Goal: Task Accomplishment & Management: Complete application form

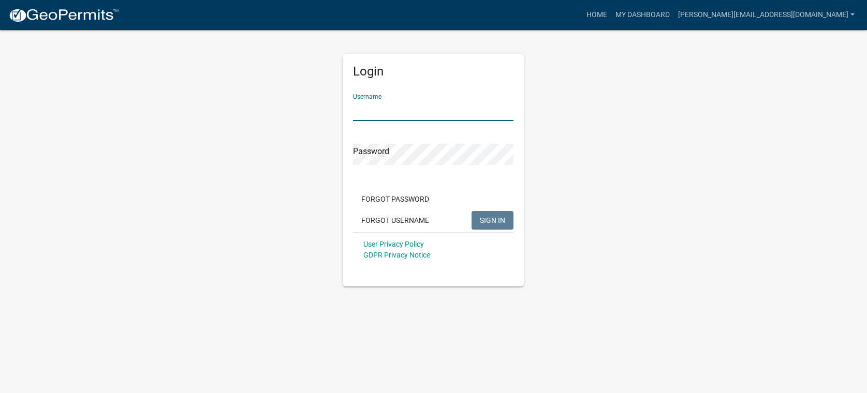
click at [380, 111] on input "Username" at bounding box center [433, 110] width 160 height 21
type input "[PERSON_NAME][EMAIL_ADDRESS][DOMAIN_NAME]"
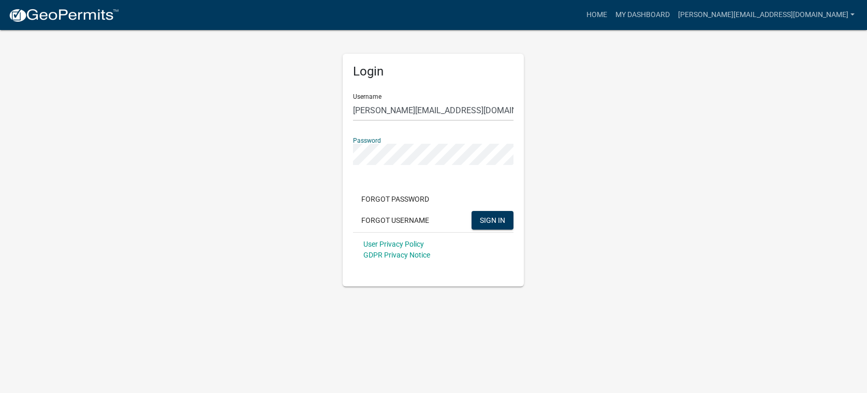
click at [472, 211] on button "SIGN IN" at bounding box center [493, 220] width 42 height 19
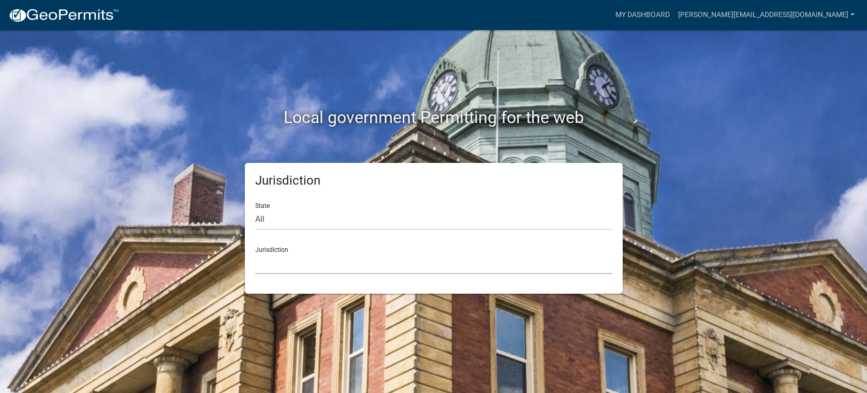
click at [279, 262] on select "[GEOGRAPHIC_DATA], [US_STATE] [GEOGRAPHIC_DATA], [US_STATE][PERSON_NAME][GEOGRA…" at bounding box center [433, 263] width 357 height 21
click at [279, 261] on select "[GEOGRAPHIC_DATA], [US_STATE] [GEOGRAPHIC_DATA], [US_STATE][PERSON_NAME][GEOGRA…" at bounding box center [433, 263] width 357 height 21
click at [258, 218] on select "All [US_STATE] [US_STATE] [US_STATE] [US_STATE] [US_STATE] [US_STATE] [US_STATE…" at bounding box center [433, 219] width 357 height 21
select select "[US_STATE]"
click at [255, 209] on select "All [US_STATE] [US_STATE] [US_STATE] [US_STATE] [US_STATE] [US_STATE] [US_STATE…" at bounding box center [433, 219] width 357 height 21
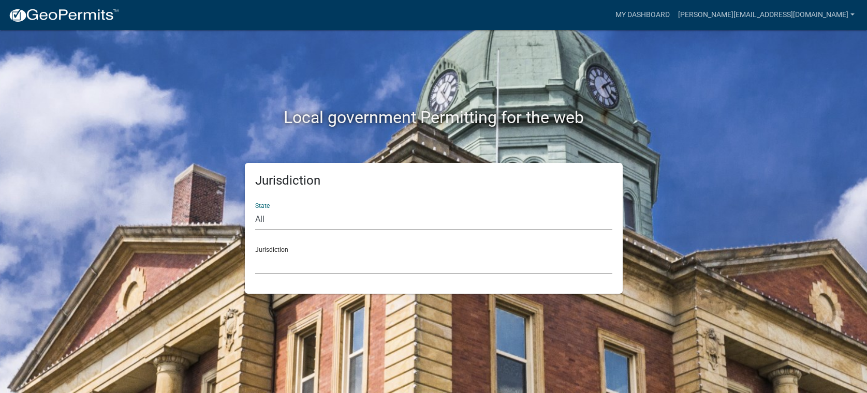
click at [303, 268] on select "[GEOGRAPHIC_DATA], [US_STATE] [GEOGRAPHIC_DATA], [US_STATE]" at bounding box center [433, 263] width 357 height 21
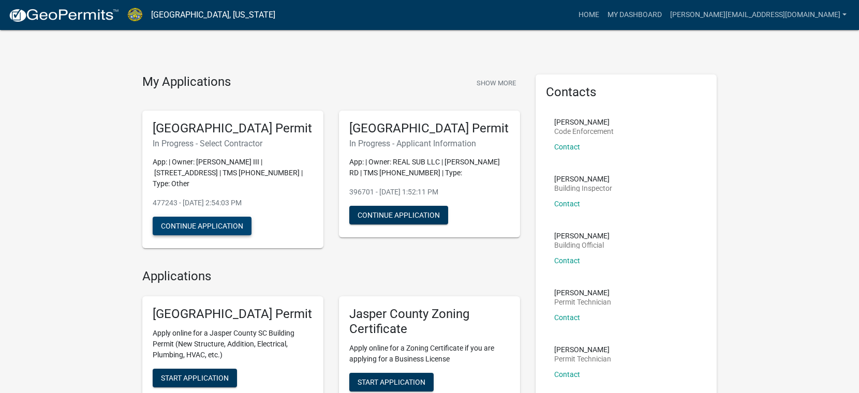
click at [213, 235] on button "Continue Application" at bounding box center [202, 226] width 99 height 19
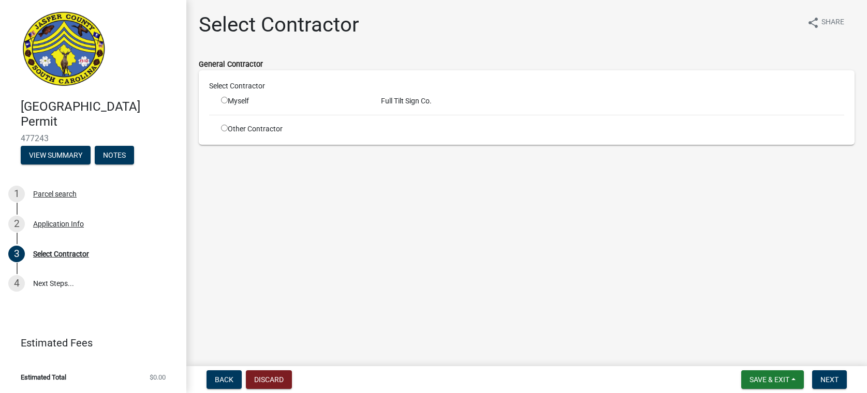
click at [225, 130] on input "radio" at bounding box center [224, 128] width 7 height 7
radio input "true"
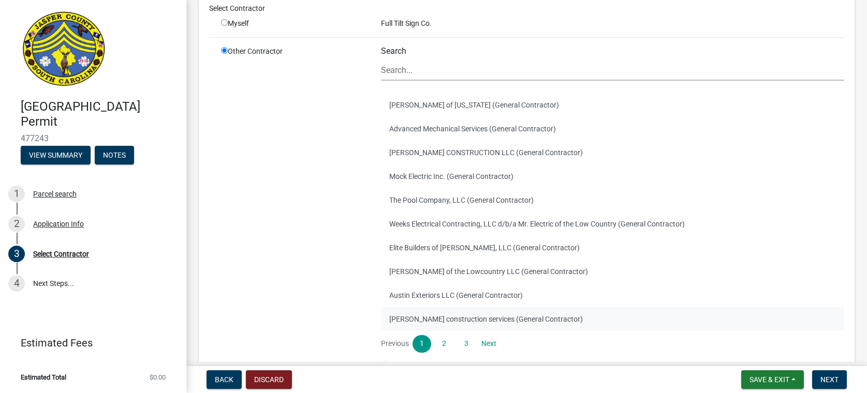
scroll to position [167, 0]
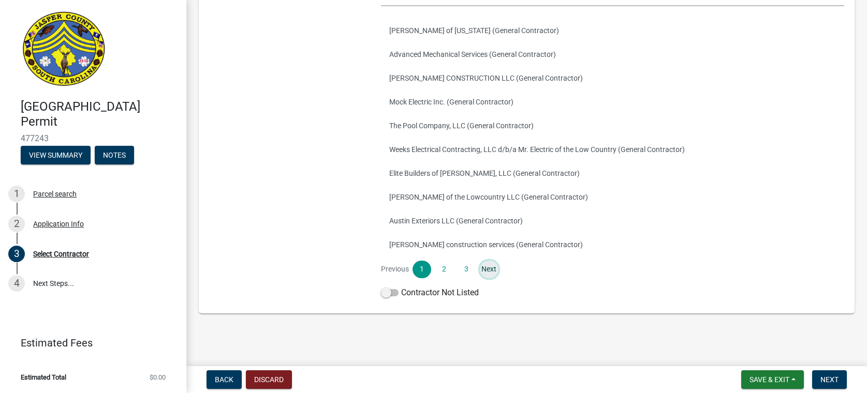
click at [486, 269] on link "Next" at bounding box center [489, 270] width 19 height 18
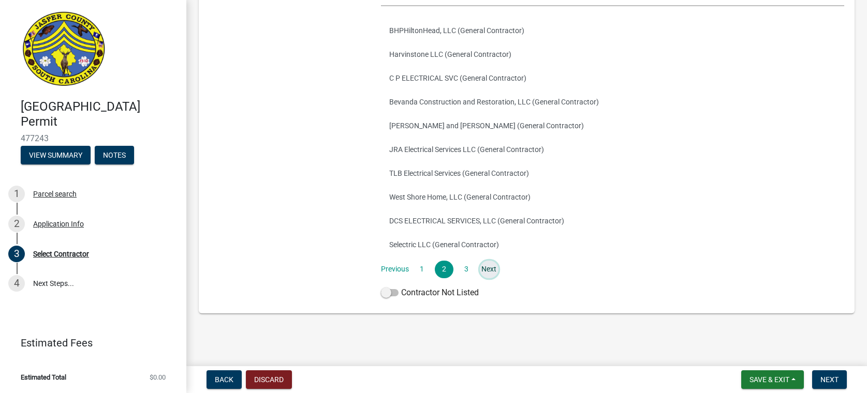
click at [490, 266] on link "Next" at bounding box center [489, 270] width 19 height 18
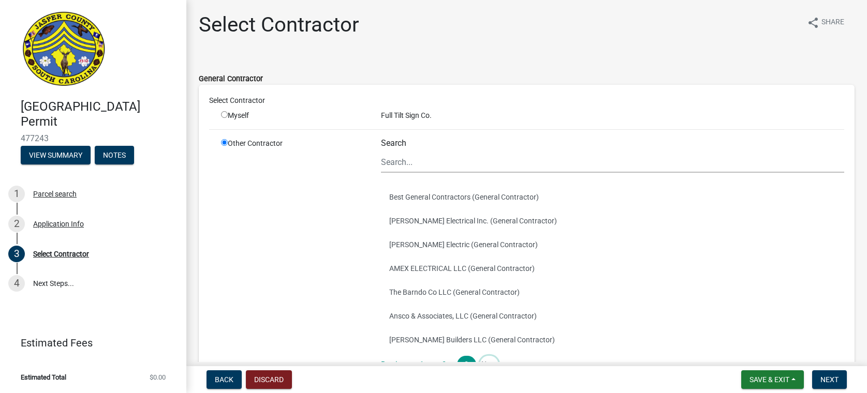
scroll to position [95, 0]
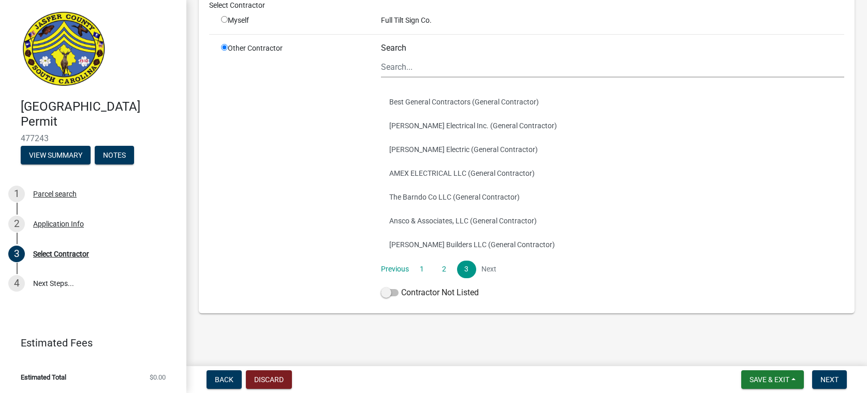
click at [488, 272] on li "Next" at bounding box center [489, 270] width 19 height 18
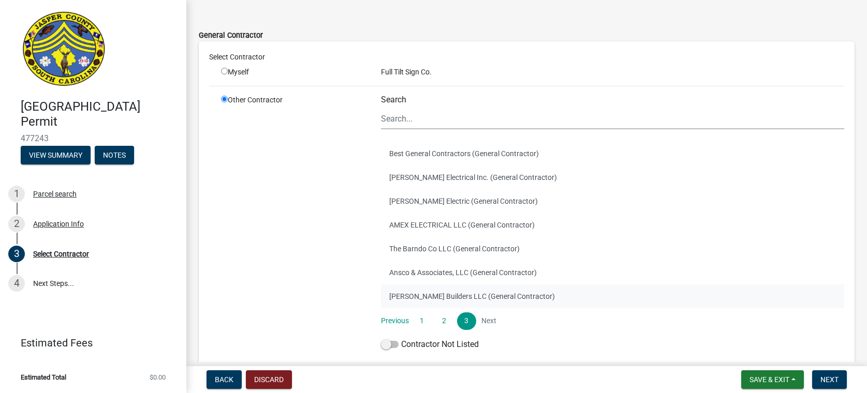
scroll to position [0, 0]
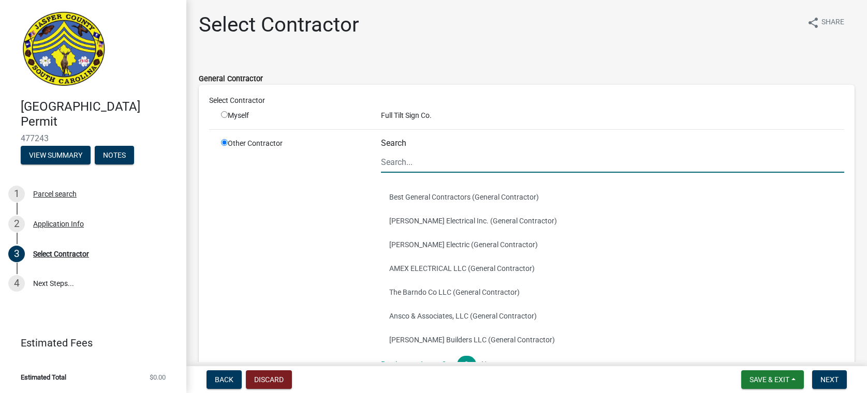
click at [408, 161] on input "Search" at bounding box center [613, 162] width 464 height 21
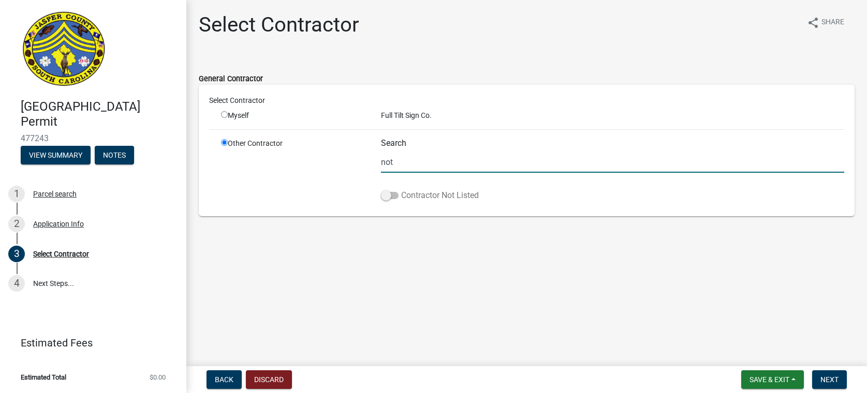
type input "not"
click at [393, 196] on span at bounding box center [390, 195] width 18 height 7
click at [401, 189] on input "Contractor Not Listed" at bounding box center [401, 189] width 0 height 0
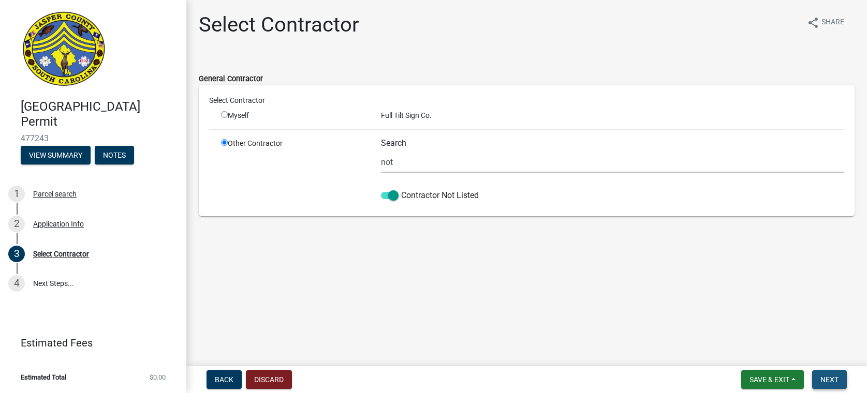
click at [834, 379] on span "Next" at bounding box center [829, 380] width 18 height 8
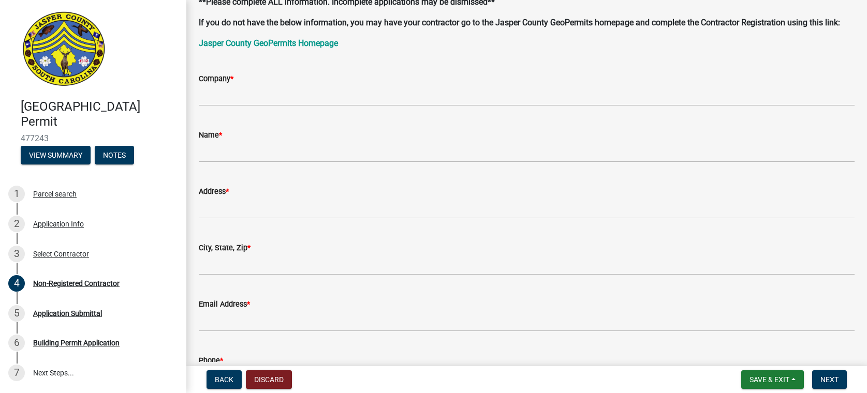
scroll to position [13, 0]
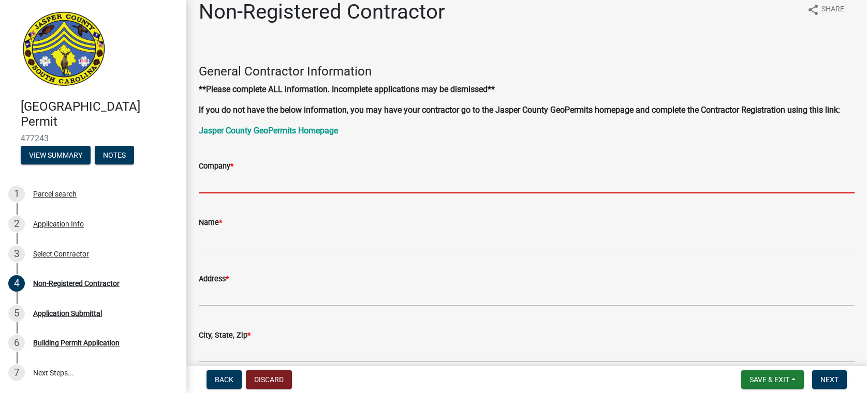
click at [233, 180] on input "Company *" at bounding box center [527, 182] width 656 height 21
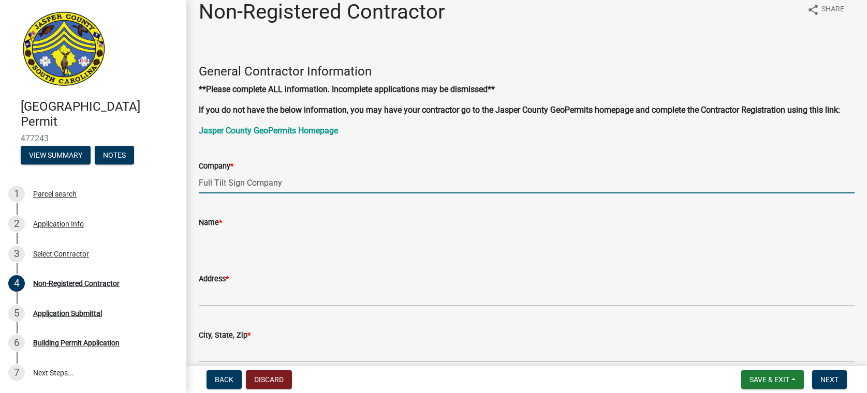
type input "Full Tilt Sign Company"
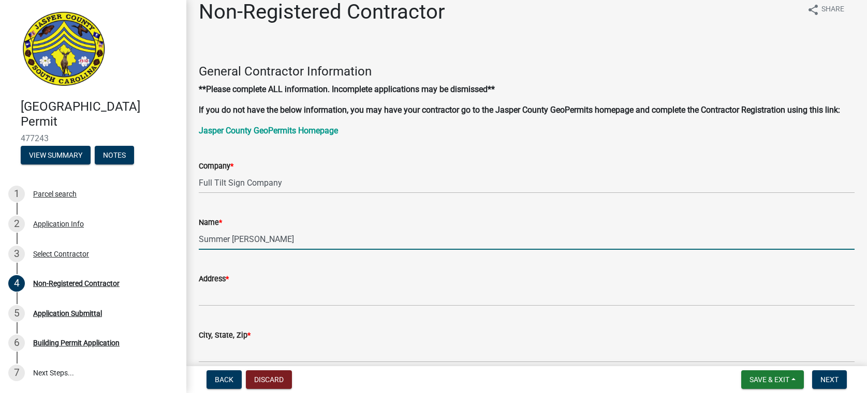
type input "Summer [PERSON_NAME]"
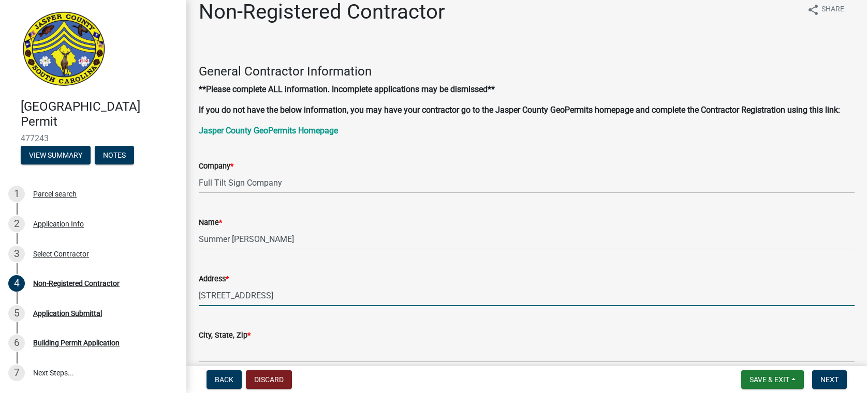
type input "[STREET_ADDRESS]"
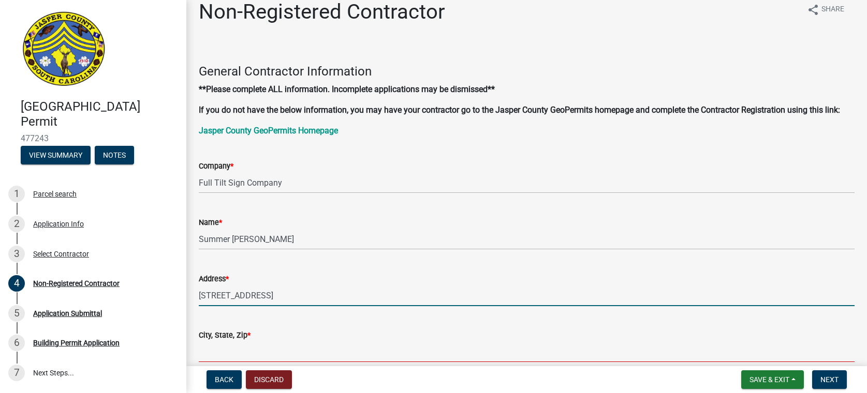
scroll to position [13, 0]
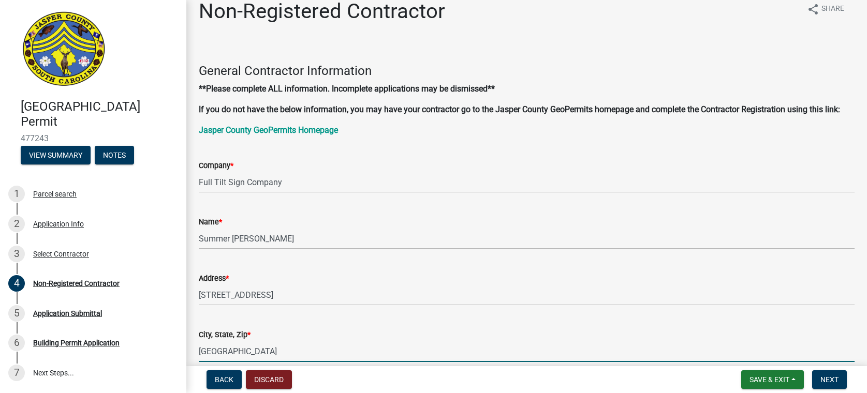
type input "[GEOGRAPHIC_DATA]"
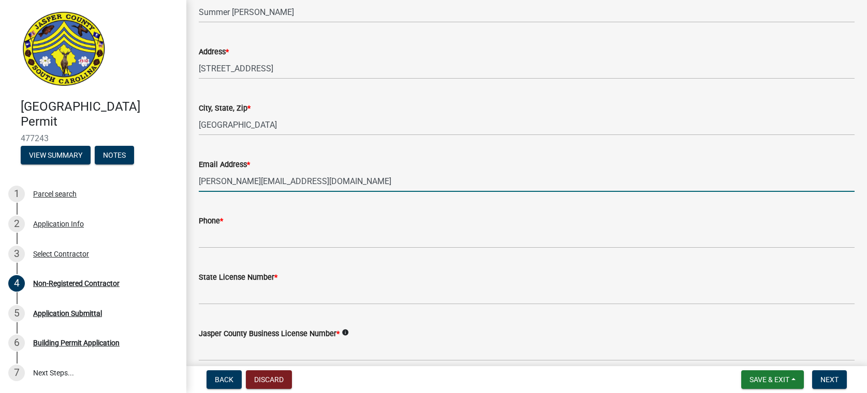
type input "[PERSON_NAME][EMAIL_ADDRESS][DOMAIN_NAME]"
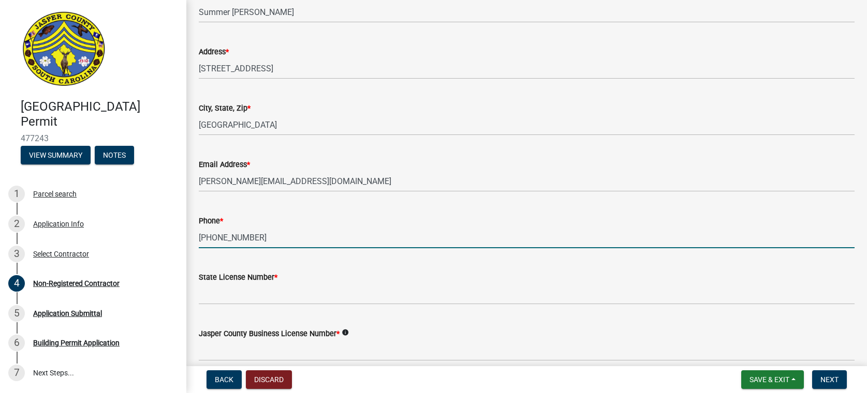
type input "[PHONE_NUMBER]"
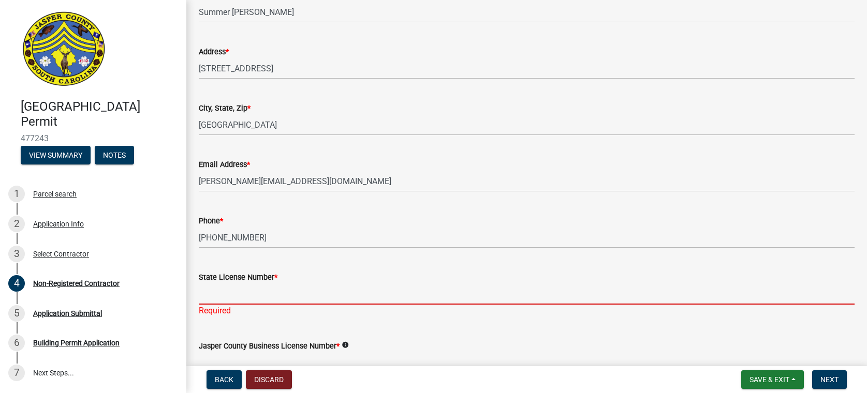
click at [220, 293] on input "State License Number *" at bounding box center [527, 294] width 656 height 21
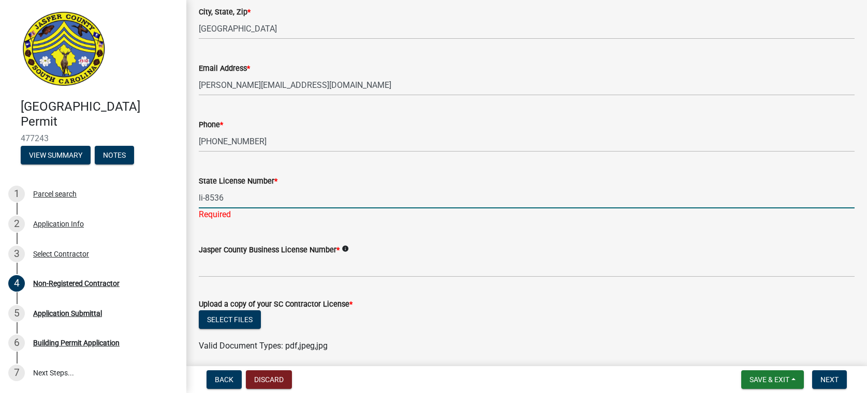
scroll to position [344, 0]
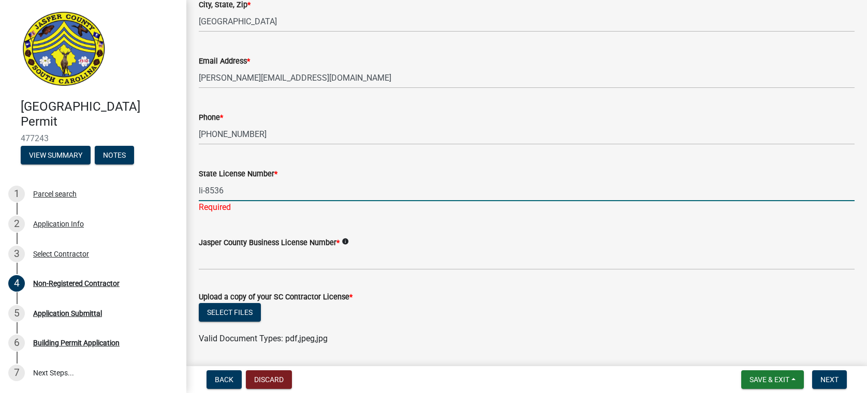
type input "li-8536"
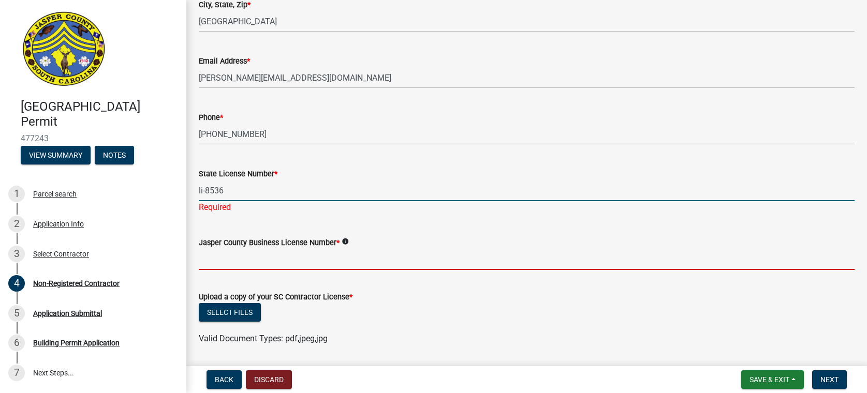
click at [219, 262] on wm-data-entity-input "Jasper County Business License Number * info" at bounding box center [527, 250] width 656 height 56
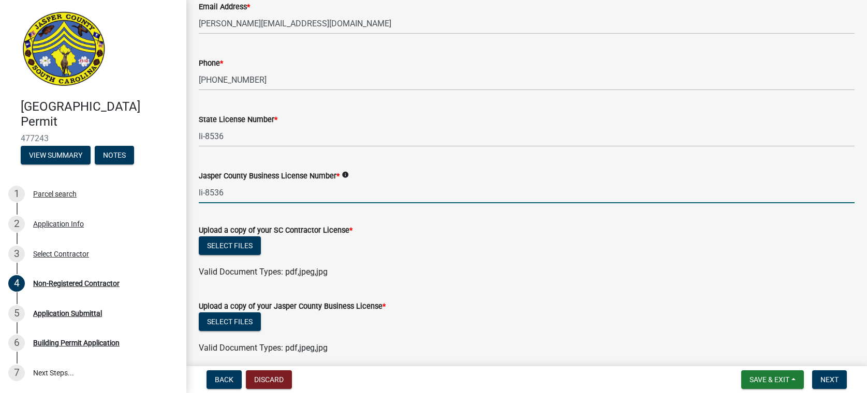
scroll to position [447, 0]
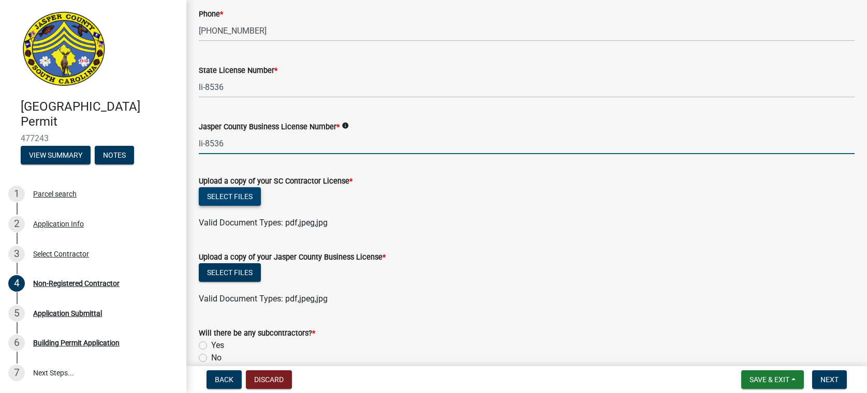
type input "li-8536"
click at [238, 199] on button "Select files" at bounding box center [230, 196] width 62 height 19
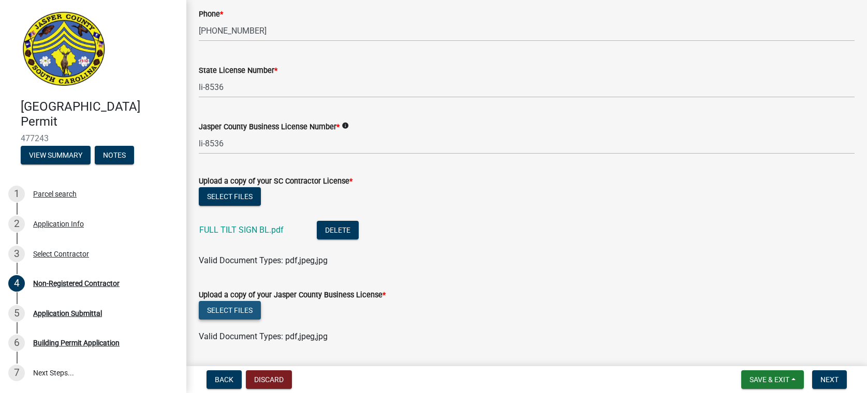
click at [224, 307] on button "Select files" at bounding box center [230, 310] width 62 height 19
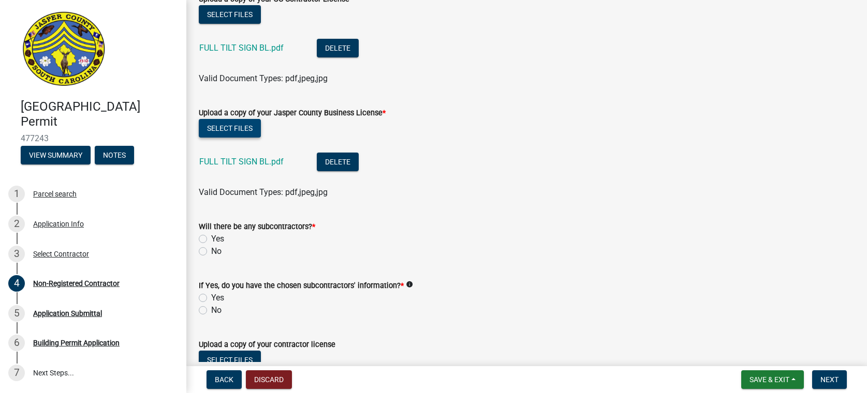
scroll to position [654, 0]
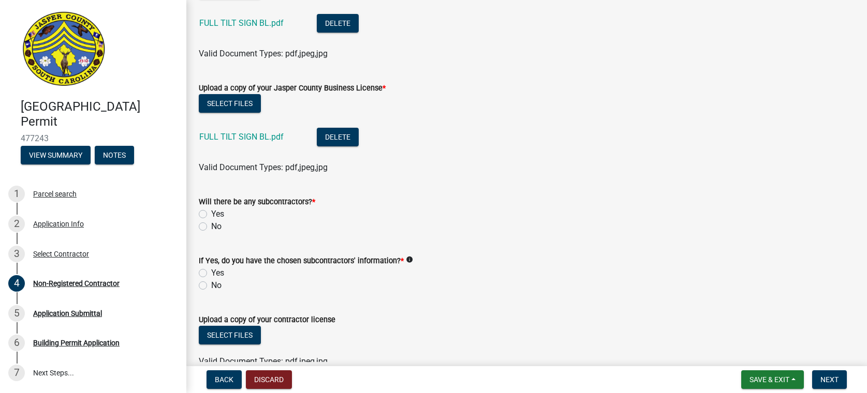
click at [211, 225] on label "No" at bounding box center [216, 226] width 10 height 12
click at [211, 225] on input "No" at bounding box center [214, 223] width 7 height 7
radio input "true"
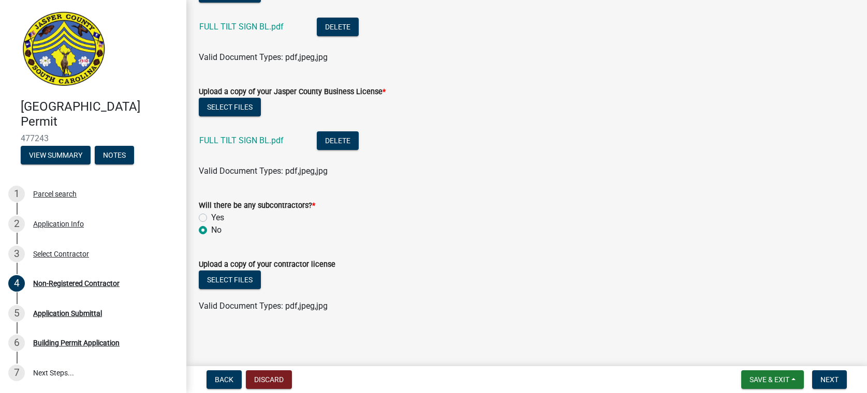
scroll to position [651, 0]
click at [830, 380] on span "Next" at bounding box center [829, 380] width 18 height 8
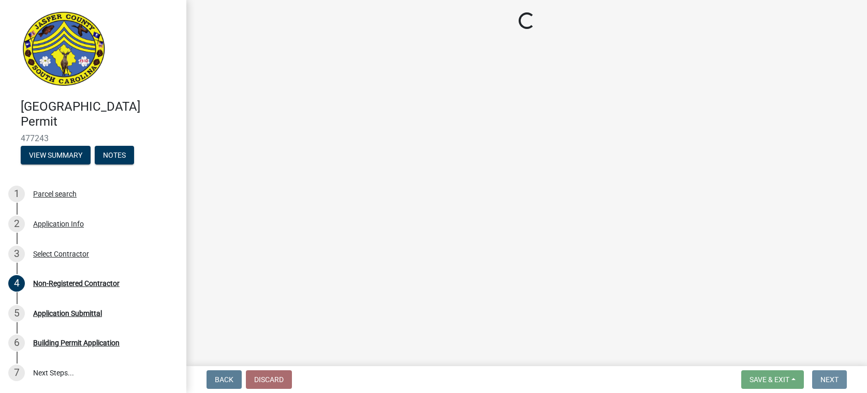
scroll to position [0, 0]
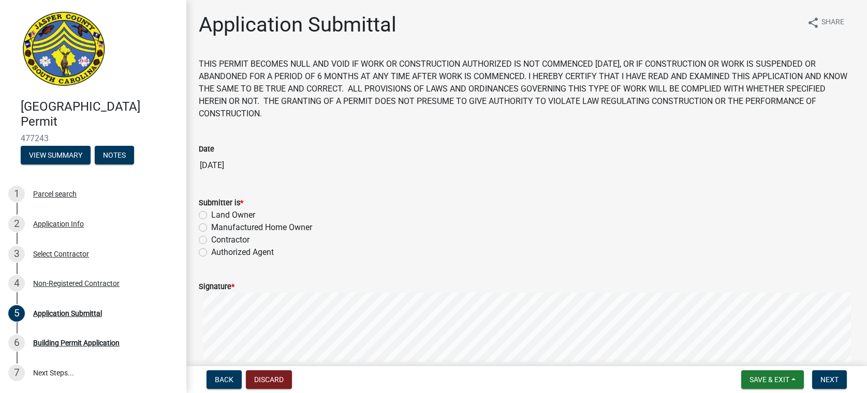
click at [211, 241] on label "Contractor" at bounding box center [230, 240] width 38 height 12
click at [211, 241] on input "Contractor" at bounding box center [214, 237] width 7 height 7
radio input "true"
click at [268, 287] on form "Signature * Clear" at bounding box center [527, 329] width 656 height 123
click at [830, 375] on button "Next" at bounding box center [829, 380] width 35 height 19
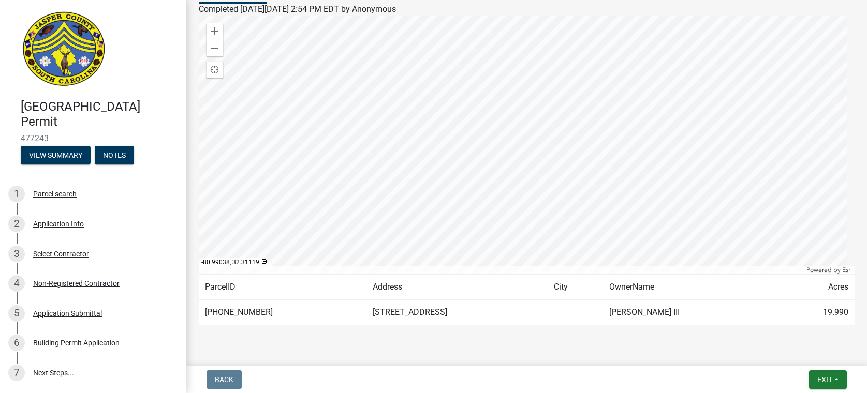
scroll to position [132, 0]
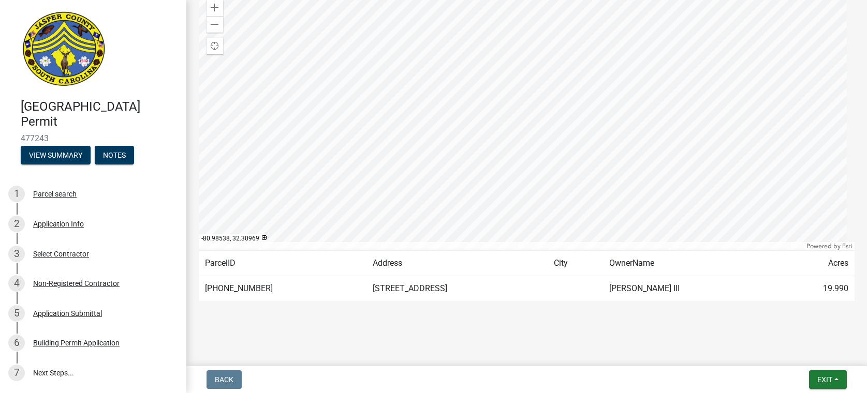
click at [467, 131] on div at bounding box center [527, 121] width 656 height 259
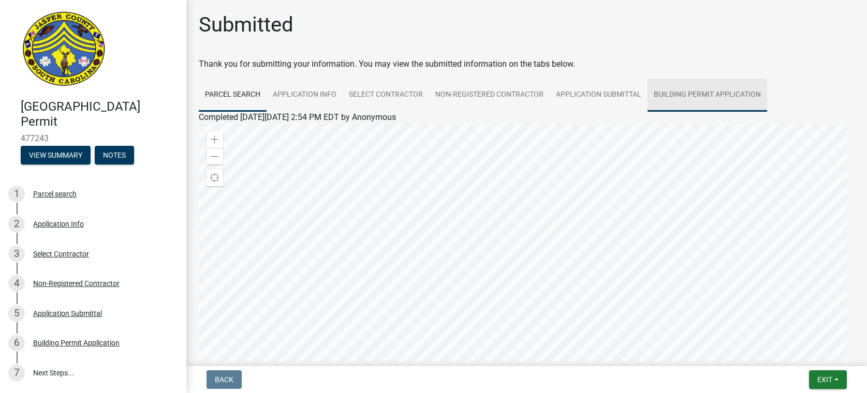
click at [687, 93] on link "Building Permit Application" at bounding box center [707, 95] width 120 height 33
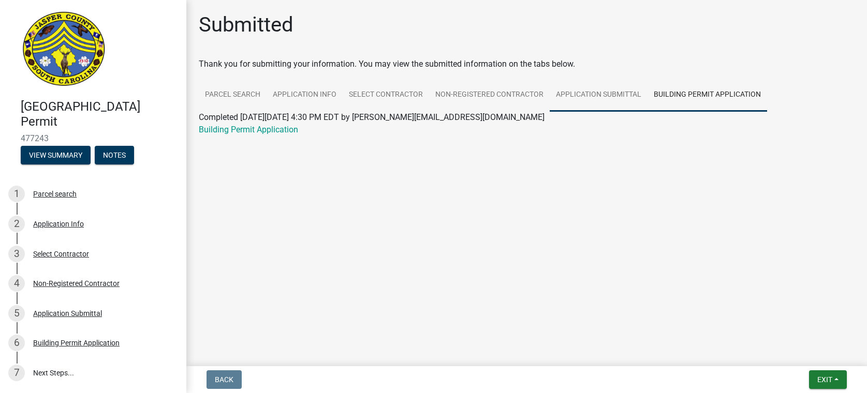
click at [573, 91] on link "Application Submittal" at bounding box center [599, 95] width 98 height 33
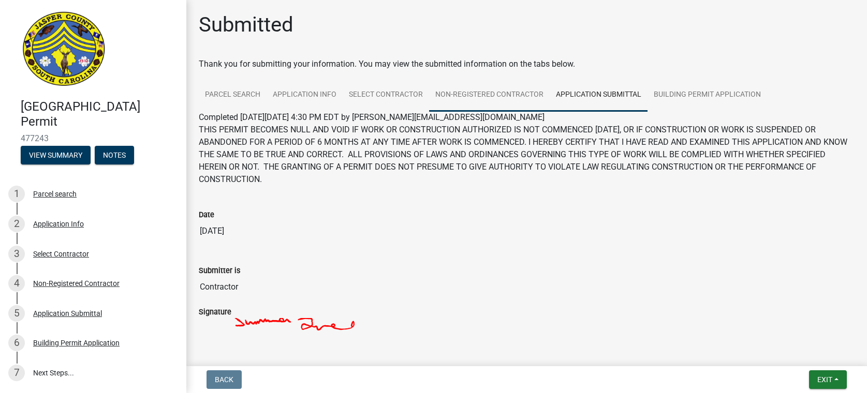
click at [489, 96] on link "Non-Registered Contractor" at bounding box center [489, 95] width 121 height 33
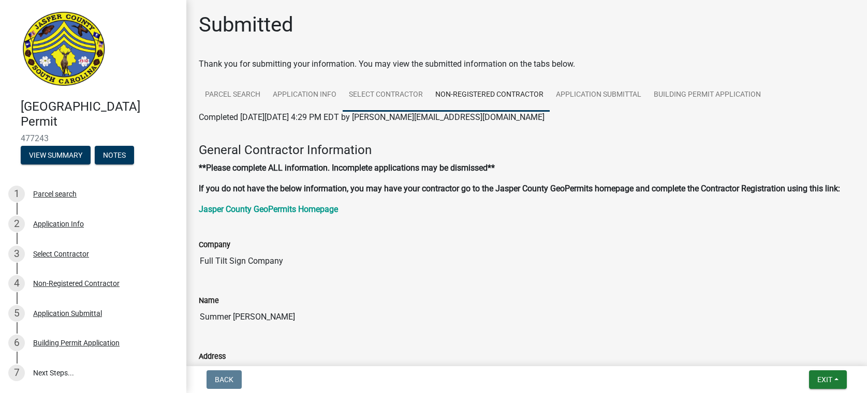
click at [391, 94] on link "Select Contractor" at bounding box center [386, 95] width 86 height 33
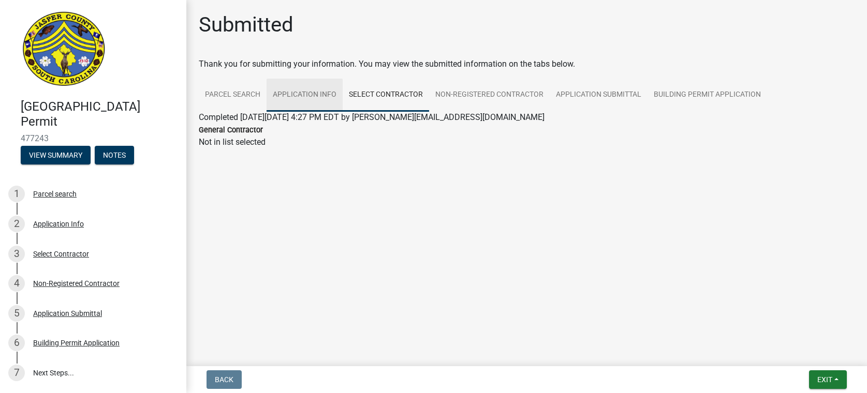
click at [313, 94] on link "Application Info" at bounding box center [305, 95] width 76 height 33
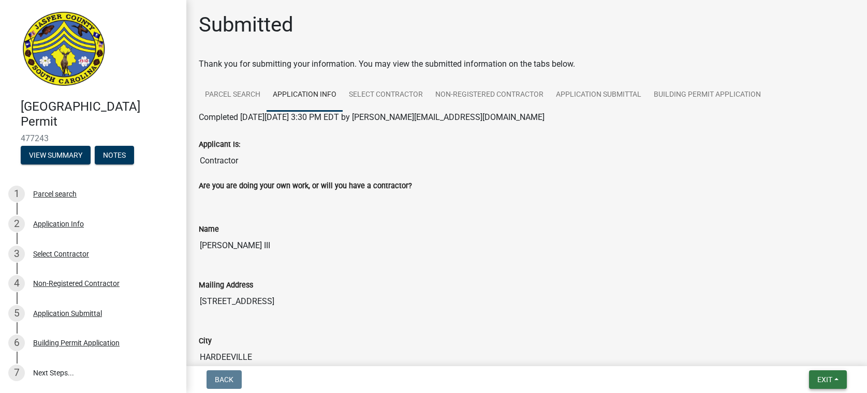
drag, startPoint x: 829, startPoint y: 376, endPoint x: 794, endPoint y: 364, distance: 36.8
click at [829, 376] on span "Exit" at bounding box center [824, 380] width 15 height 8
click at [561, 299] on input "[STREET_ADDRESS]" at bounding box center [527, 301] width 656 height 21
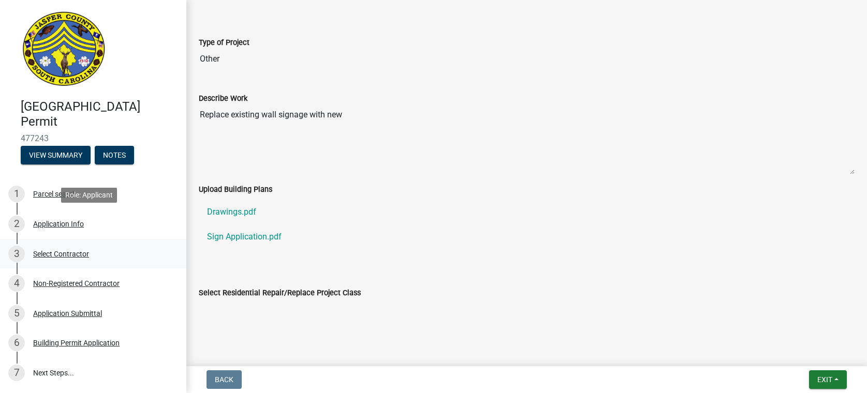
scroll to position [68, 0]
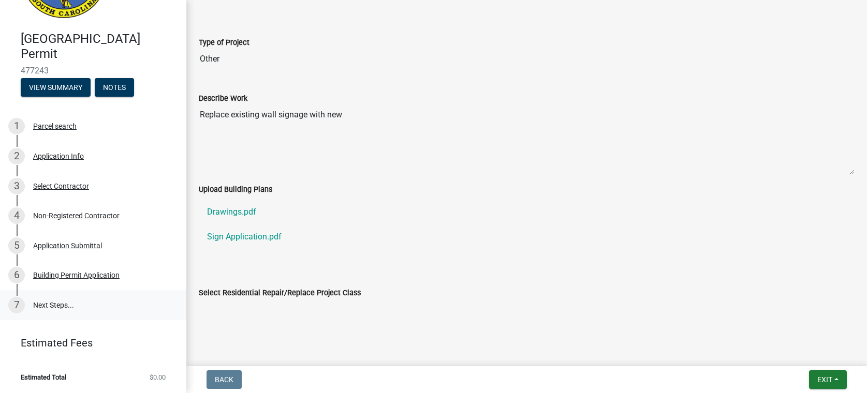
click at [37, 304] on link "7 Next Steps..." at bounding box center [93, 305] width 186 height 30
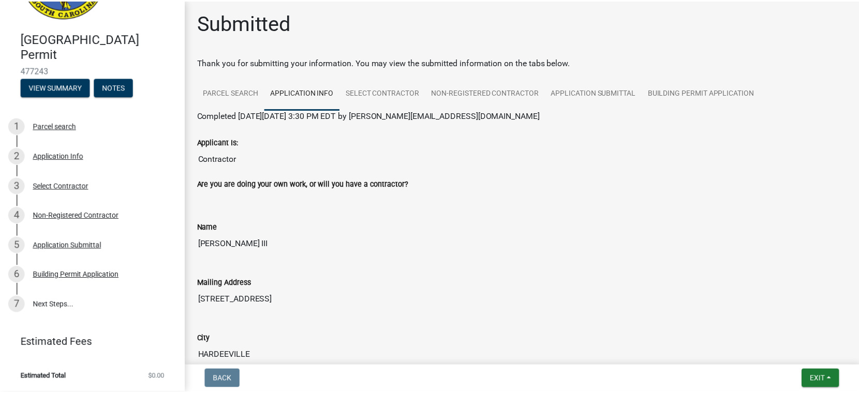
scroll to position [0, 0]
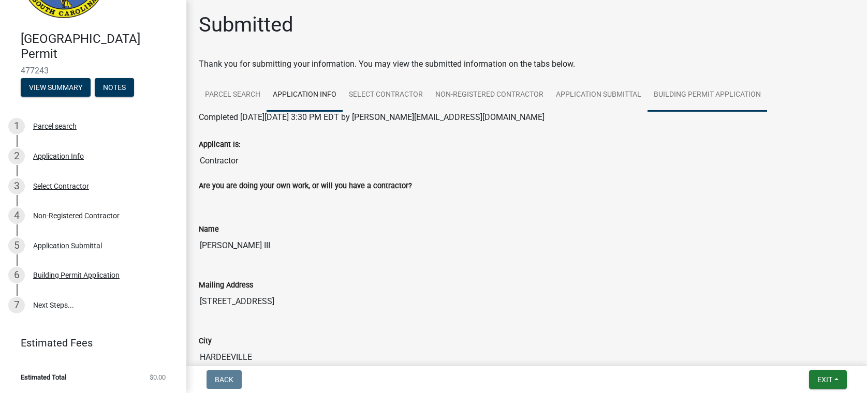
click at [700, 94] on link "Building Permit Application" at bounding box center [707, 95] width 120 height 33
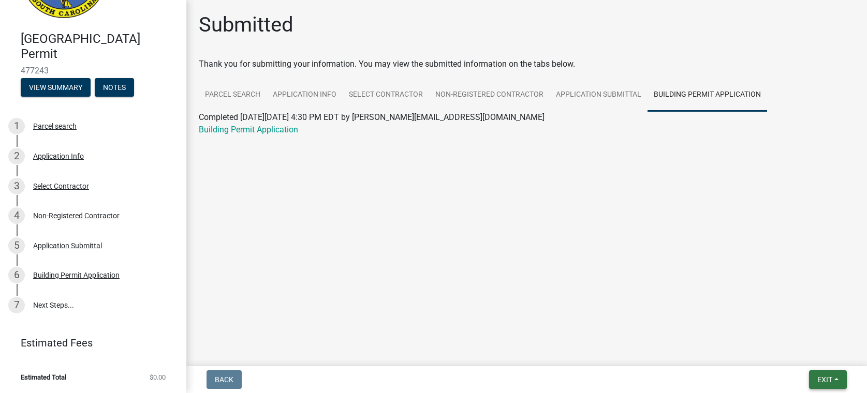
click at [829, 376] on span "Exit" at bounding box center [824, 380] width 15 height 8
click at [787, 355] on button "Save & Exit" at bounding box center [805, 353] width 83 height 25
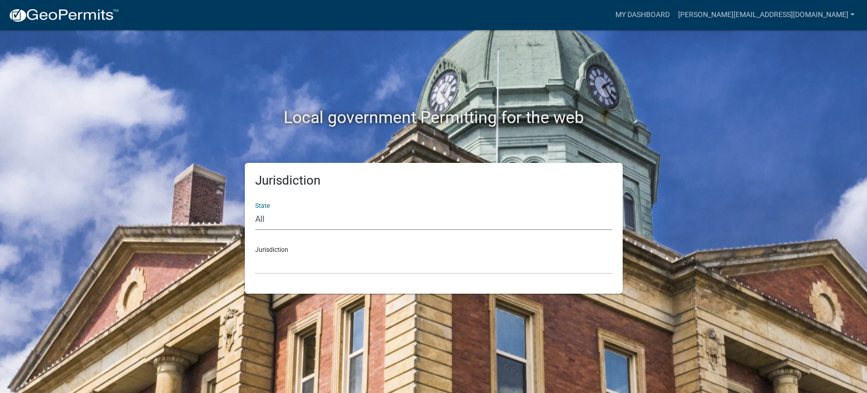
click at [268, 218] on select "All [US_STATE] [US_STATE] [US_STATE] [US_STATE] [US_STATE] [US_STATE] [US_STATE…" at bounding box center [433, 219] width 357 height 21
select select "[US_STATE]"
click at [255, 209] on select "All [US_STATE] [US_STATE] [US_STATE] [US_STATE] [US_STATE] [US_STATE] [US_STATE…" at bounding box center [433, 219] width 357 height 21
click at [281, 260] on select "[GEOGRAPHIC_DATA], [US_STATE] [GEOGRAPHIC_DATA], [US_STATE]" at bounding box center [433, 263] width 357 height 21
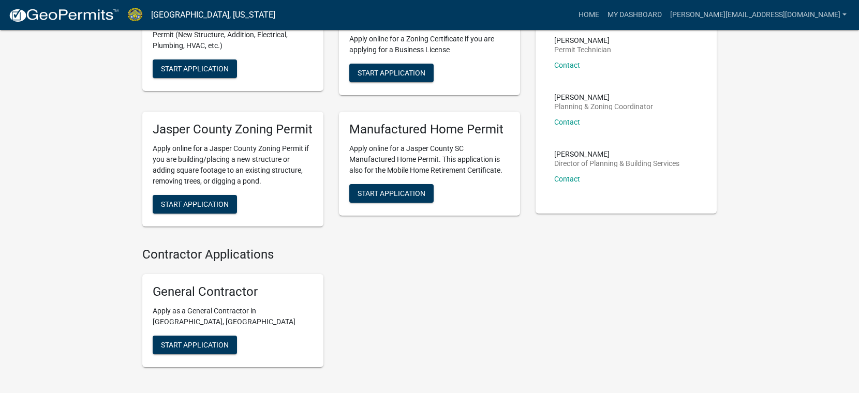
scroll to position [311, 0]
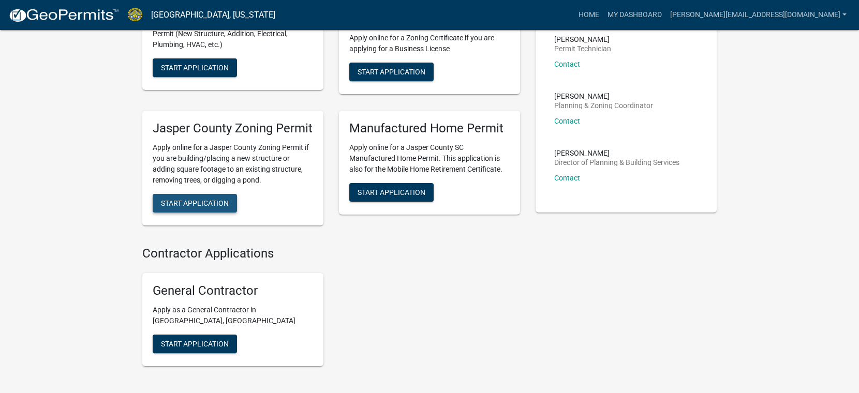
click at [207, 213] on button "Start Application" at bounding box center [195, 203] width 84 height 19
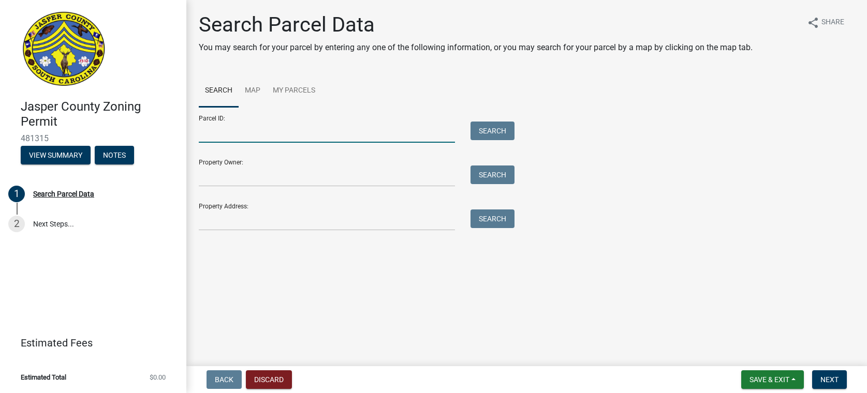
click at [220, 135] on input "Parcel ID:" at bounding box center [327, 132] width 256 height 21
type input "[PHONE_NUMBER]"
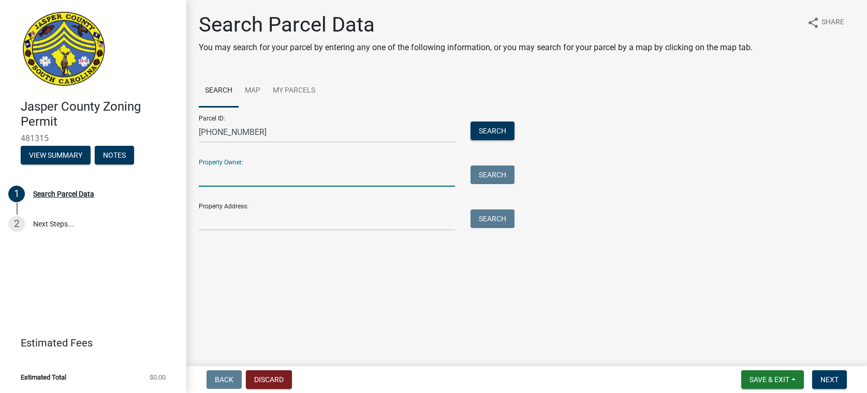
click at [223, 180] on input "Property Owner:" at bounding box center [327, 176] width 256 height 21
type input "[PERSON_NAME]"
click at [480, 171] on button "Search" at bounding box center [492, 175] width 44 height 19
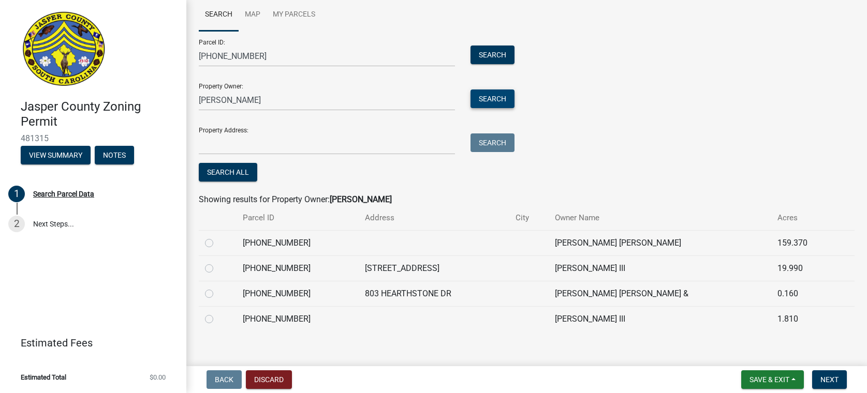
scroll to position [86, 0]
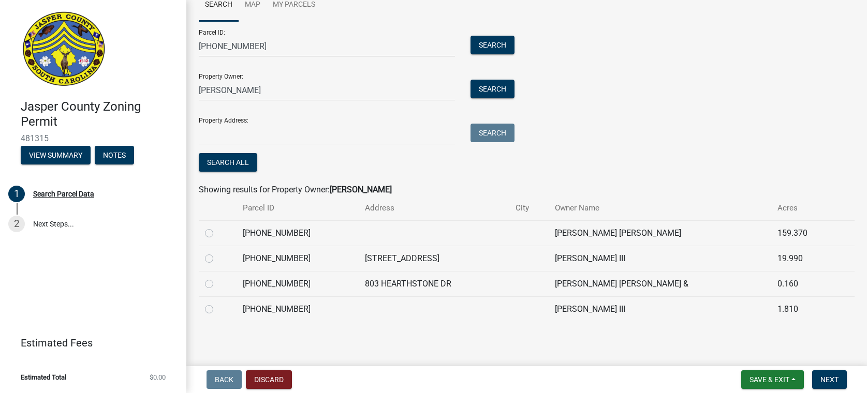
click at [217, 253] on label at bounding box center [217, 253] width 0 height 0
click at [217, 258] on input "radio" at bounding box center [220, 256] width 7 height 7
radio input "true"
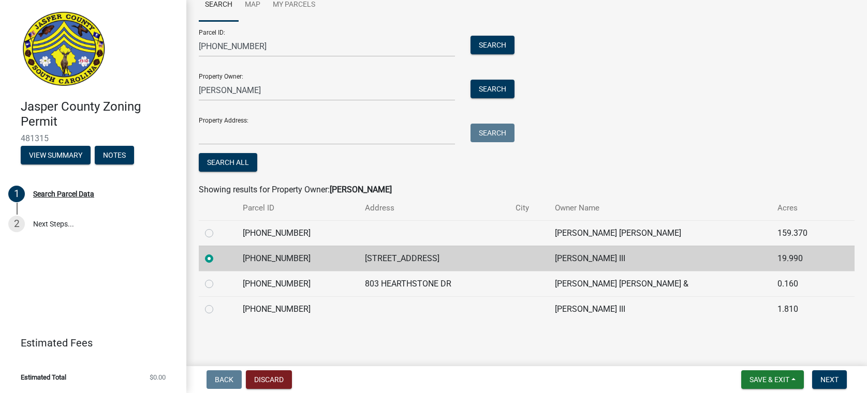
scroll to position [0, 0]
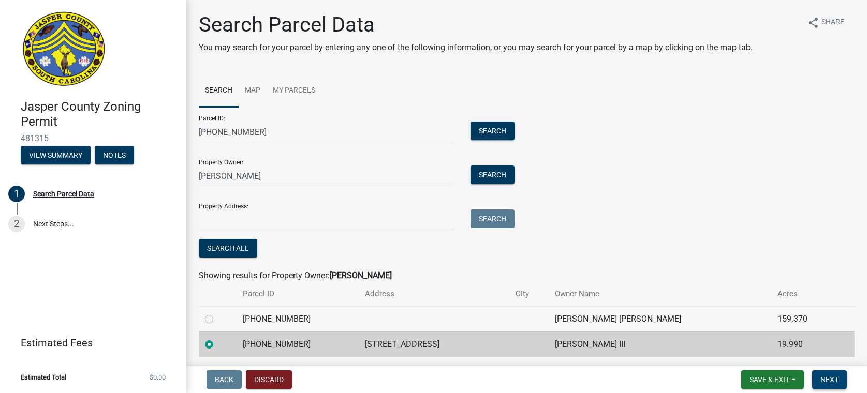
click at [828, 377] on span "Next" at bounding box center [829, 380] width 18 height 8
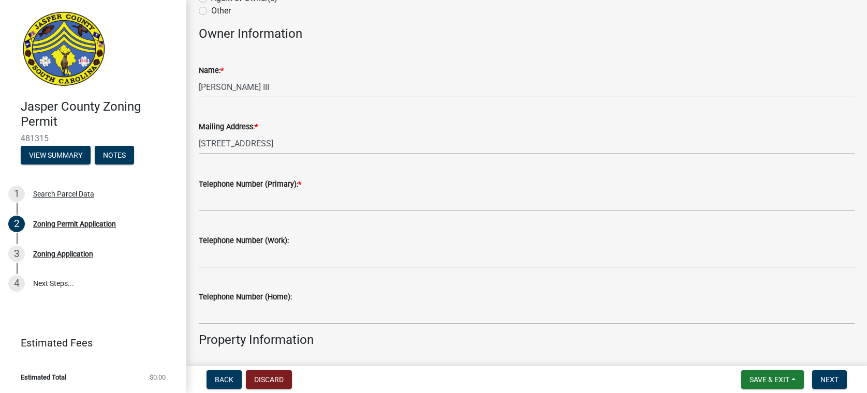
scroll to position [104, 0]
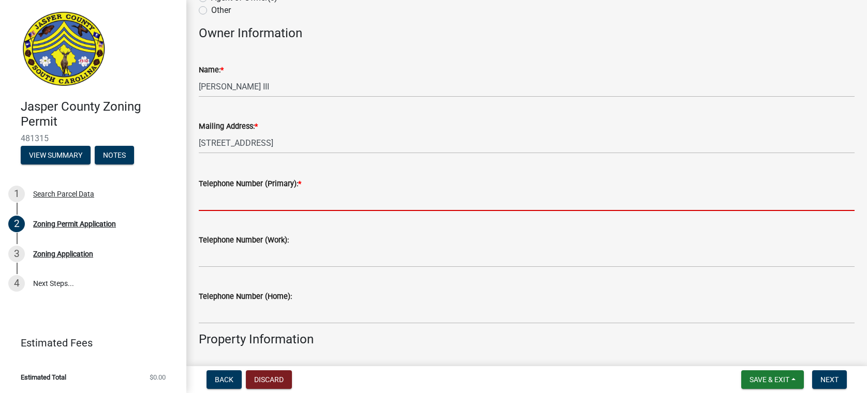
click at [207, 203] on input "Telephone Number (Primary): *" at bounding box center [527, 200] width 656 height 21
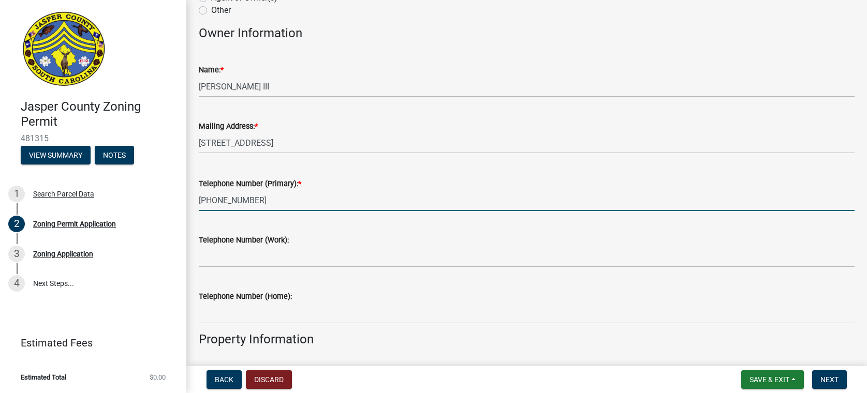
type input "[PHONE_NUMBER]"
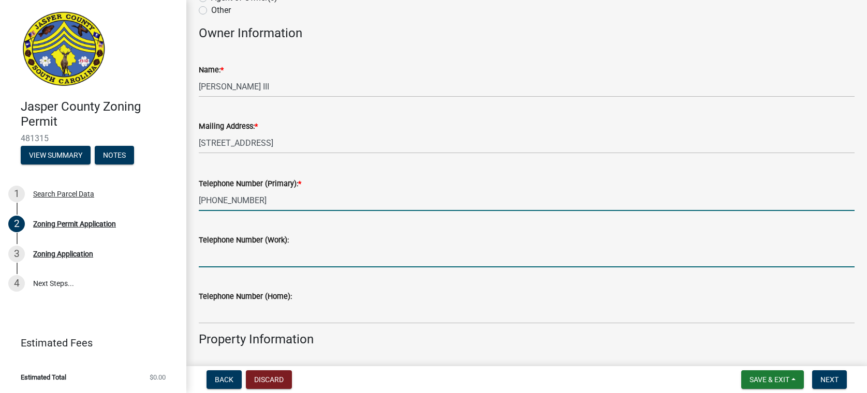
click at [272, 261] on input "Telephone Number (Work):" at bounding box center [527, 256] width 656 height 21
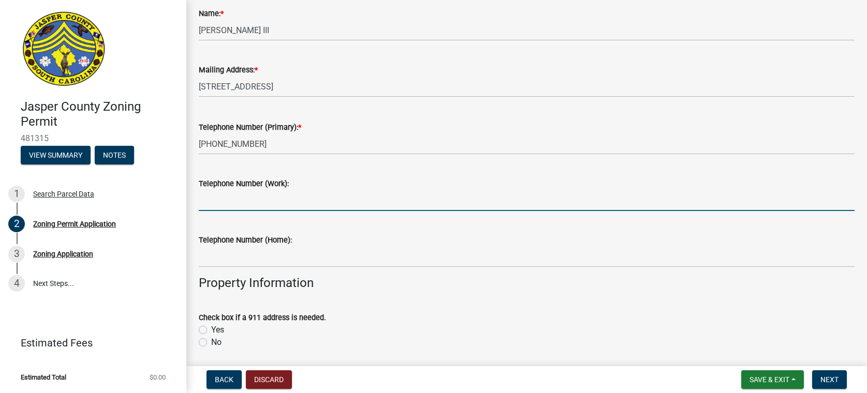
scroll to position [259, 0]
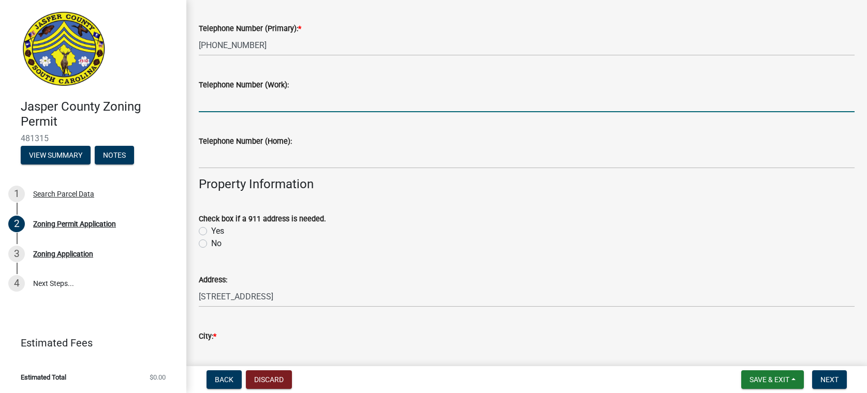
drag, startPoint x: 202, startPoint y: 243, endPoint x: 218, endPoint y: 246, distance: 16.3
click at [211, 243] on label "No" at bounding box center [216, 244] width 10 height 12
click at [211, 243] on input "No" at bounding box center [214, 241] width 7 height 7
radio input "true"
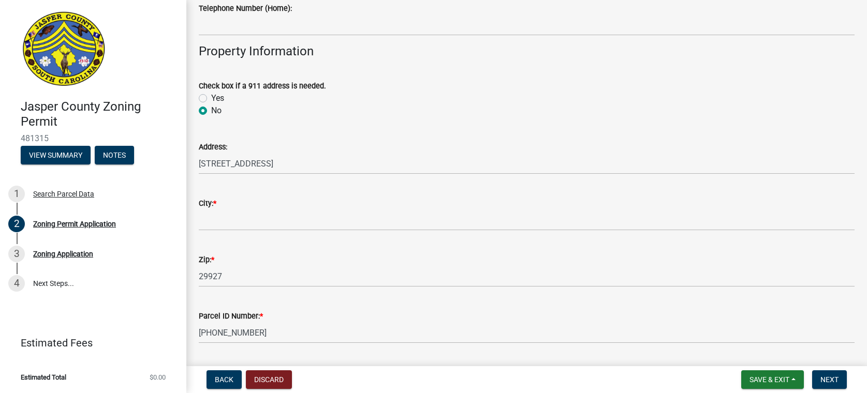
scroll to position [414, 0]
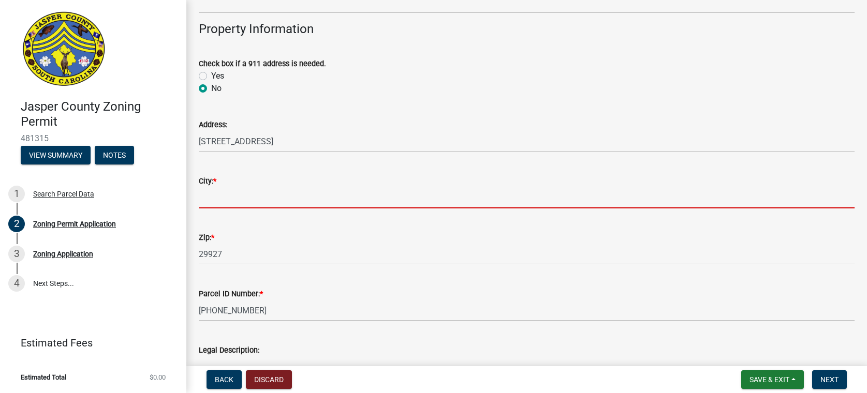
click at [209, 198] on input "City: *" at bounding box center [527, 197] width 656 height 21
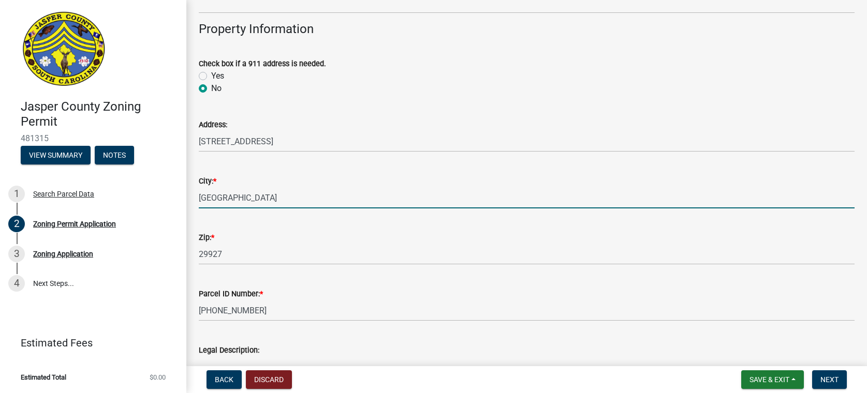
type input "[GEOGRAPHIC_DATA]"
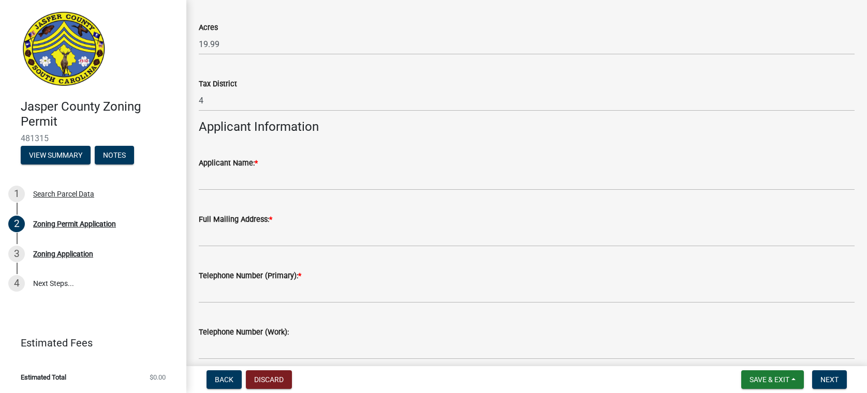
scroll to position [828, 0]
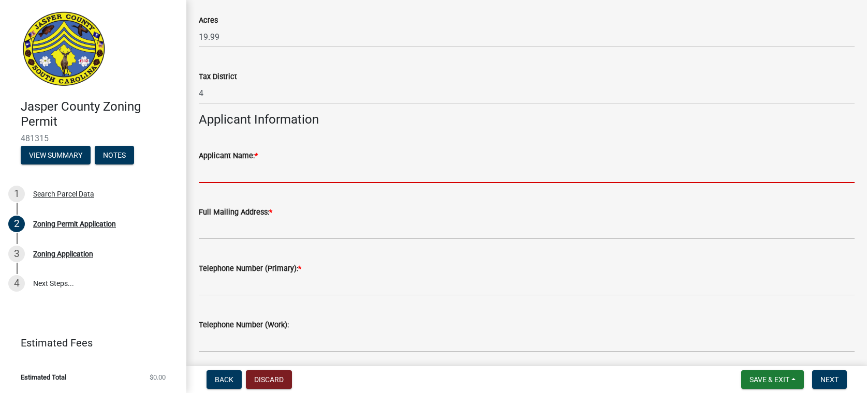
click at [228, 173] on input "Applicant Name: *" at bounding box center [527, 172] width 656 height 21
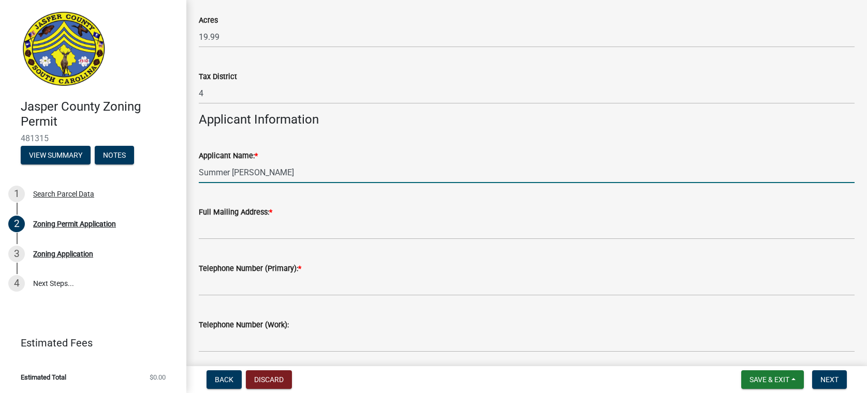
type input "Summer [PERSON_NAME]"
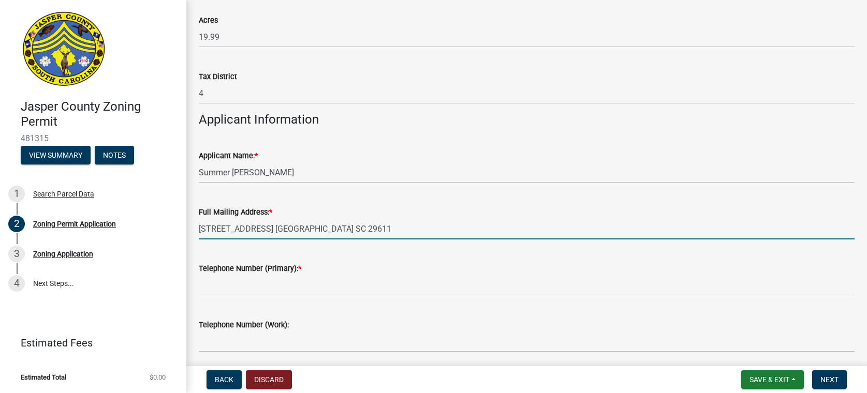
type input "[STREET_ADDRESS] [GEOGRAPHIC_DATA] SC 29611"
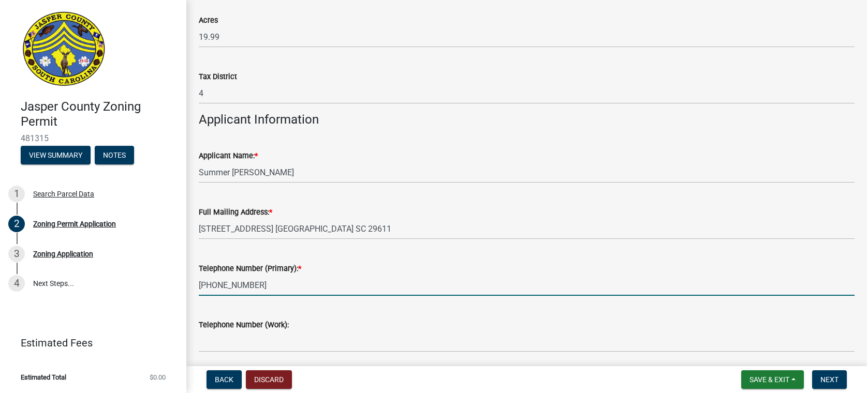
type input "[PHONE_NUMBER]"
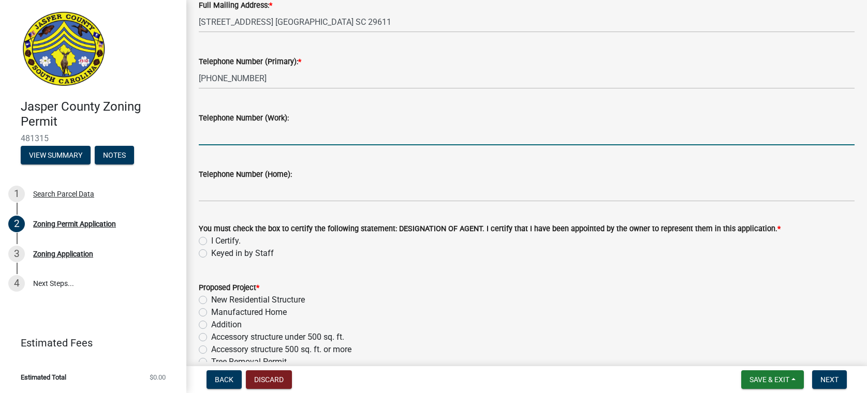
scroll to position [1139, 0]
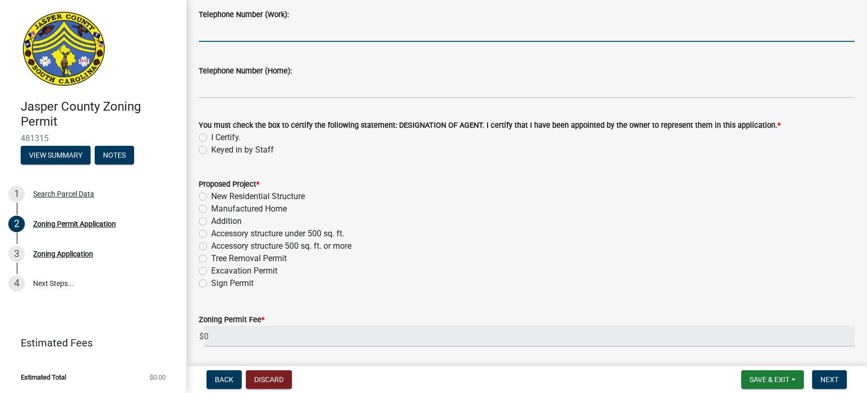
click at [211, 137] on label "I Certify." at bounding box center [226, 137] width 30 height 12
click at [211, 137] on input "I Certify." at bounding box center [214, 134] width 7 height 7
radio input "true"
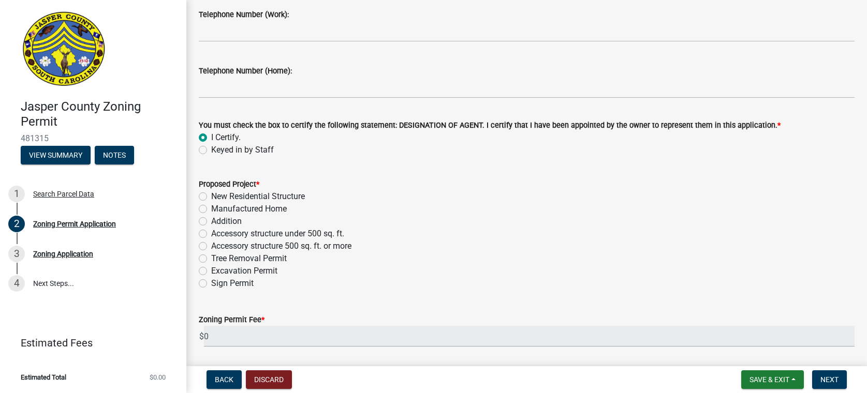
click at [211, 283] on label "Sign Permit" at bounding box center [232, 283] width 42 height 12
click at [211, 283] on input "Sign Permit" at bounding box center [214, 280] width 7 height 7
radio input "true"
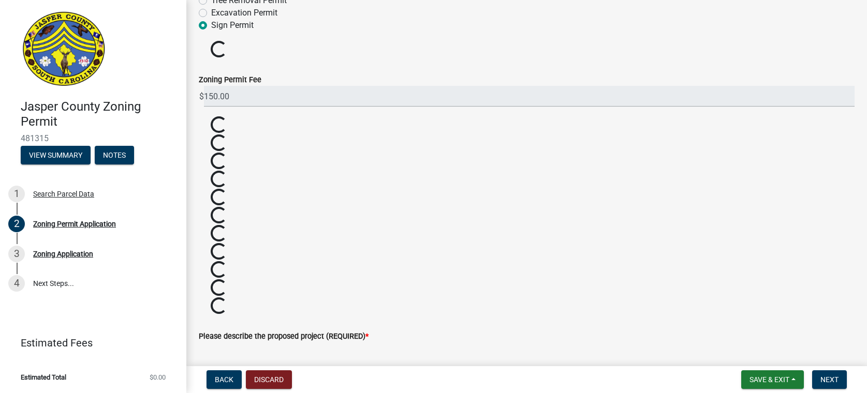
scroll to position [1397, 0]
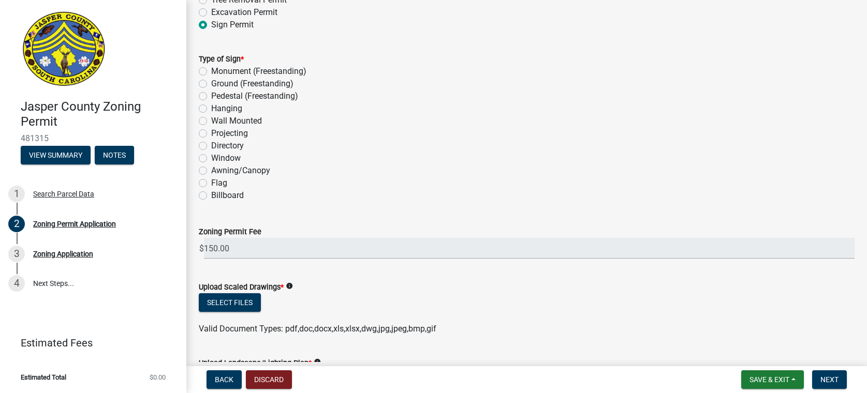
click at [211, 121] on label "Wall Mounted" at bounding box center [236, 121] width 51 height 12
click at [211, 121] on input "Wall Mounted" at bounding box center [214, 118] width 7 height 7
radio input "true"
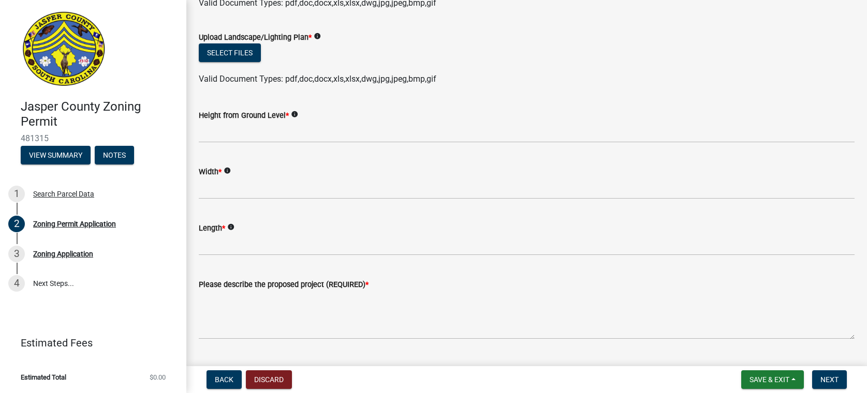
scroll to position [1708, 0]
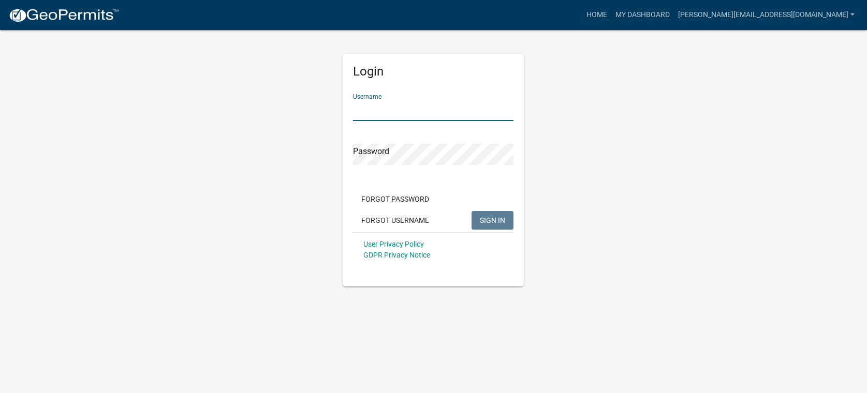
click at [388, 109] on input "Username" at bounding box center [433, 110] width 160 height 21
type input "[PERSON_NAME][EMAIL_ADDRESS][DOMAIN_NAME]"
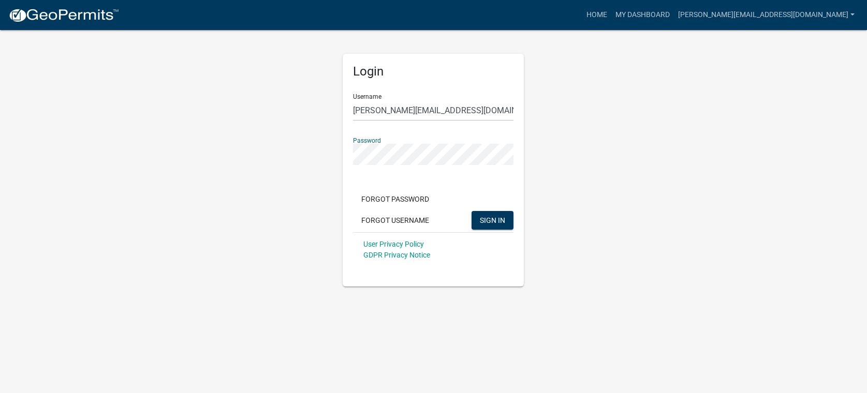
click at [472, 211] on button "SIGN IN" at bounding box center [493, 220] width 42 height 19
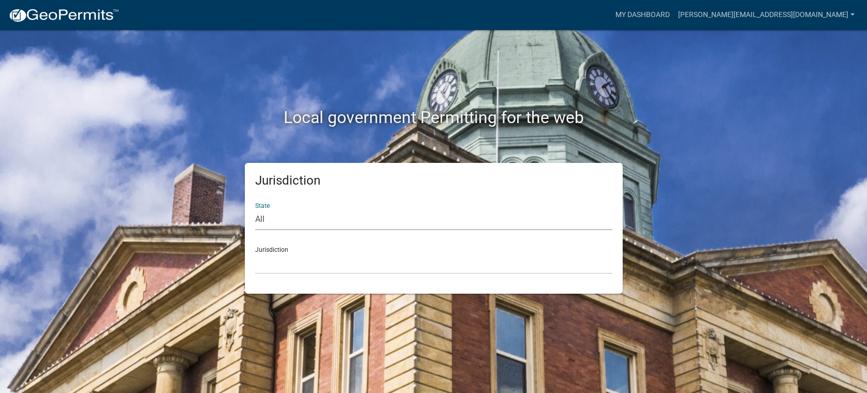
click at [286, 224] on select "All [US_STATE] [US_STATE] [US_STATE] [US_STATE] [US_STATE] [US_STATE] [US_STATE…" at bounding box center [433, 219] width 357 height 21
select select "[US_STATE]"
click at [255, 209] on select "All [US_STATE] [US_STATE] [US_STATE] [US_STATE] [US_STATE] [US_STATE] [US_STATE…" at bounding box center [433, 219] width 357 height 21
click at [291, 269] on select "[GEOGRAPHIC_DATA], [US_STATE] [GEOGRAPHIC_DATA], [US_STATE]" at bounding box center [433, 263] width 357 height 21
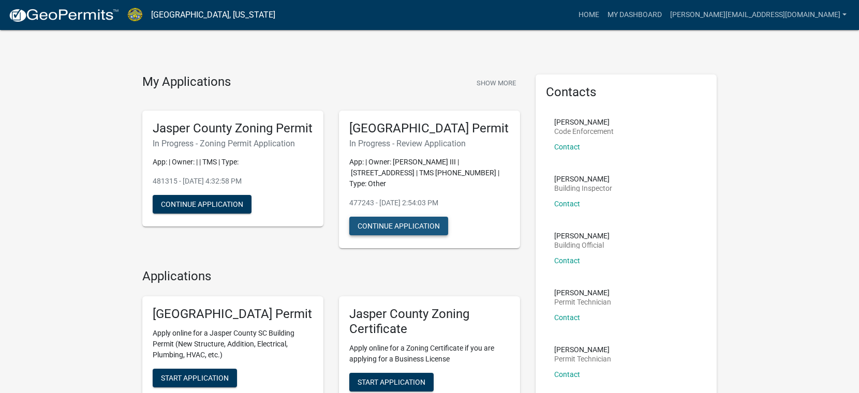
drag, startPoint x: 418, startPoint y: 240, endPoint x: 403, endPoint y: 239, distance: 15.1
click at [403, 235] on button "Continue Application" at bounding box center [398, 226] width 99 height 19
click at [501, 81] on button "Show More" at bounding box center [497, 83] width 48 height 17
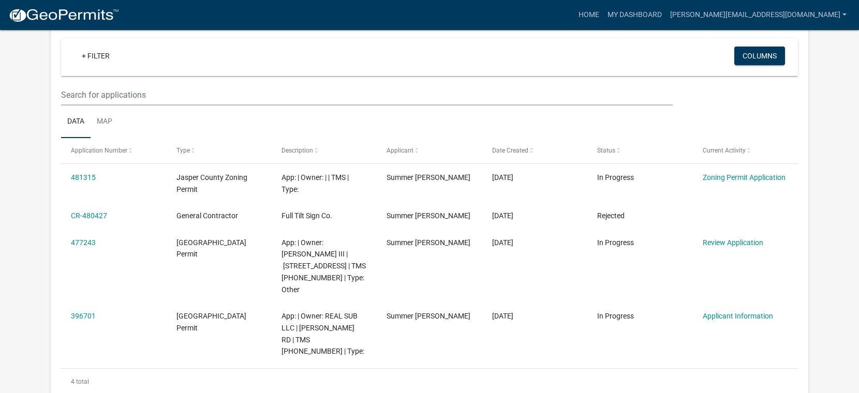
scroll to position [104, 0]
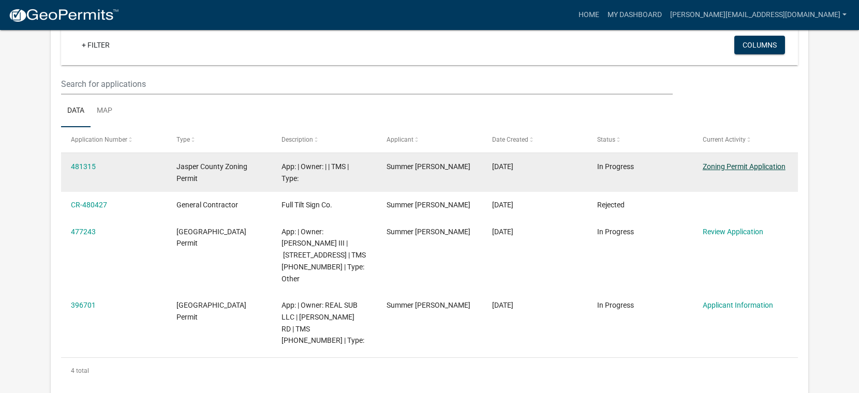
click at [723, 163] on link "Zoning Permit Application" at bounding box center [744, 167] width 83 height 8
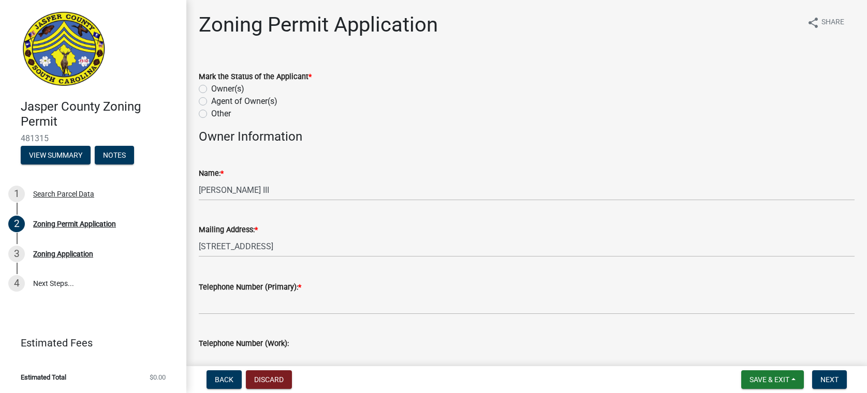
click at [211, 114] on label "Other" at bounding box center [221, 114] width 20 height 12
click at [211, 114] on input "Other" at bounding box center [214, 111] width 7 height 7
radio input "true"
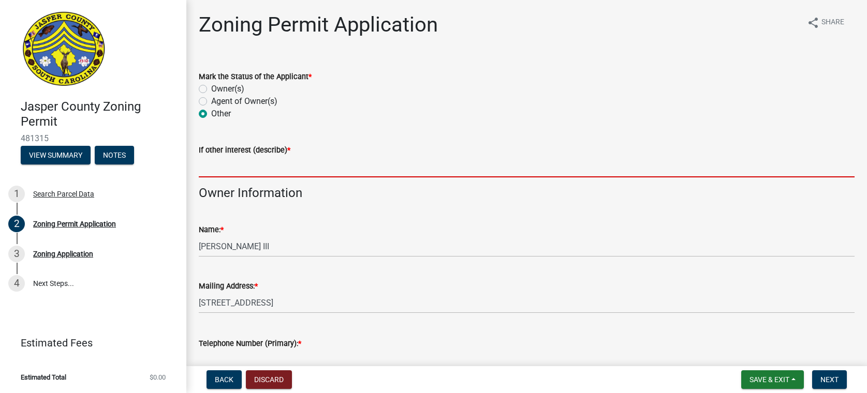
click at [214, 168] on input "If other interest (describe) *" at bounding box center [527, 166] width 656 height 21
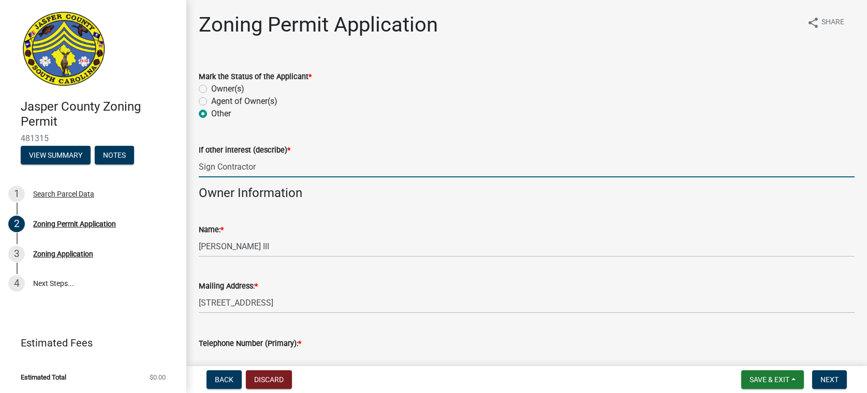
scroll to position [155, 0]
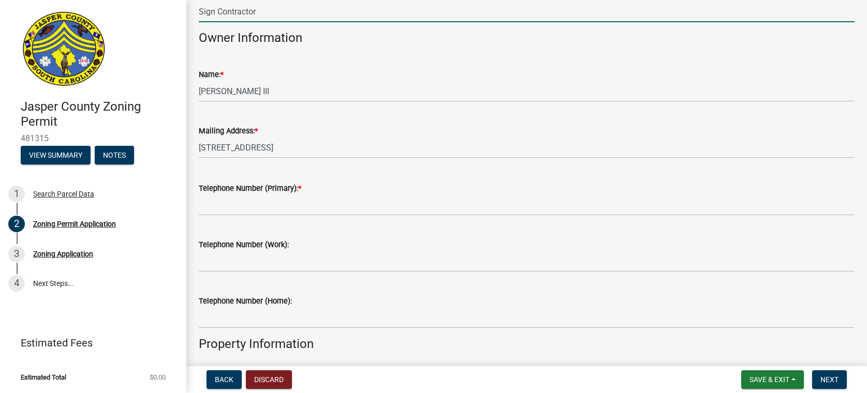
type input "Sign Contractor"
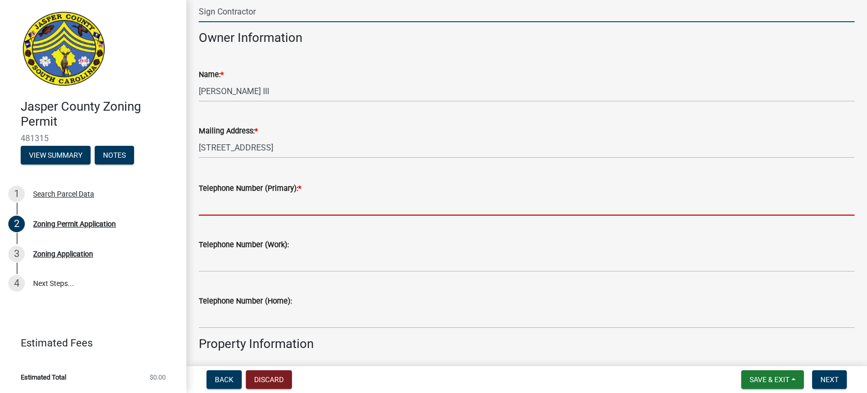
click at [209, 207] on input "Telephone Number (Primary): *" at bounding box center [527, 205] width 656 height 21
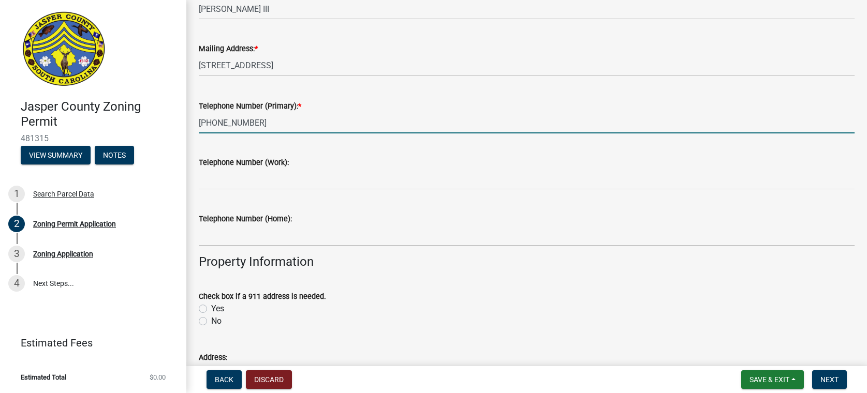
scroll to position [362, 0]
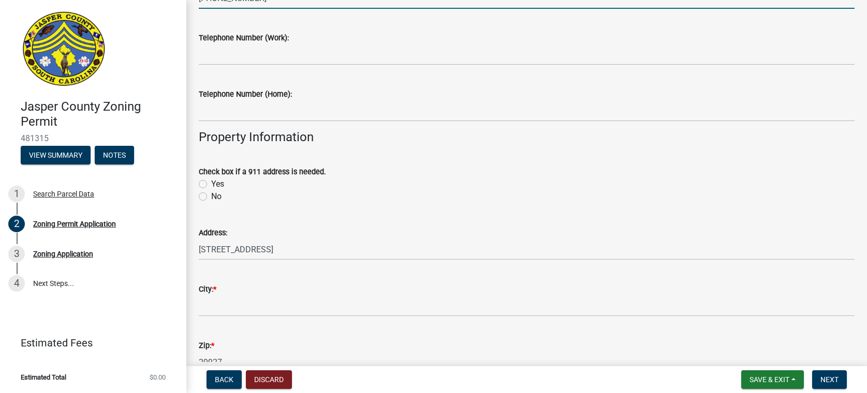
type input "[PHONE_NUMBER]"
click at [211, 198] on label "No" at bounding box center [216, 196] width 10 height 12
click at [211, 197] on input "No" at bounding box center [214, 193] width 7 height 7
radio input "true"
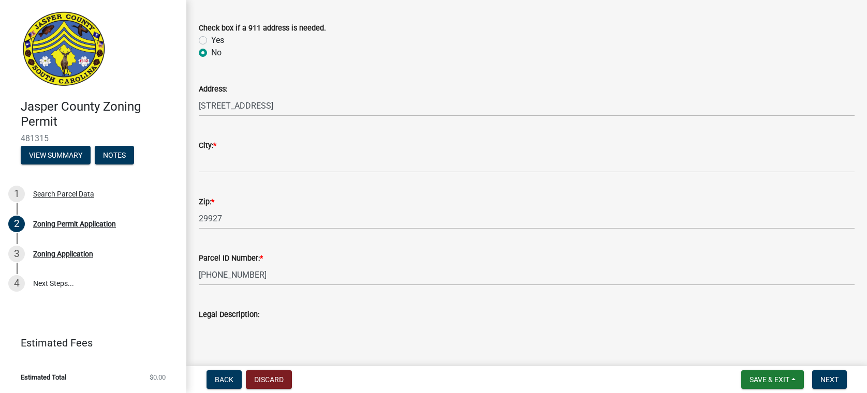
scroll to position [518, 0]
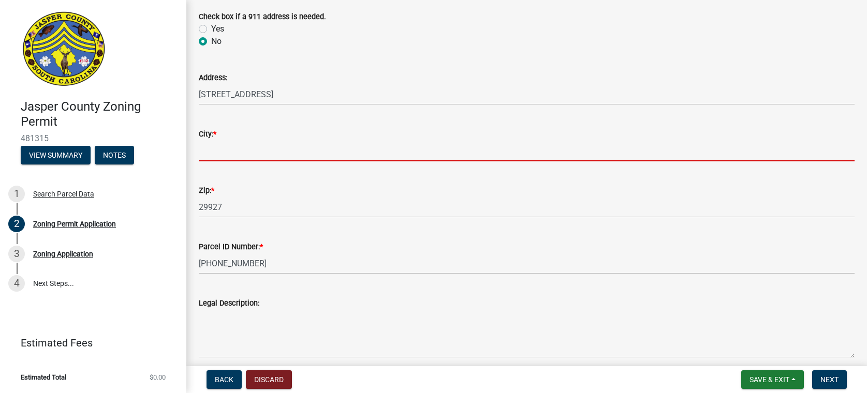
click at [217, 150] on input "City: *" at bounding box center [527, 150] width 656 height 21
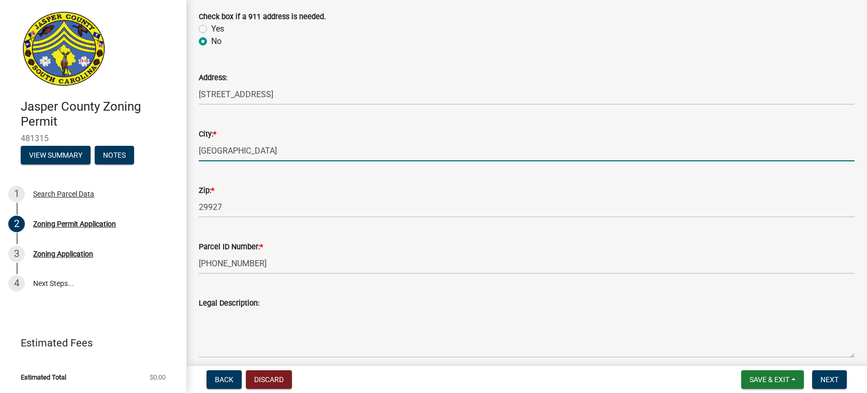
type input "[GEOGRAPHIC_DATA]"
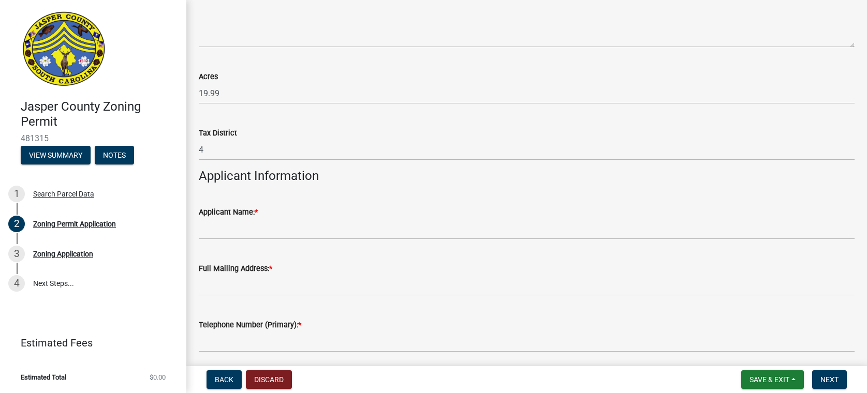
scroll to position [983, 0]
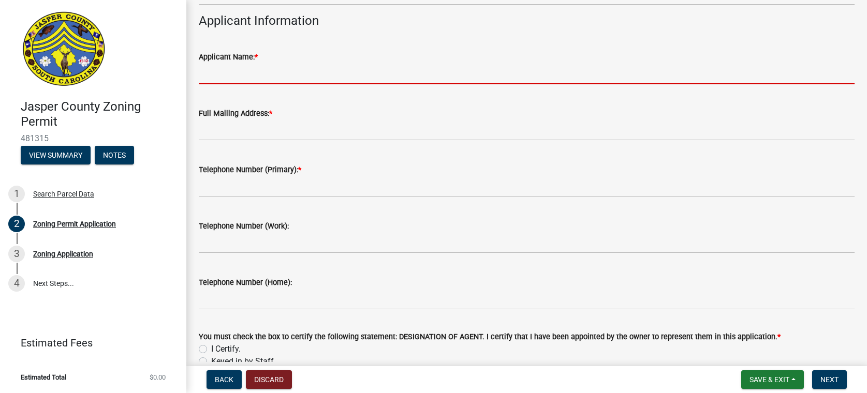
click at [225, 79] on input "Applicant Name: *" at bounding box center [527, 73] width 656 height 21
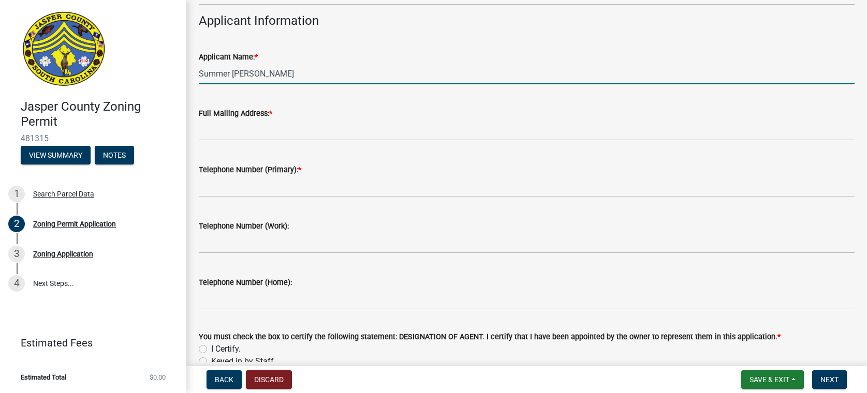
type input "Summer [PERSON_NAME]"
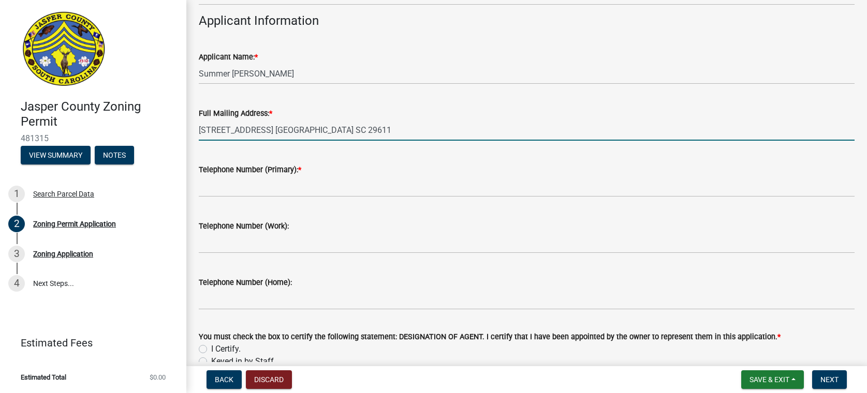
type input "[STREET_ADDRESS] [GEOGRAPHIC_DATA] SC 29611"
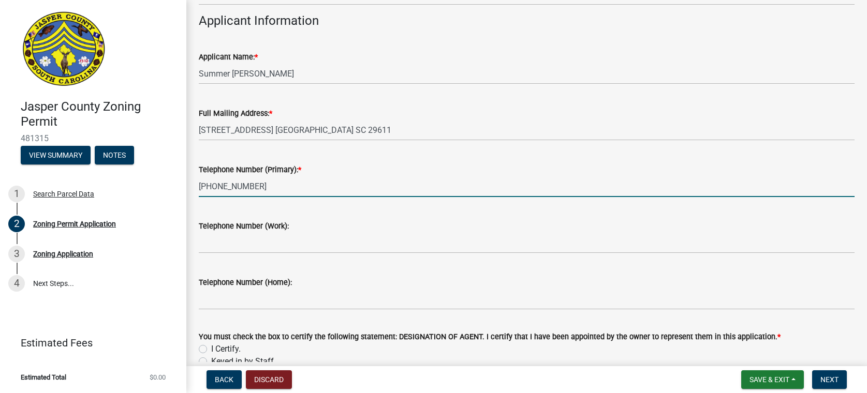
type input "[PHONE_NUMBER]"
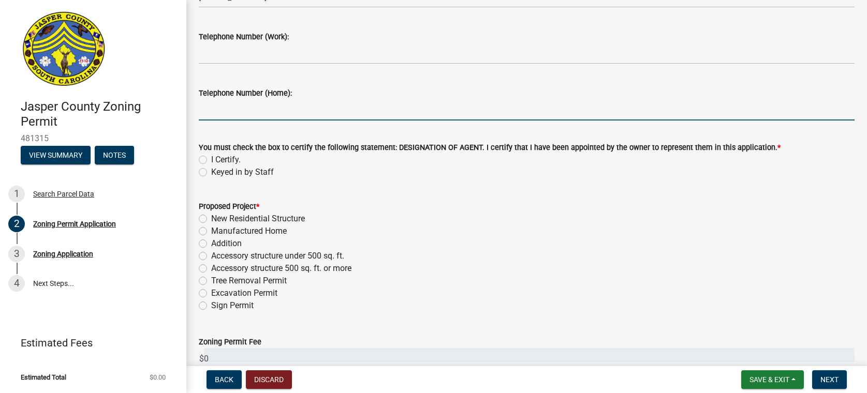
scroll to position [1190, 0]
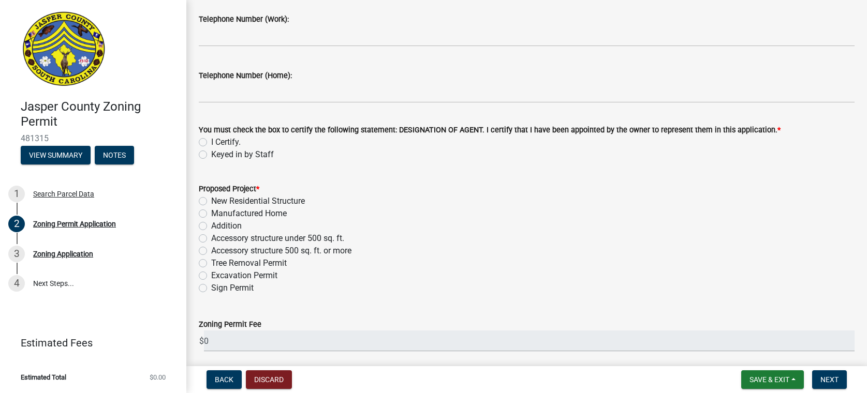
click at [211, 142] on label "I Certify." at bounding box center [226, 142] width 30 height 12
click at [211, 142] on input "I Certify." at bounding box center [214, 139] width 7 height 7
radio input "true"
click at [211, 286] on label "Sign Permit" at bounding box center [232, 288] width 42 height 12
click at [211, 286] on input "Sign Permit" at bounding box center [214, 285] width 7 height 7
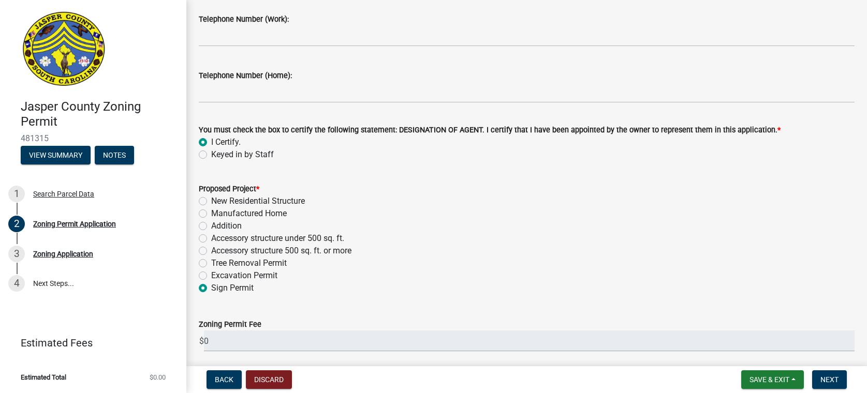
radio input "true"
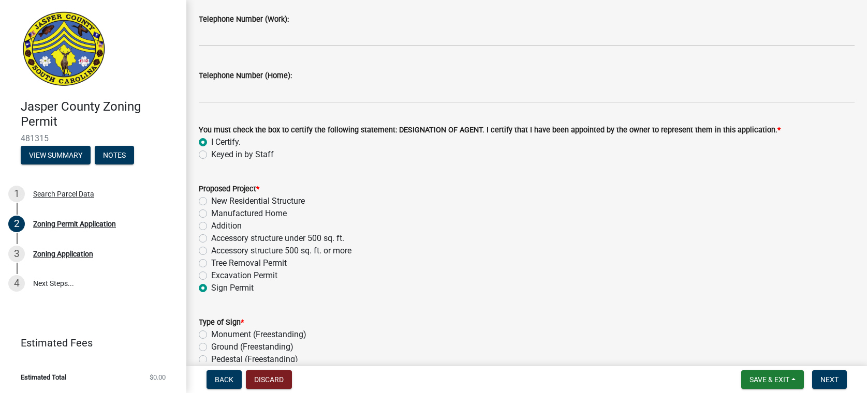
scroll to position [1397, 0]
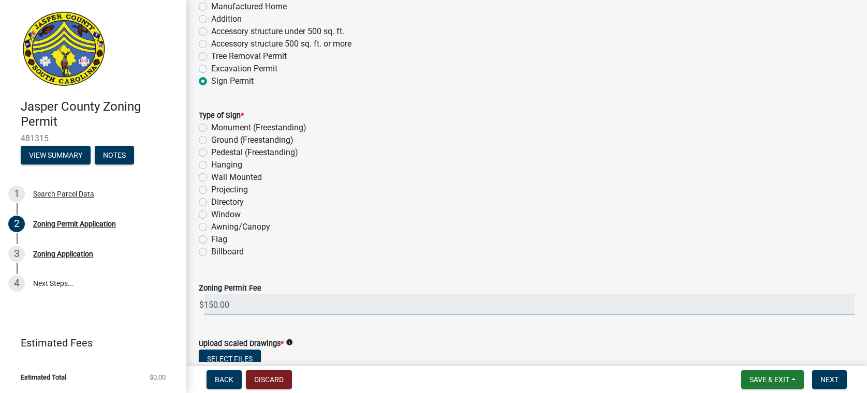
drag, startPoint x: 204, startPoint y: 178, endPoint x: 220, endPoint y: 174, distance: 16.3
click at [211, 178] on label "Wall Mounted" at bounding box center [236, 177] width 51 height 12
click at [211, 178] on input "Wall Mounted" at bounding box center [214, 174] width 7 height 7
radio input "true"
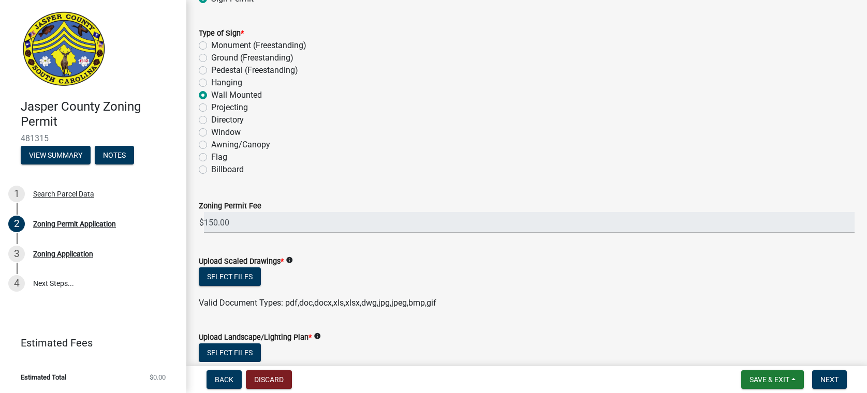
scroll to position [1604, 0]
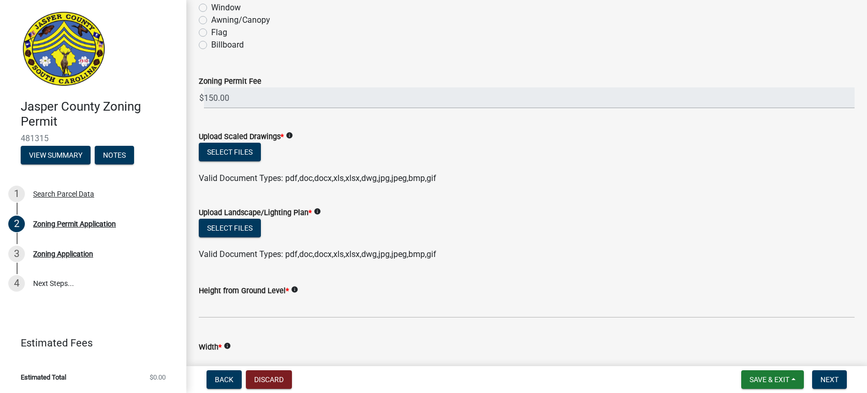
click at [318, 211] on icon "info" at bounding box center [317, 211] width 7 height 7
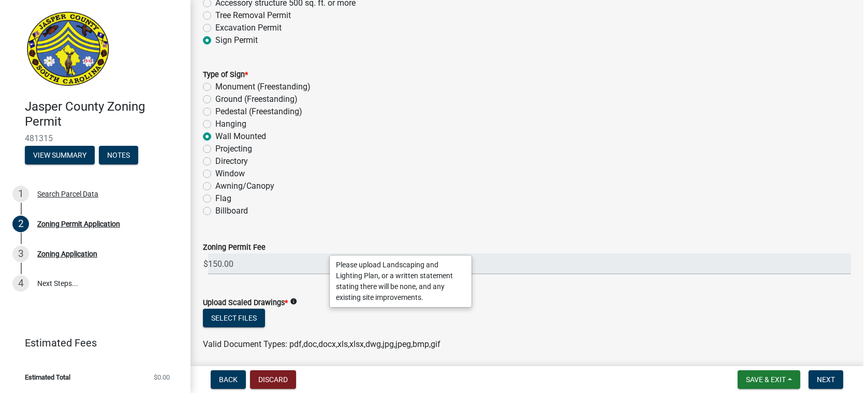
scroll to position [1553, 0]
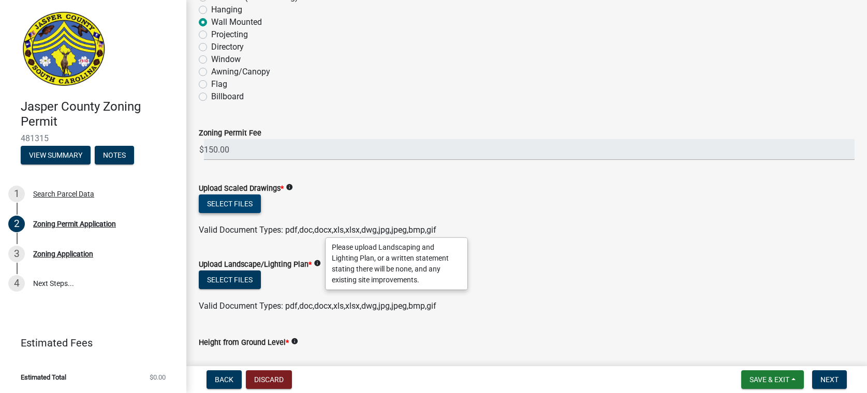
click at [241, 207] on button "Select files" at bounding box center [230, 204] width 62 height 19
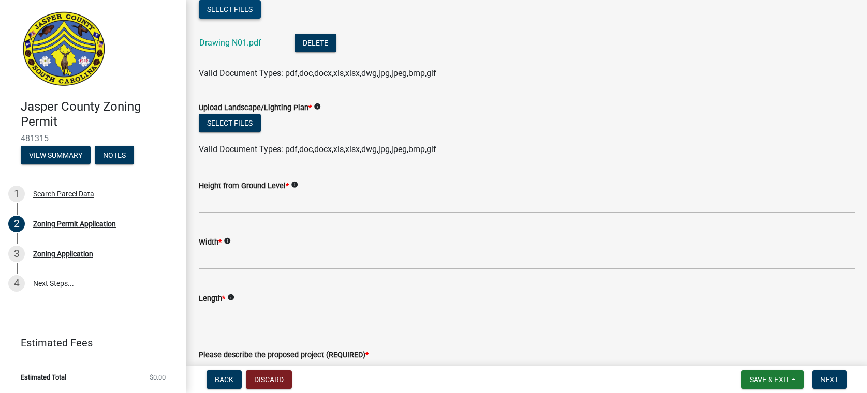
scroll to position [1760, 0]
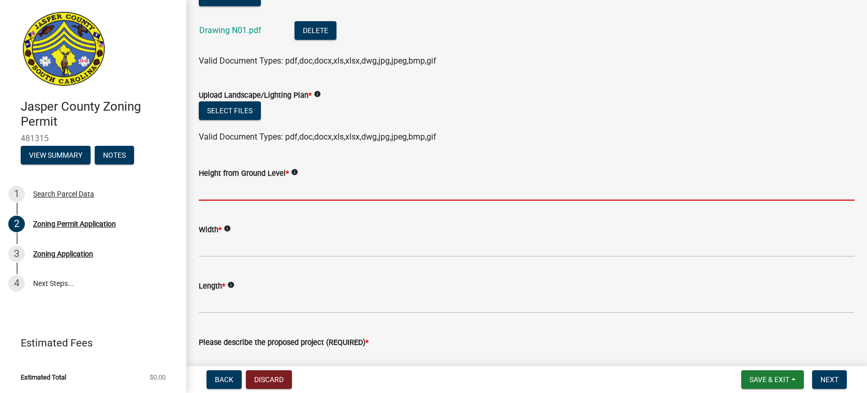
click at [242, 190] on input "Height from Ground Level *" at bounding box center [527, 190] width 656 height 21
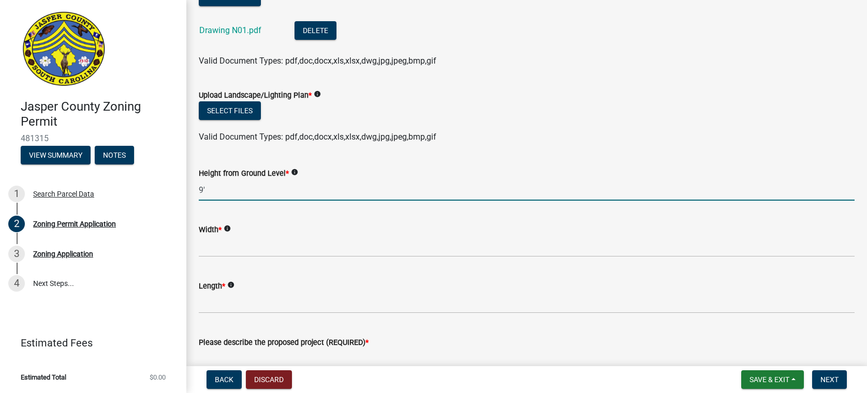
type input "9'"
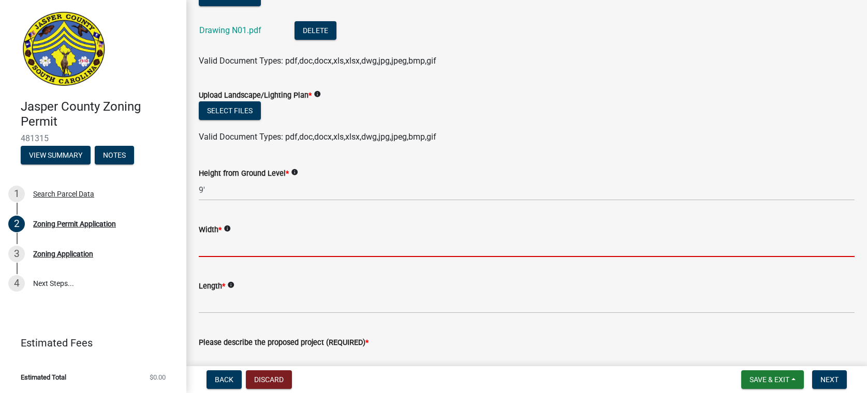
click at [207, 247] on input "Width *" at bounding box center [527, 246] width 656 height 21
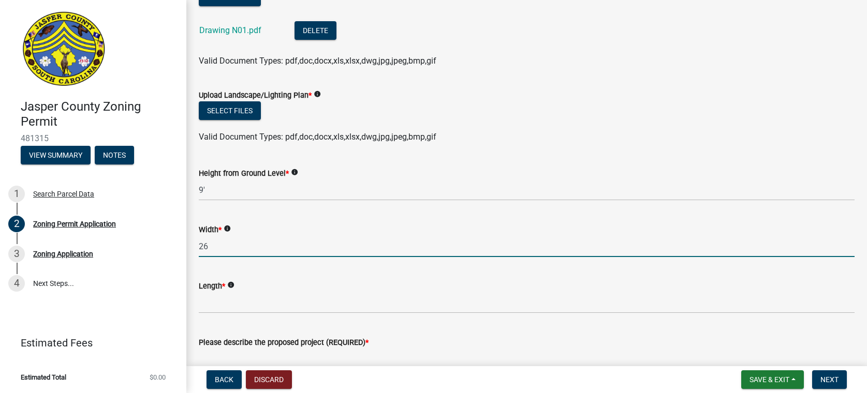
type input "2"
type input "3.06"
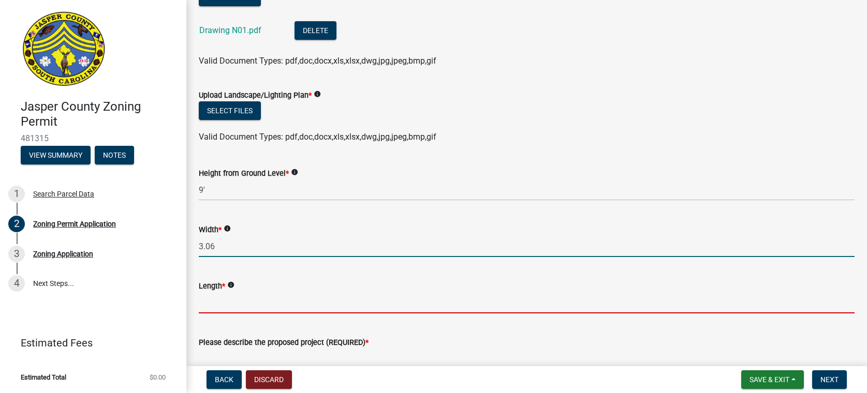
click at [218, 305] on input "Length *" at bounding box center [527, 302] width 656 height 21
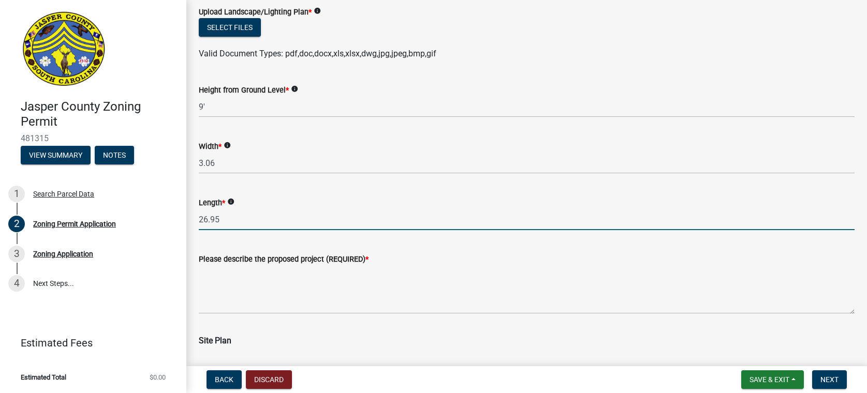
scroll to position [1967, 0]
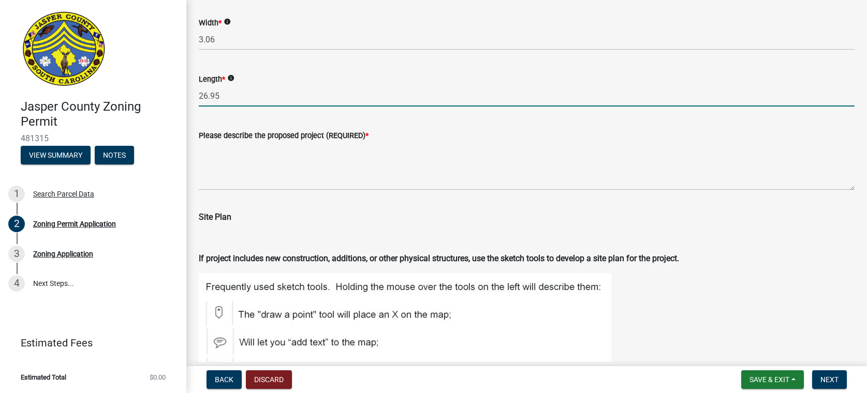
type input "26.95"
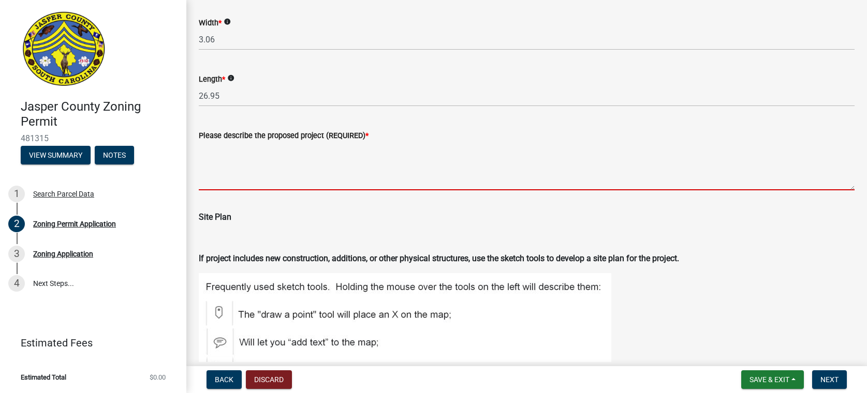
click at [213, 181] on textarea "Please describe the proposed project (REQUIRED) *" at bounding box center [527, 166] width 656 height 49
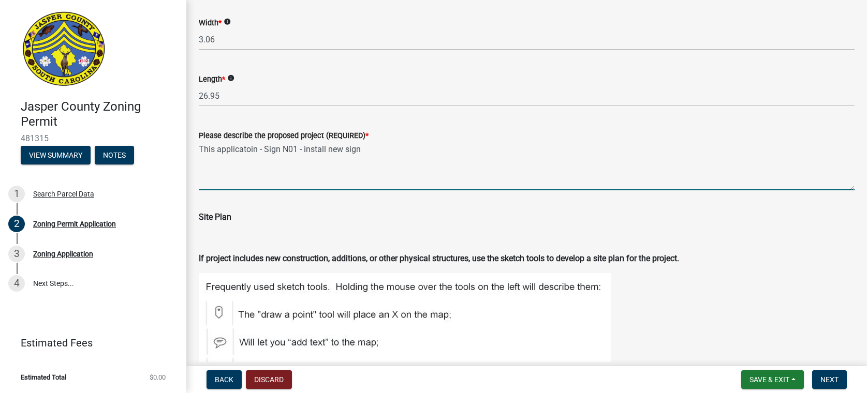
click at [244, 144] on textarea "This applicatoin - Sign N01 - install new sign" at bounding box center [527, 166] width 656 height 49
drag, startPoint x: 257, startPoint y: 149, endPoint x: 228, endPoint y: 147, distance: 29.1
click at [228, 147] on textarea "This applicatoin - Sign N01 - install new sign" at bounding box center [527, 166] width 656 height 49
click at [390, 153] on textarea "This application - Sign N01 - install new sign" at bounding box center [527, 166] width 656 height 49
drag, startPoint x: 353, startPoint y: 159, endPoint x: 307, endPoint y: 160, distance: 46.1
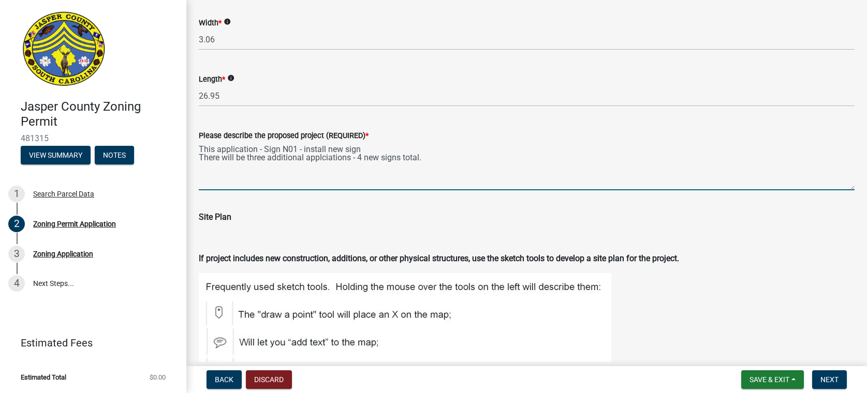
click at [307, 160] on textarea "This application - Sign N01 - install new sign There will be three additional a…" at bounding box center [527, 166] width 656 height 49
type textarea "This application - Sign N01 - install new sign There will be three additional a…"
drag, startPoint x: 429, startPoint y: 159, endPoint x: 180, endPoint y: 149, distance: 249.2
click at [180, 149] on div "Jasper County Zoning Permit 481315 View Summary Notes 1 Search Parcel Data 2 Zo…" at bounding box center [433, 196] width 867 height 393
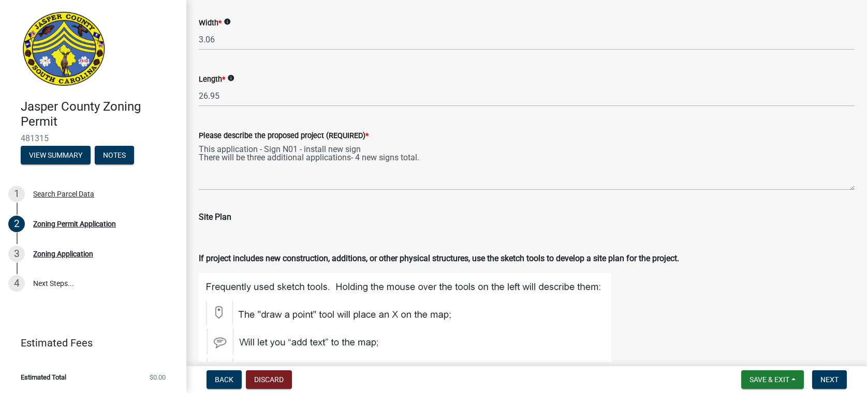
click at [553, 85] on div "Length * info" at bounding box center [527, 79] width 656 height 12
click at [272, 232] on p at bounding box center [527, 238] width 656 height 12
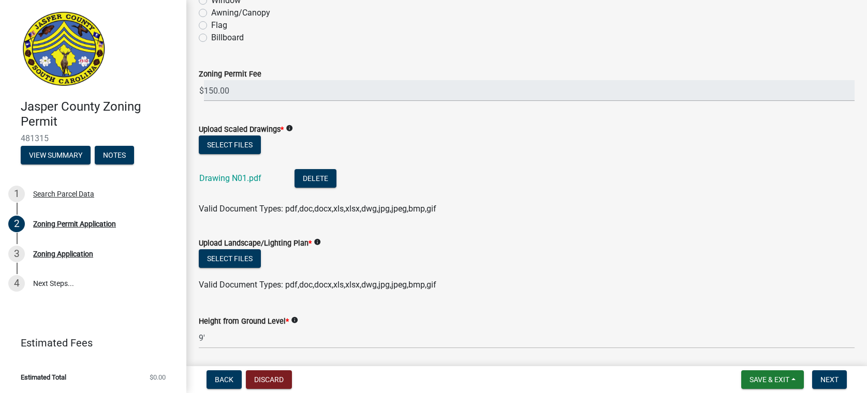
scroll to position [1604, 0]
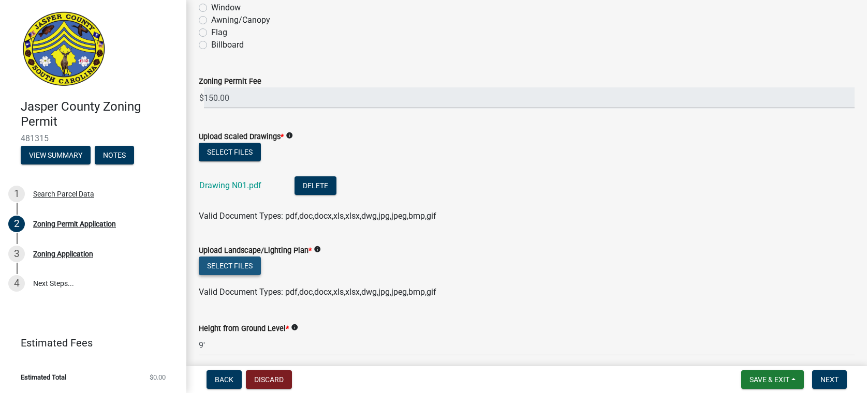
click at [242, 269] on button "Select files" at bounding box center [230, 266] width 62 height 19
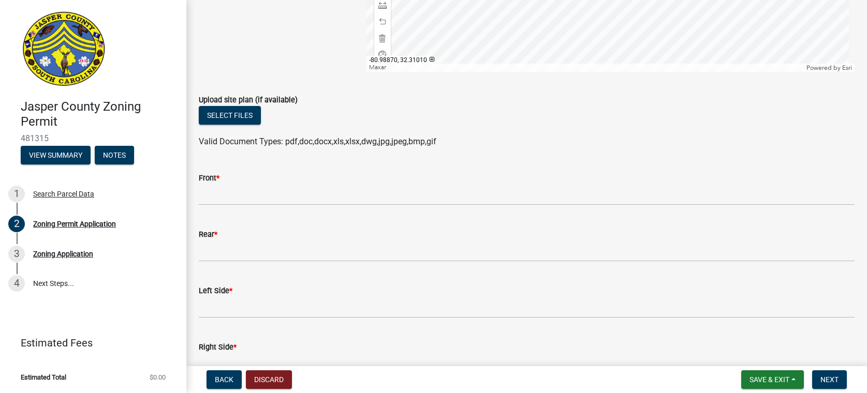
scroll to position [2588, 0]
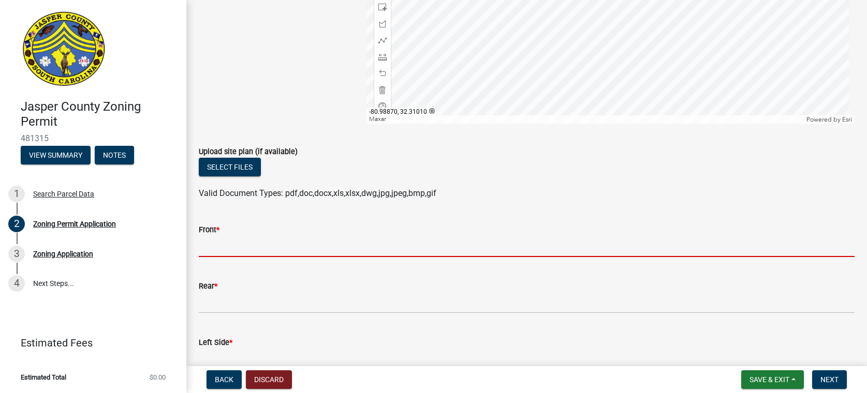
click at [208, 249] on input "Front *" at bounding box center [527, 246] width 656 height 21
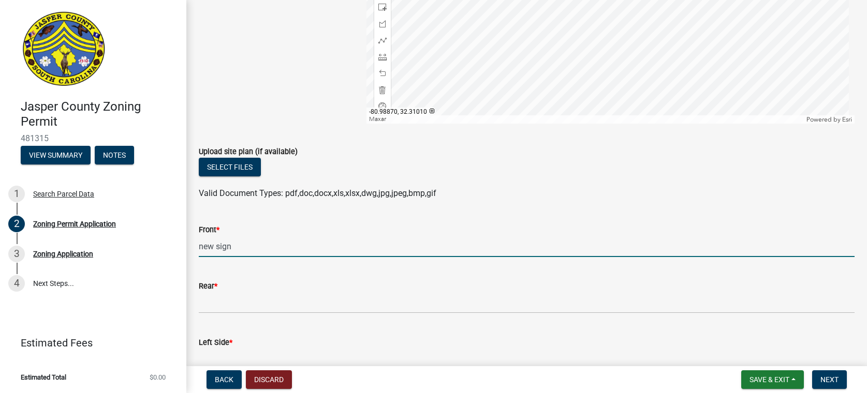
type input "new sign"
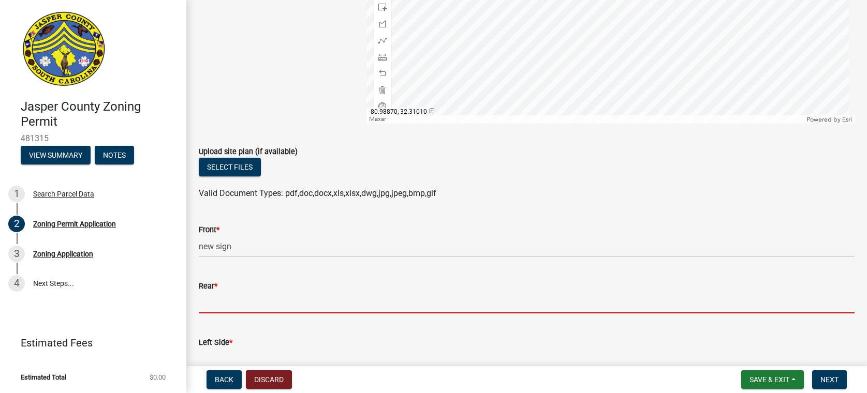
click at [224, 305] on input "Rear *" at bounding box center [527, 302] width 656 height 21
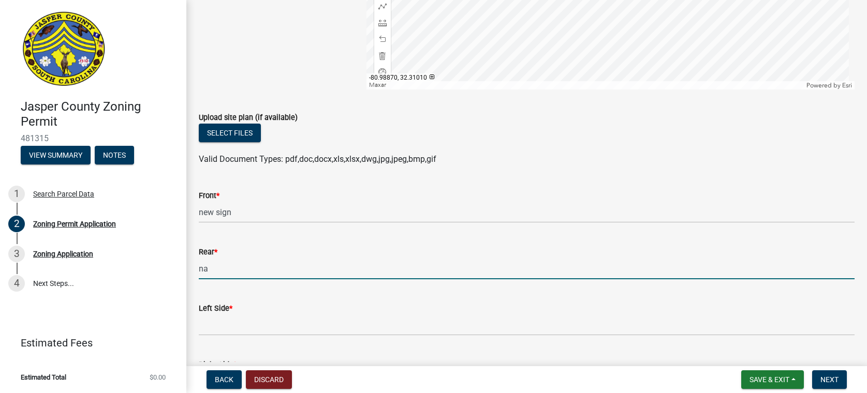
scroll to position [2743, 0]
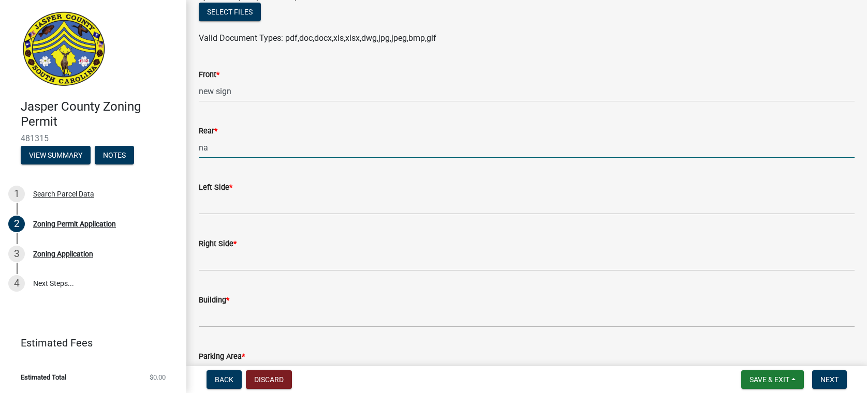
type input "na"
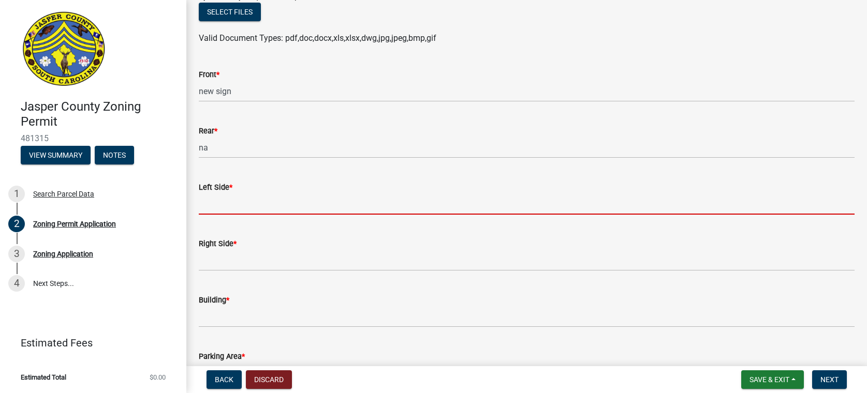
click at [210, 205] on input "Left Side *" at bounding box center [527, 204] width 656 height 21
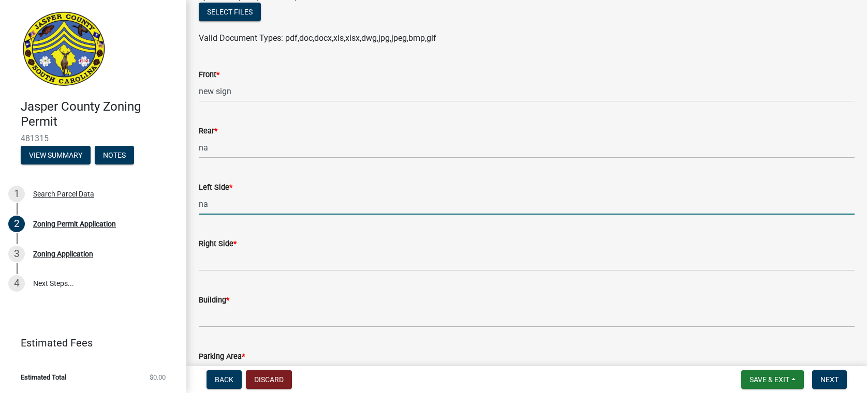
type input "na"
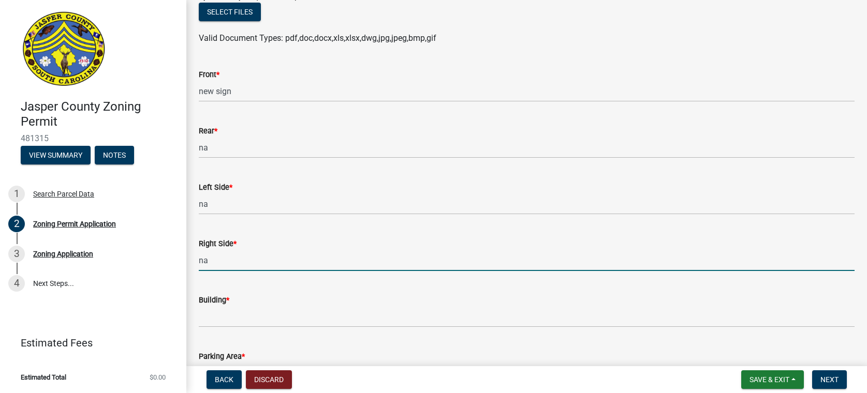
type input "na"
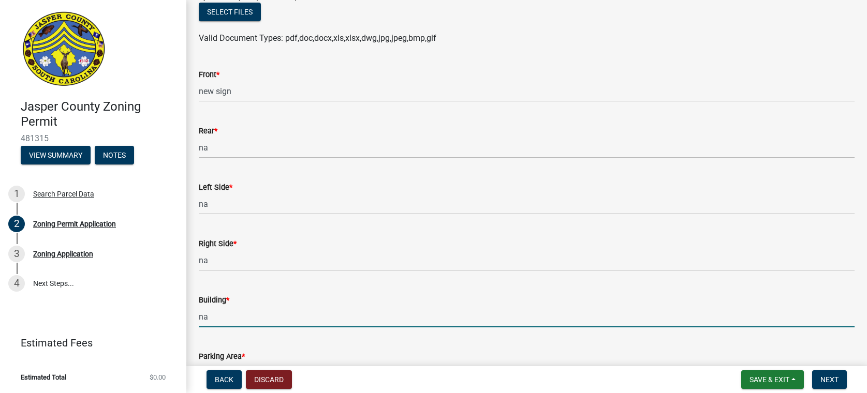
type input "na"
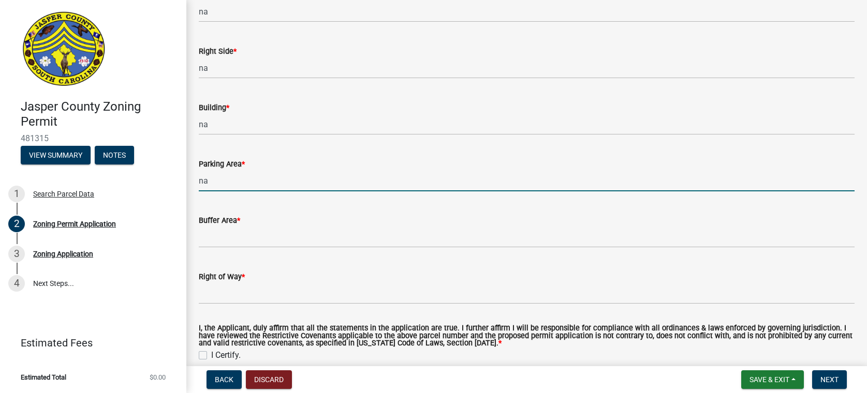
type input "na"
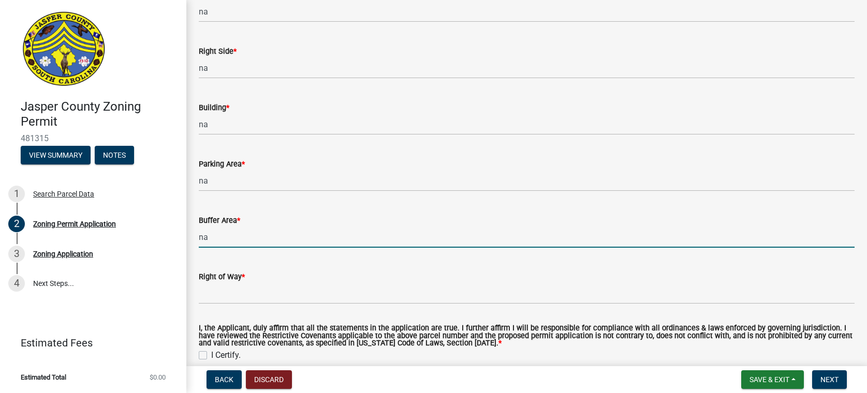
type input "na"
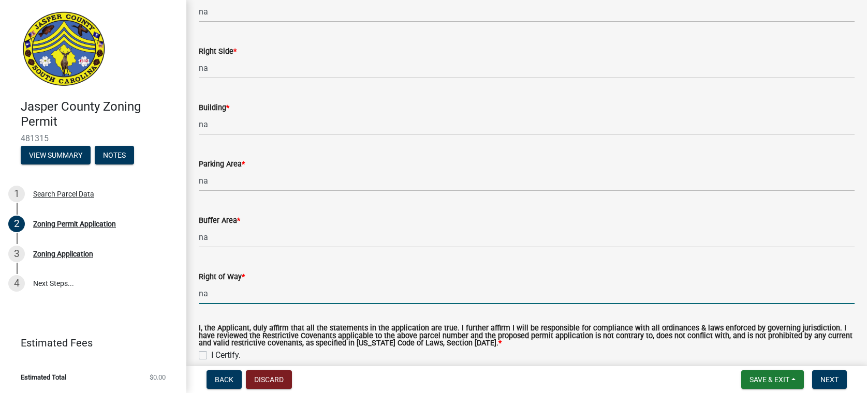
type input "na"
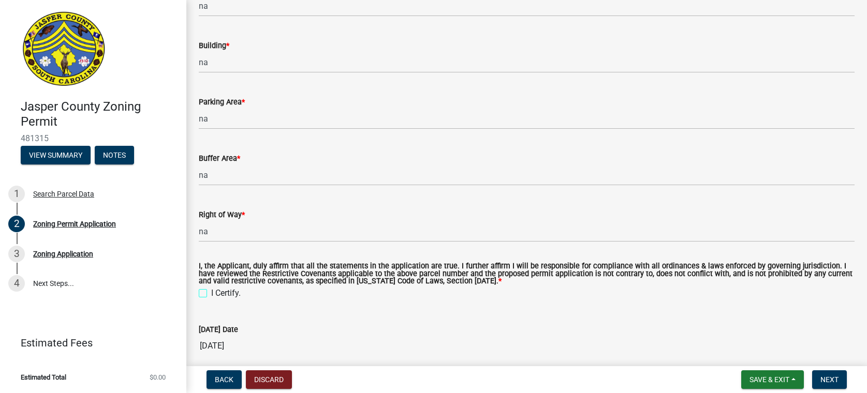
scroll to position [3091, 0]
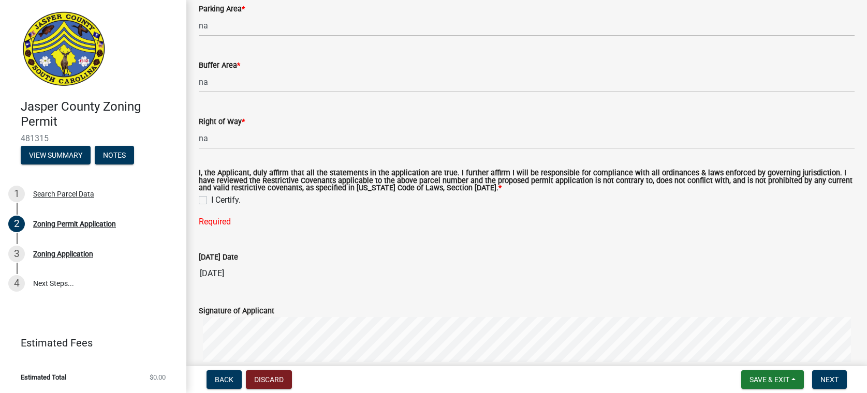
click at [211, 199] on label "I Certify." at bounding box center [226, 200] width 30 height 12
click at [211, 199] on input "I Certify." at bounding box center [214, 197] width 7 height 7
checkbox input "true"
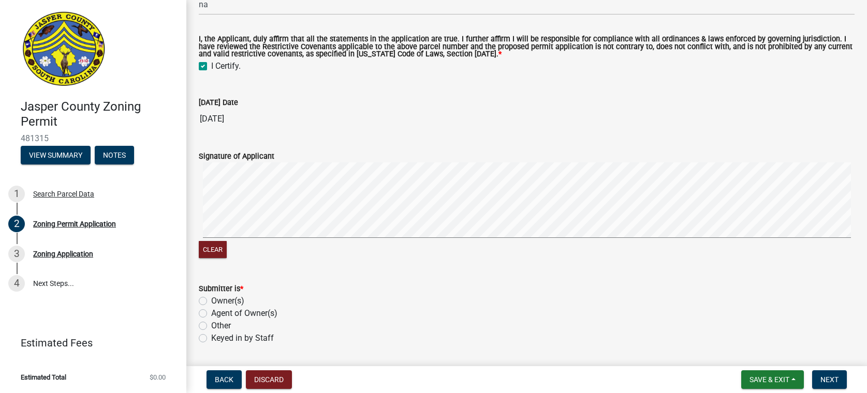
scroll to position [3258, 0]
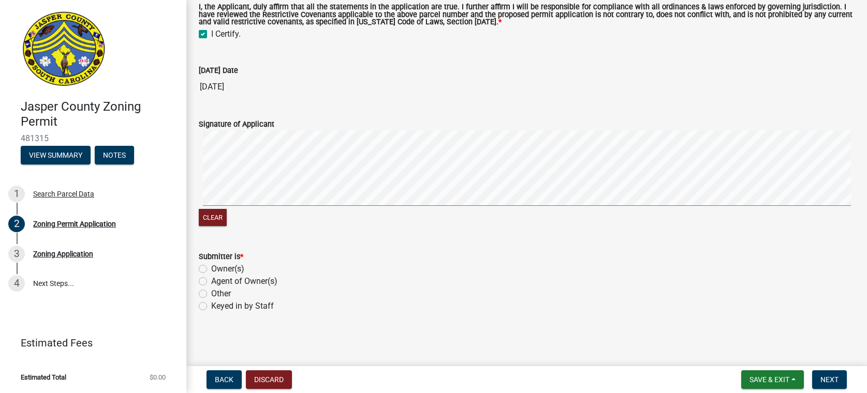
click at [211, 293] on label "Other" at bounding box center [221, 294] width 20 height 12
click at [211, 293] on input "Other" at bounding box center [214, 291] width 7 height 7
radio input "true"
click at [833, 381] on span "Next" at bounding box center [829, 380] width 18 height 8
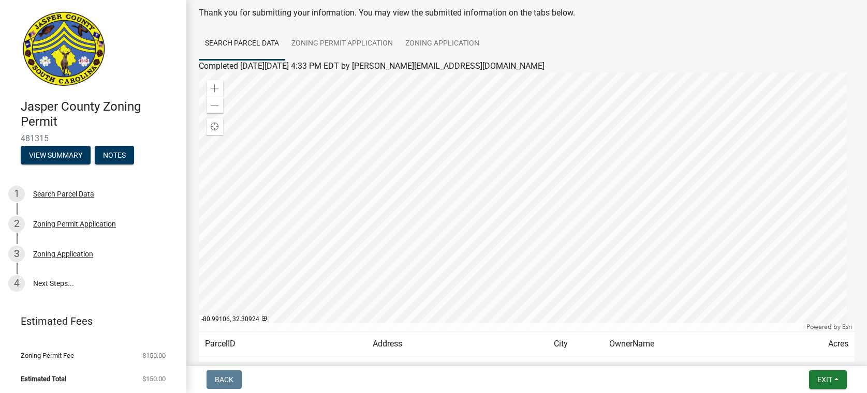
scroll to position [52, 0]
click at [831, 376] on span "Exit" at bounding box center [824, 380] width 15 height 8
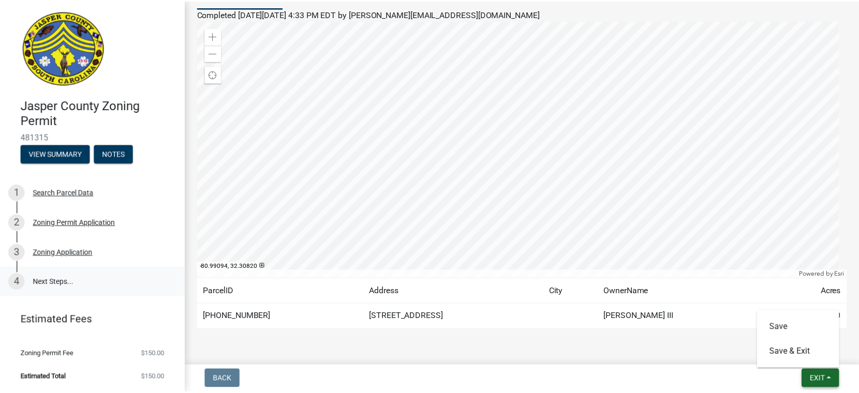
scroll to position [2, 0]
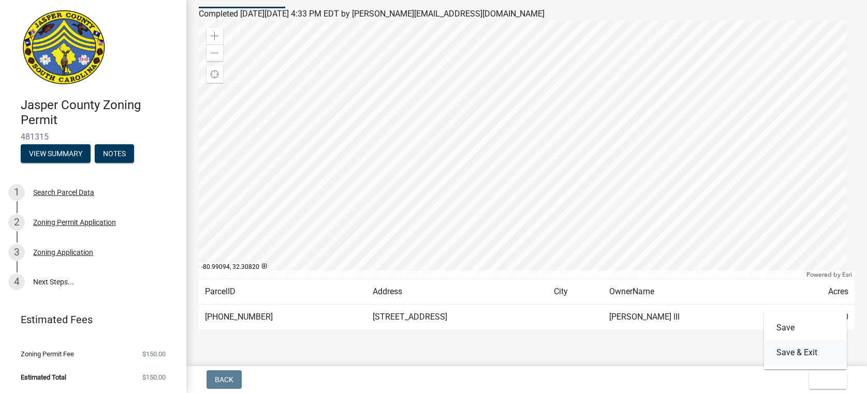
click at [808, 352] on button "Save & Exit" at bounding box center [805, 353] width 83 height 25
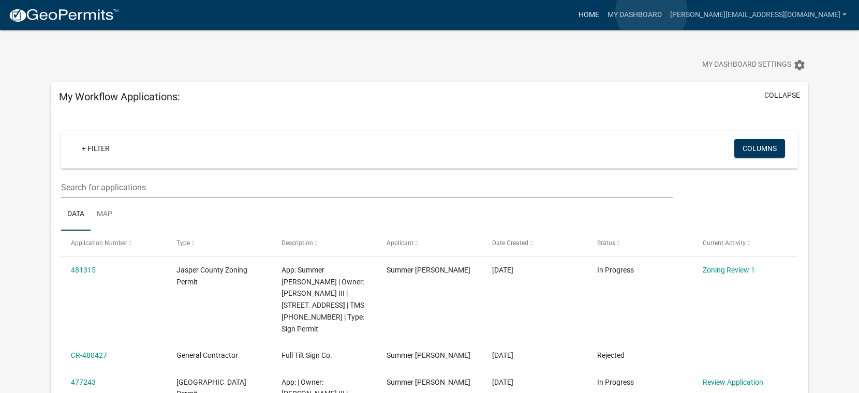
click at [603, 11] on link "Home" at bounding box center [588, 15] width 29 height 20
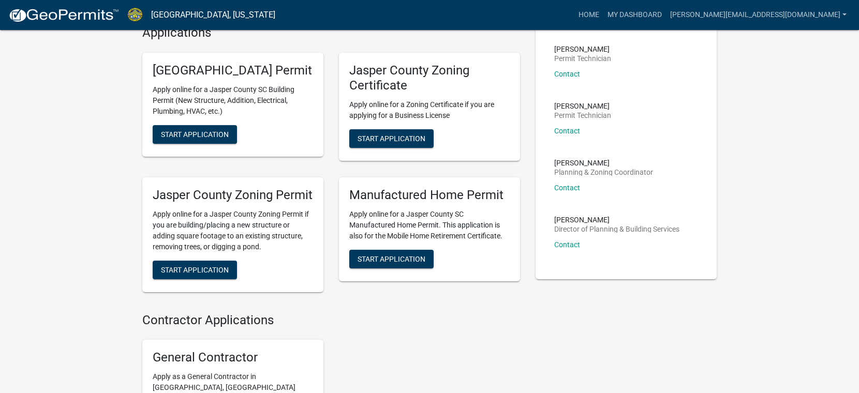
scroll to position [259, 0]
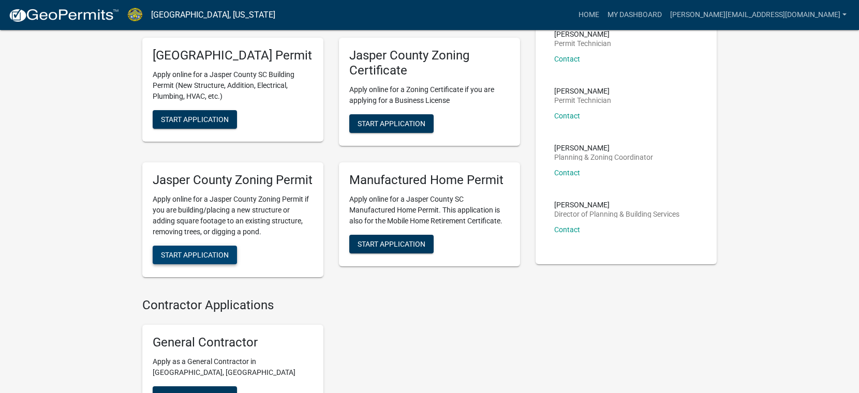
click at [197, 259] on span "Start Application" at bounding box center [195, 255] width 68 height 8
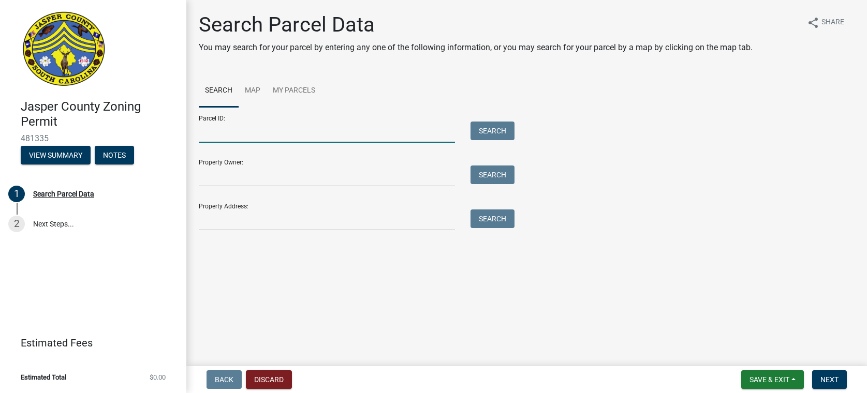
click at [245, 134] on input "Parcel ID:" at bounding box center [327, 132] width 256 height 21
type input "[PHONE_NUMBER]"
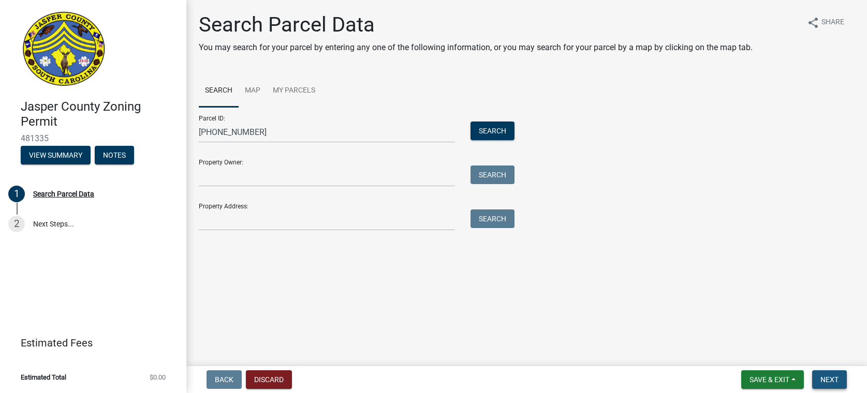
click at [833, 376] on span "Next" at bounding box center [829, 380] width 18 height 8
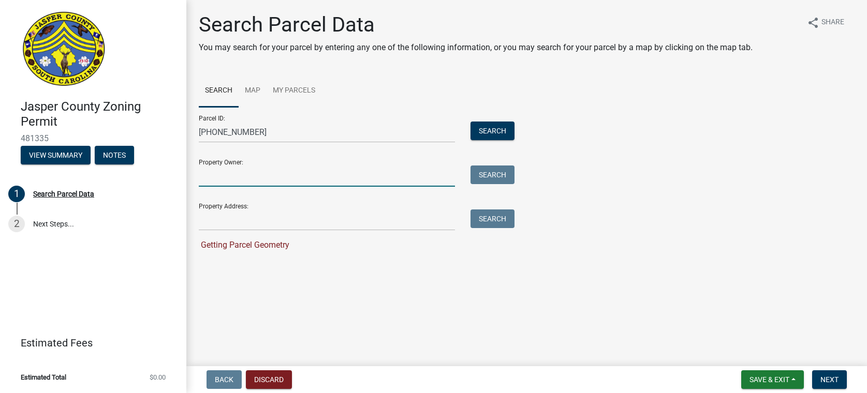
click at [215, 176] on input "Property Owner:" at bounding box center [327, 176] width 256 height 21
type input "[PERSON_NAME]"
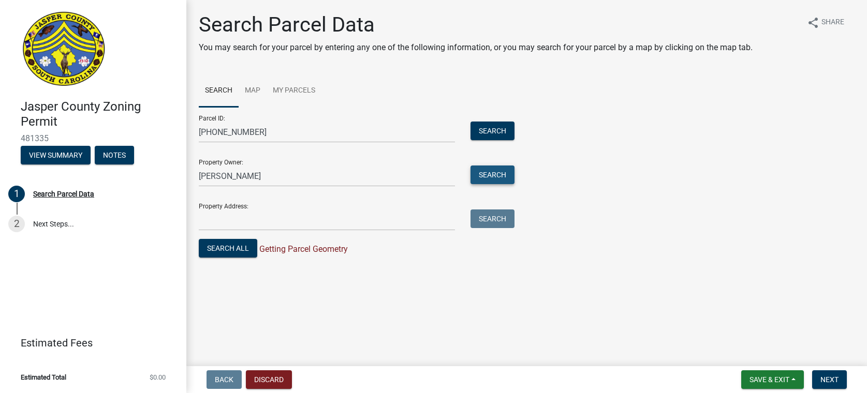
click at [495, 174] on button "Search" at bounding box center [492, 175] width 44 height 19
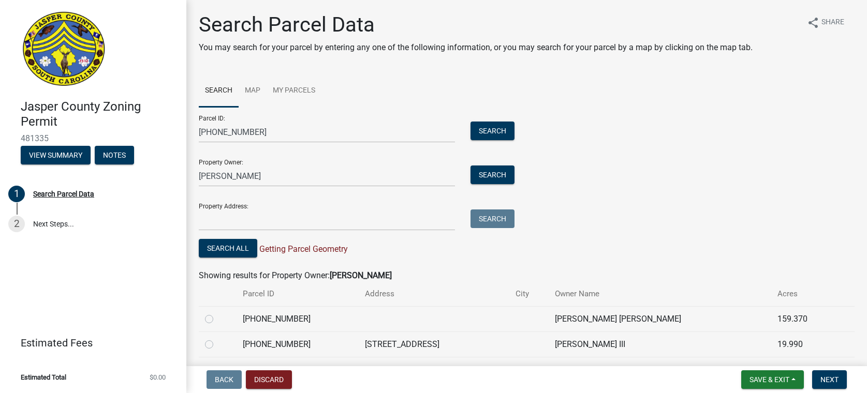
click at [217, 338] on label at bounding box center [217, 338] width 0 height 0
click at [217, 342] on input "radio" at bounding box center [220, 341] width 7 height 7
radio input "true"
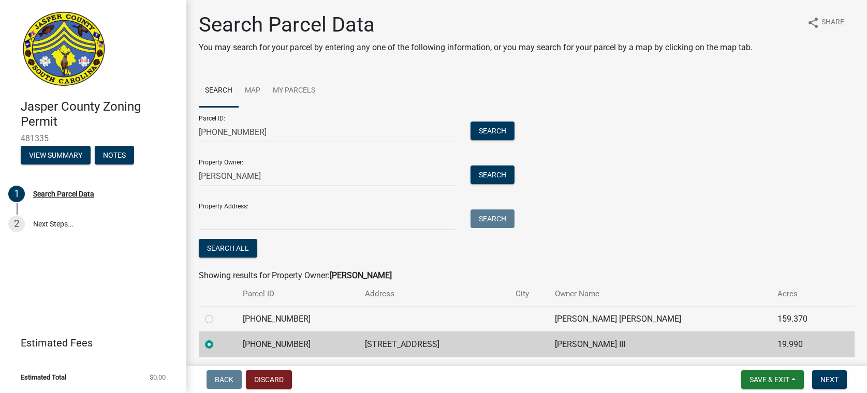
click at [608, 237] on div "Parcel ID: 067-00-02-005 Search Property Owner: Welch Search Property Address: …" at bounding box center [527, 183] width 656 height 153
click at [235, 248] on button "Search All" at bounding box center [228, 248] width 58 height 19
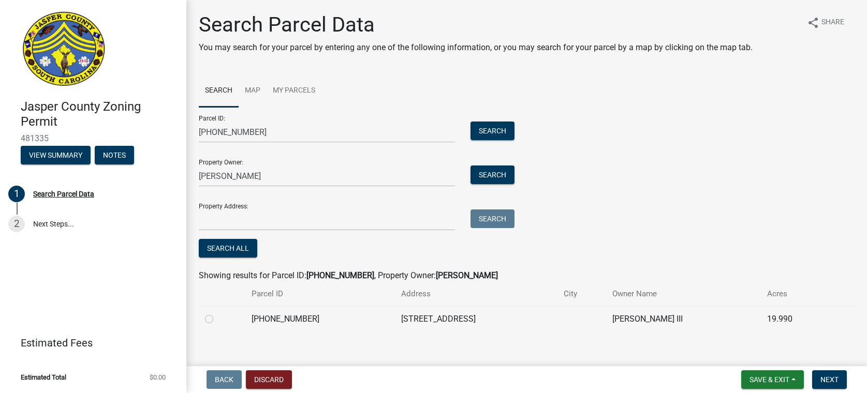
click at [217, 313] on label at bounding box center [217, 313] width 0 height 0
click at [217, 319] on input "radio" at bounding box center [220, 316] width 7 height 7
radio input "true"
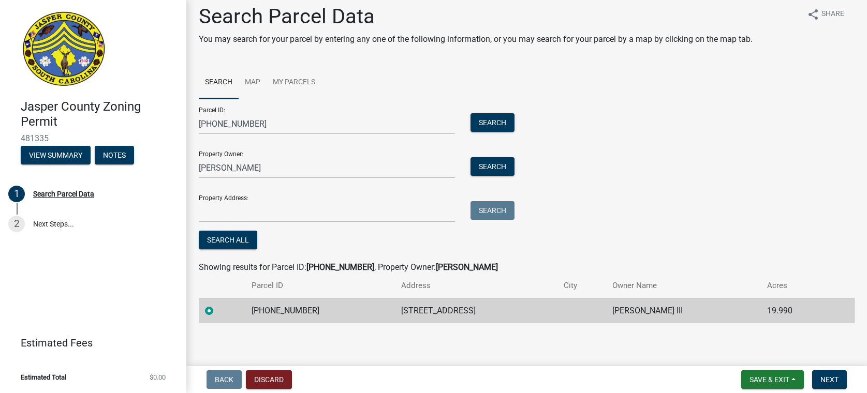
scroll to position [10, 0]
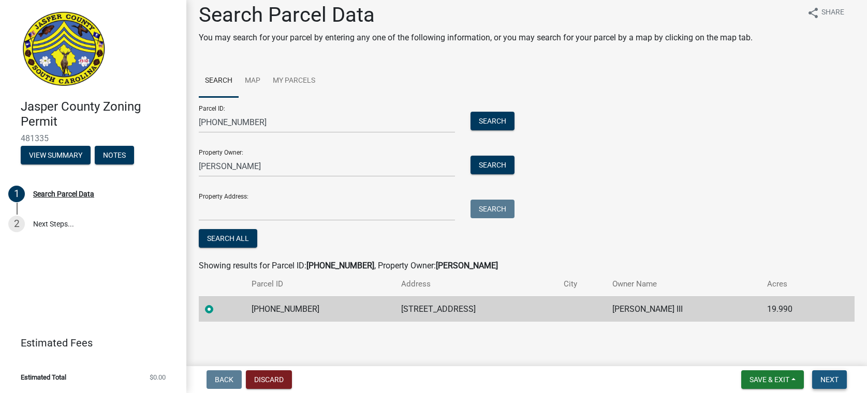
click at [834, 376] on span "Next" at bounding box center [829, 380] width 18 height 8
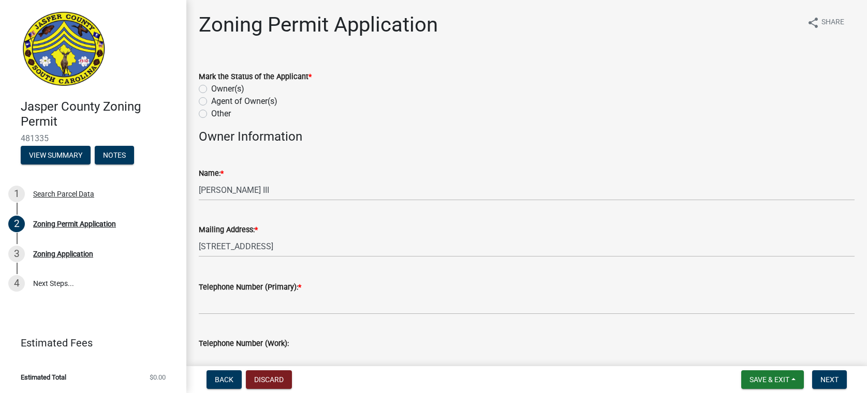
click at [208, 114] on div "Other" at bounding box center [527, 114] width 656 height 12
click at [211, 115] on label "Other" at bounding box center [221, 114] width 20 height 12
click at [211, 114] on input "Other" at bounding box center [214, 111] width 7 height 7
radio input "true"
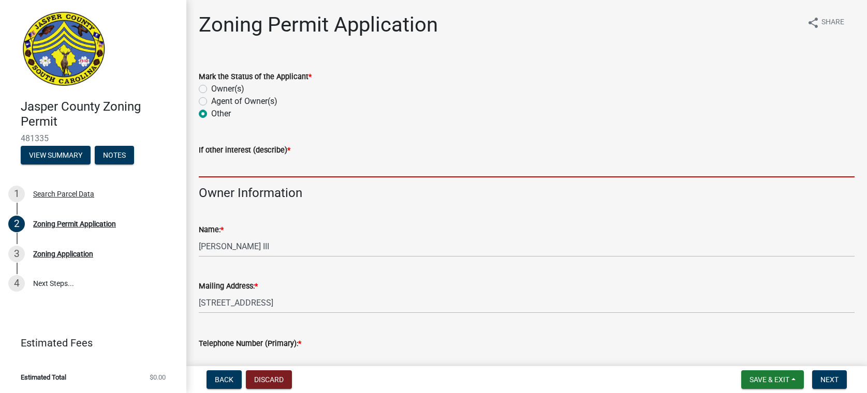
click at [215, 165] on input "If other interest (describe) *" at bounding box center [527, 166] width 656 height 21
type input "Sign Contractor"
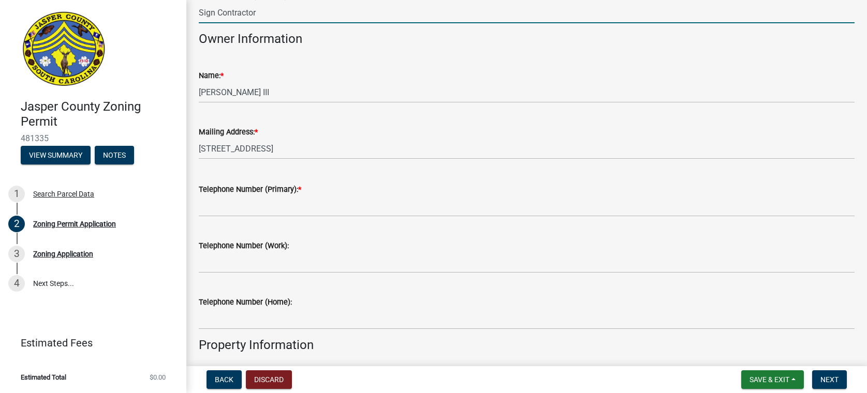
scroll to position [155, 0]
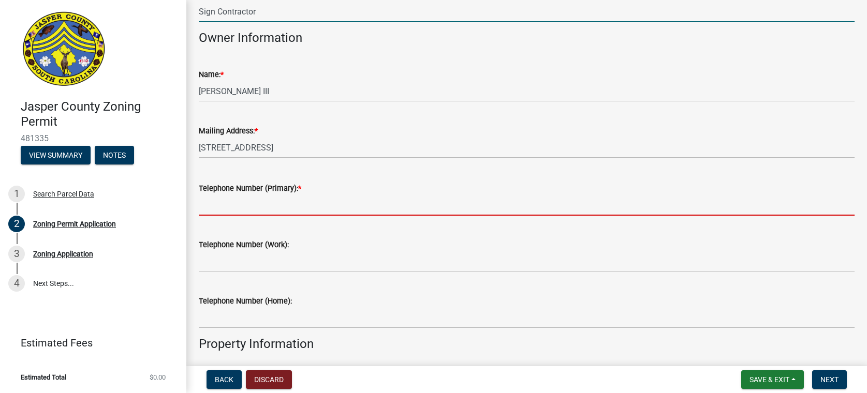
click at [210, 203] on input "Telephone Number (Primary): *" at bounding box center [527, 205] width 656 height 21
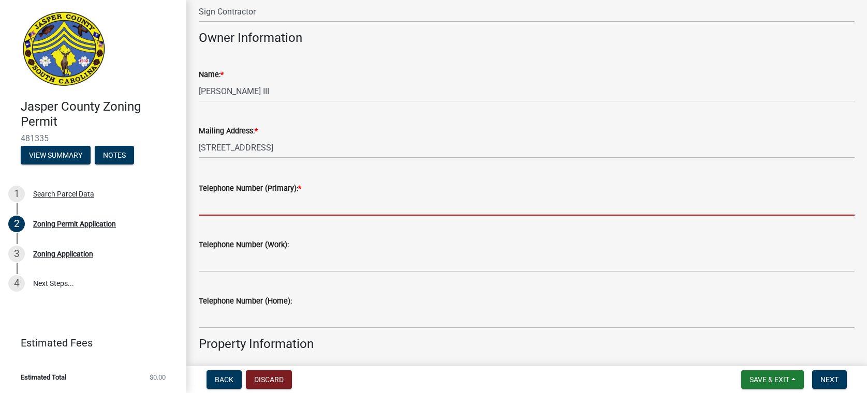
type input "8644447844"
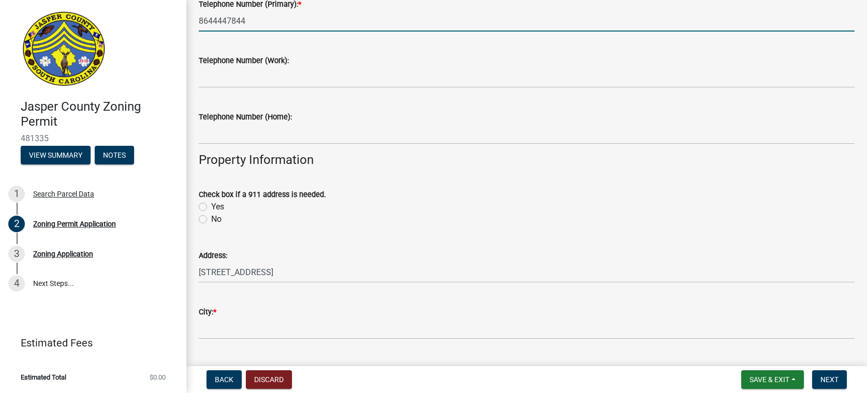
scroll to position [362, 0]
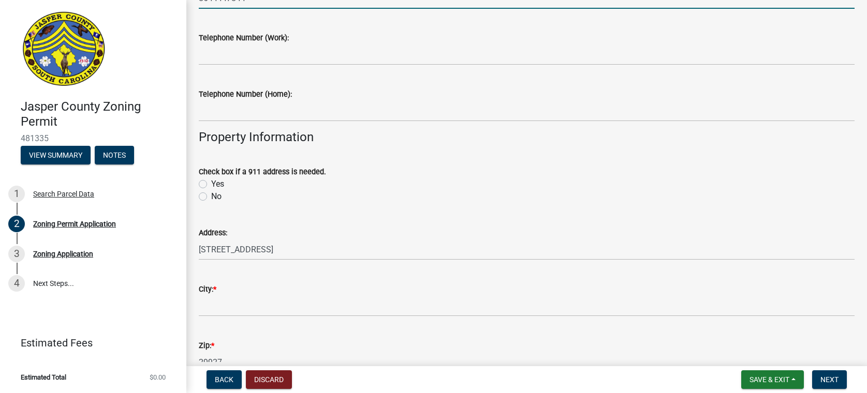
click at [211, 196] on label "No" at bounding box center [216, 196] width 10 height 12
click at [211, 196] on input "No" at bounding box center [214, 193] width 7 height 7
radio input "true"
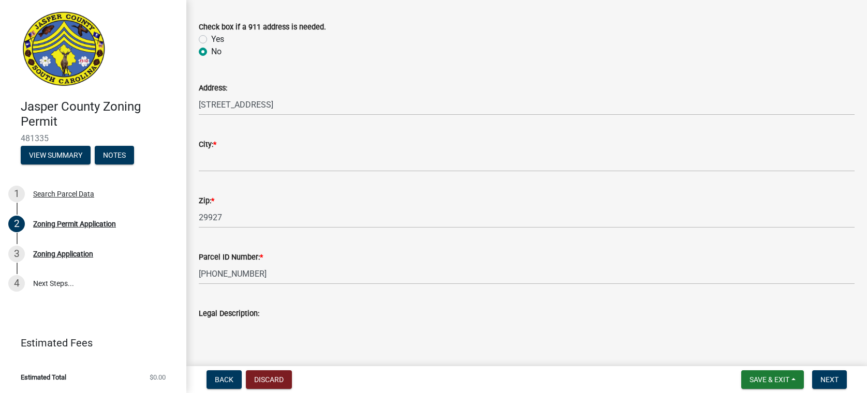
scroll to position [518, 0]
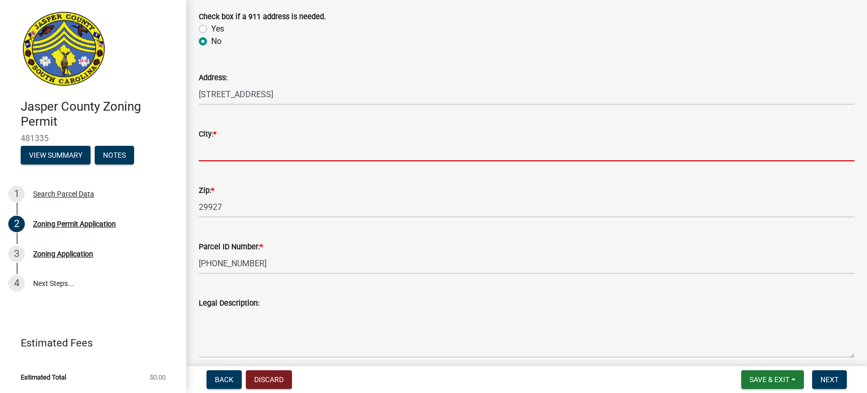
click at [214, 151] on input "City: *" at bounding box center [527, 150] width 656 height 21
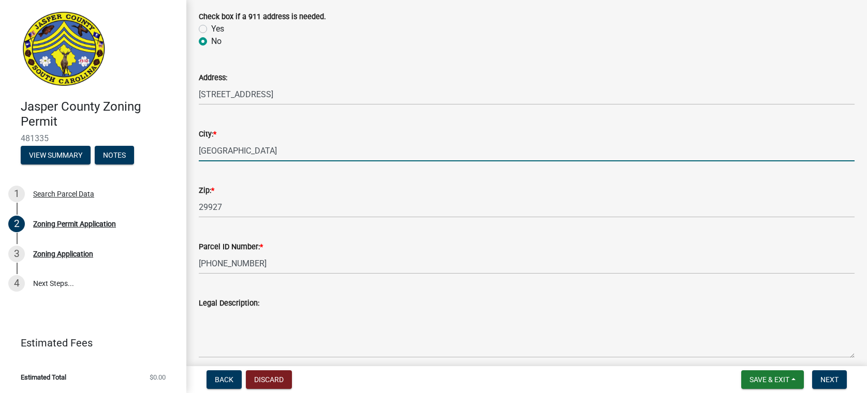
type input "[GEOGRAPHIC_DATA]"
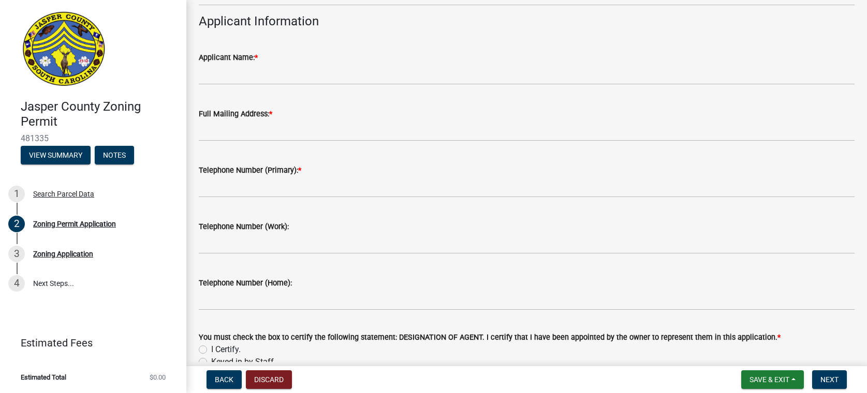
scroll to position [983, 0]
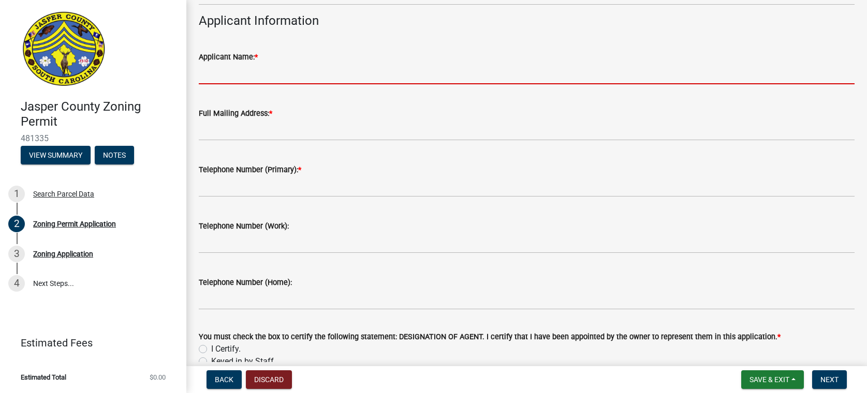
click at [213, 78] on input "Applicant Name: *" at bounding box center [527, 73] width 656 height 21
type input "Summer [PERSON_NAME]"
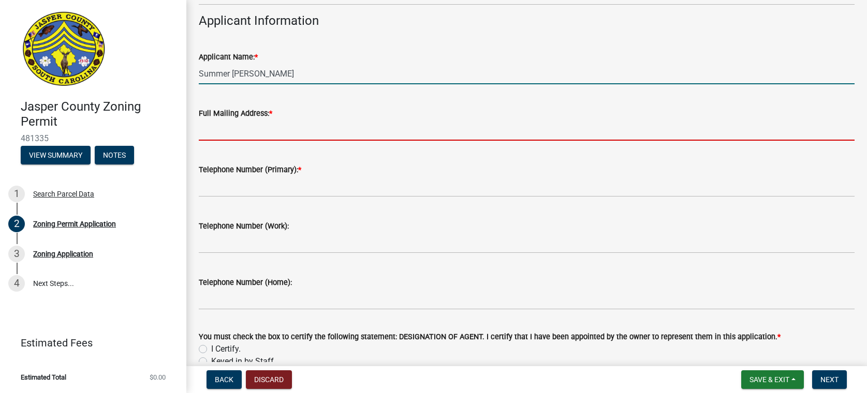
click at [241, 128] on input "Full Mailing Address: *" at bounding box center [527, 130] width 656 height 21
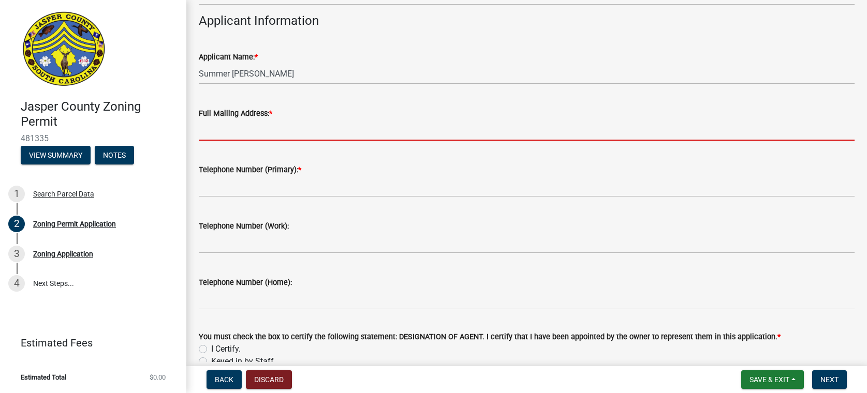
click at [211, 131] on input "Full Mailing Address: *" at bounding box center [527, 130] width 656 height 21
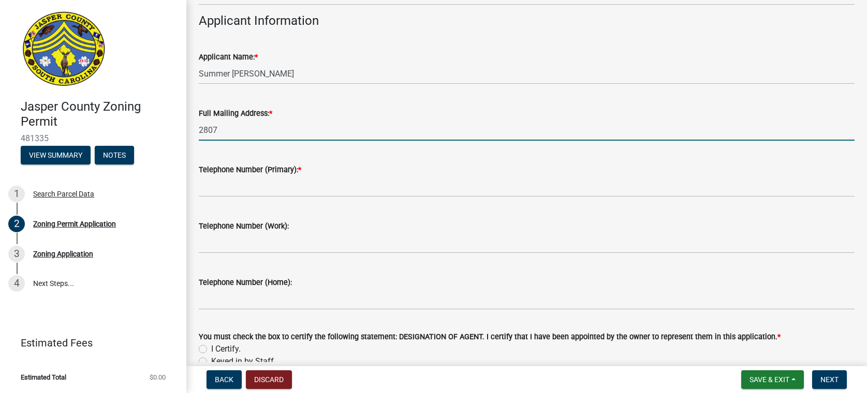
type input "[STREET_ADDRESS] [GEOGRAPHIC_DATA] SC 29611"
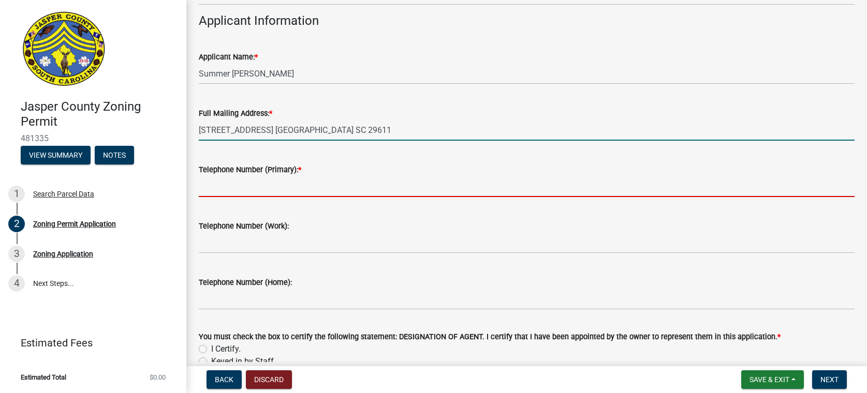
click at [217, 189] on input "Telephone Number (Primary): *" at bounding box center [527, 186] width 656 height 21
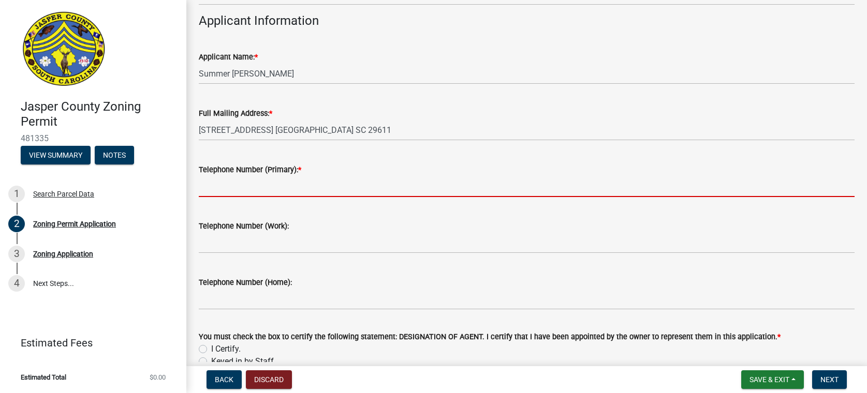
type input "8644447844"
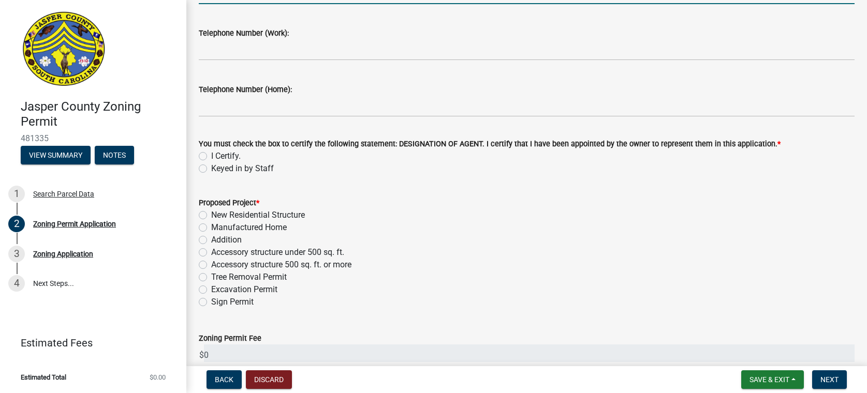
scroll to position [1190, 0]
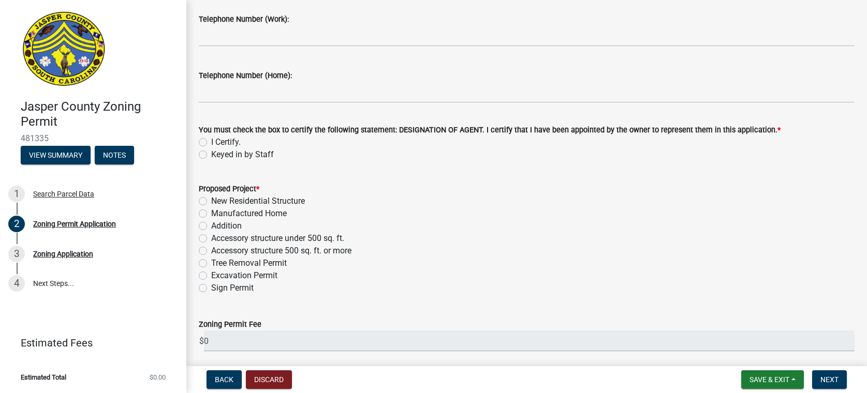
click at [211, 141] on label "I Certify." at bounding box center [226, 142] width 30 height 12
click at [211, 141] on input "I Certify." at bounding box center [214, 139] width 7 height 7
radio input "true"
click at [211, 287] on label "Sign Permit" at bounding box center [232, 288] width 42 height 12
click at [211, 287] on input "Sign Permit" at bounding box center [214, 285] width 7 height 7
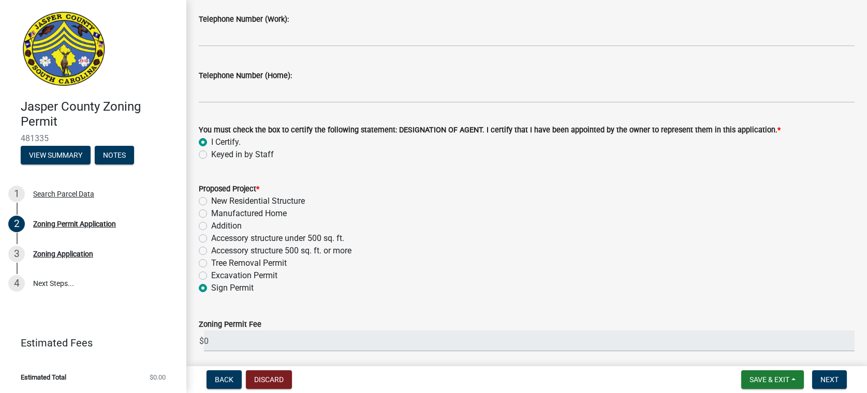
radio input "true"
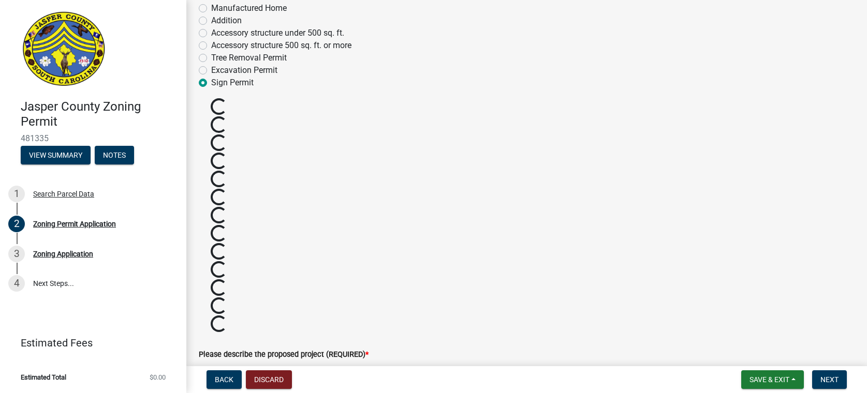
scroll to position [1397, 0]
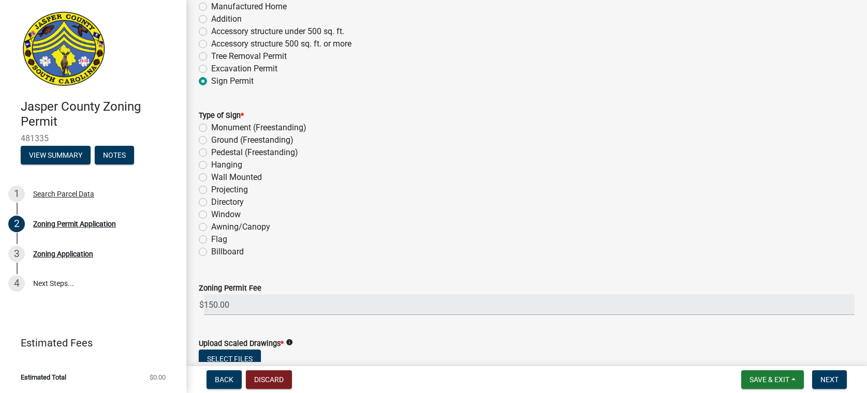
click at [211, 178] on label "Wall Mounted" at bounding box center [236, 177] width 51 height 12
click at [211, 178] on input "Wall Mounted" at bounding box center [214, 174] width 7 height 7
radio input "true"
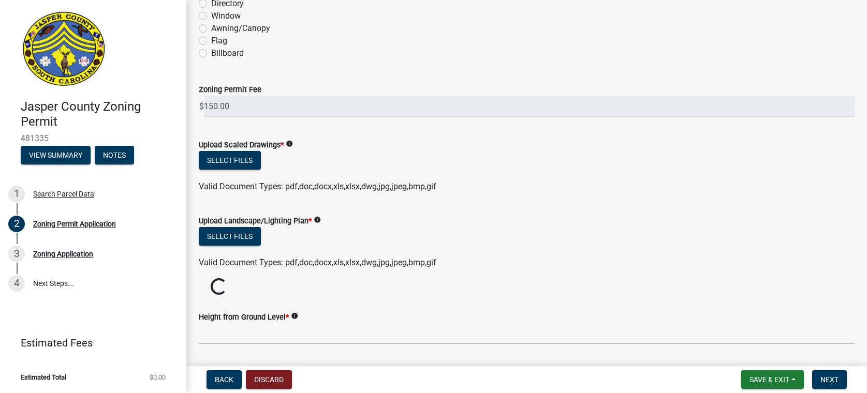
scroll to position [1604, 0]
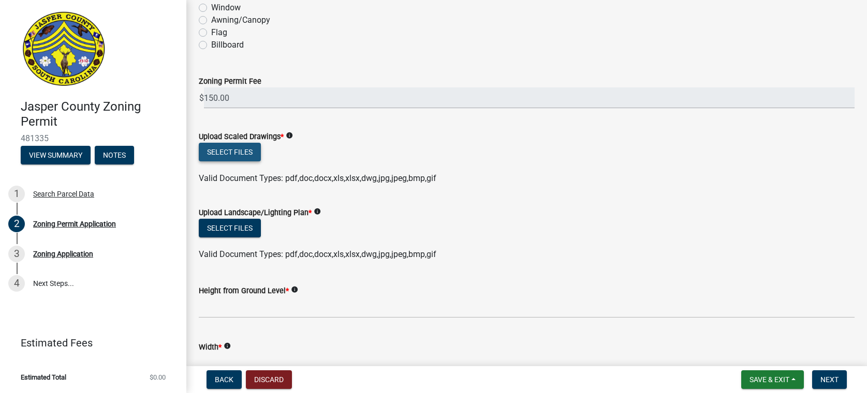
click at [228, 152] on button "Select files" at bounding box center [230, 152] width 62 height 19
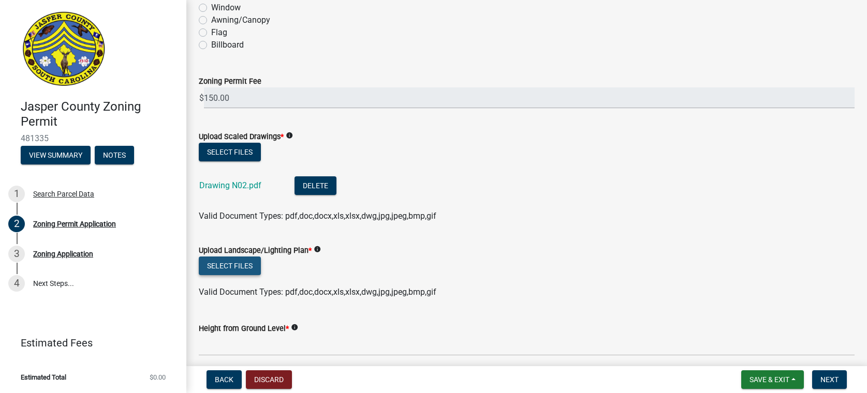
click at [233, 268] on button "Select files" at bounding box center [230, 266] width 62 height 19
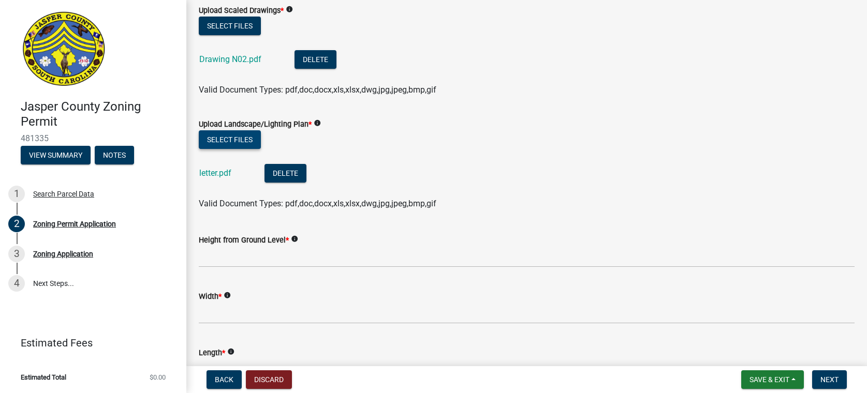
scroll to position [1863, 0]
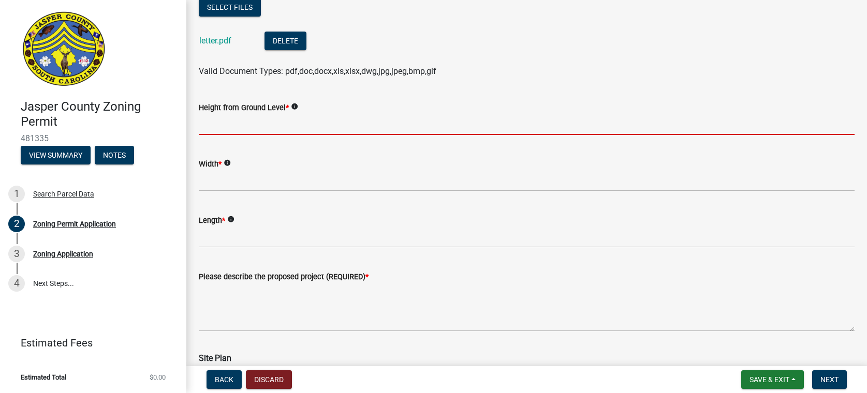
click at [208, 126] on input "Height from Ground Level *" at bounding box center [527, 124] width 656 height 21
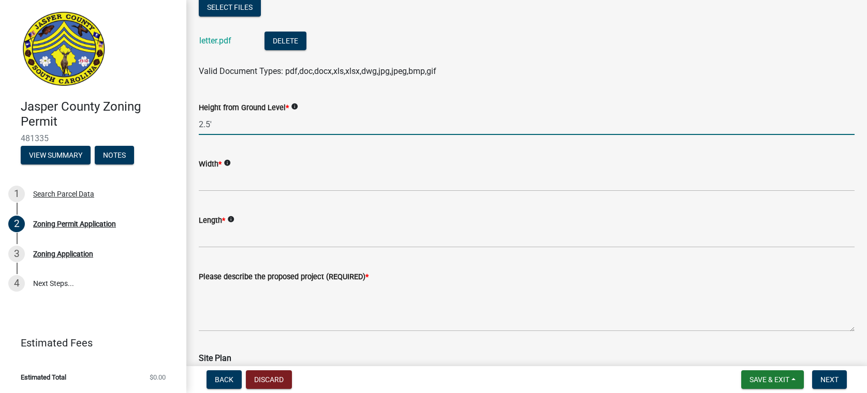
type input "2.5'"
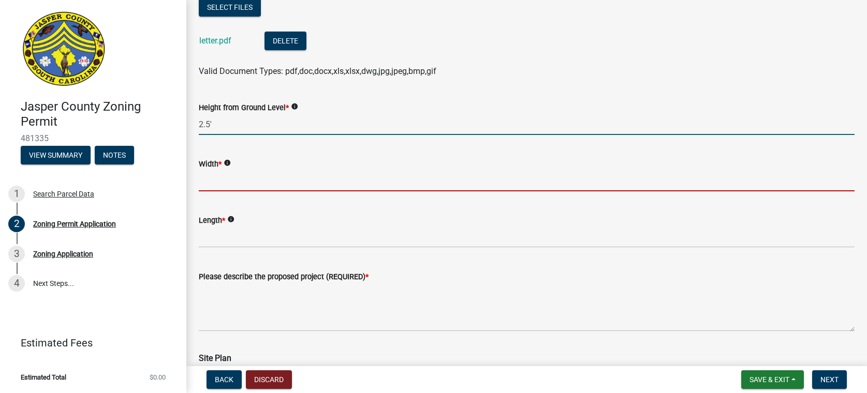
click at [216, 182] on input "Width *" at bounding box center [527, 180] width 656 height 21
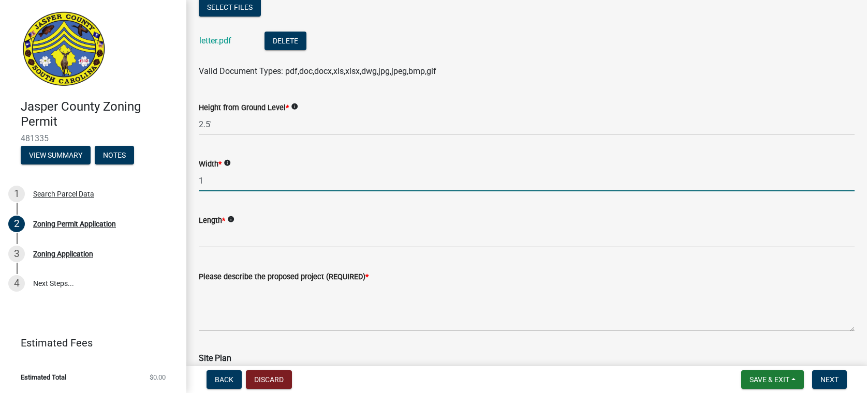
type input "1"
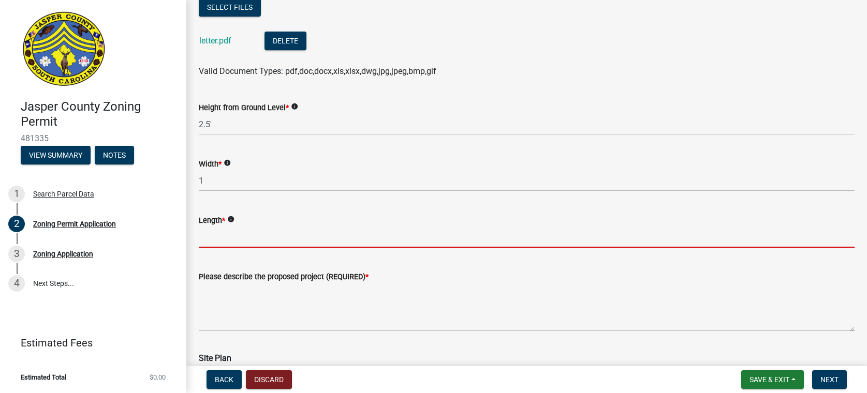
click at [212, 239] on input "Length *" at bounding box center [527, 237] width 656 height 21
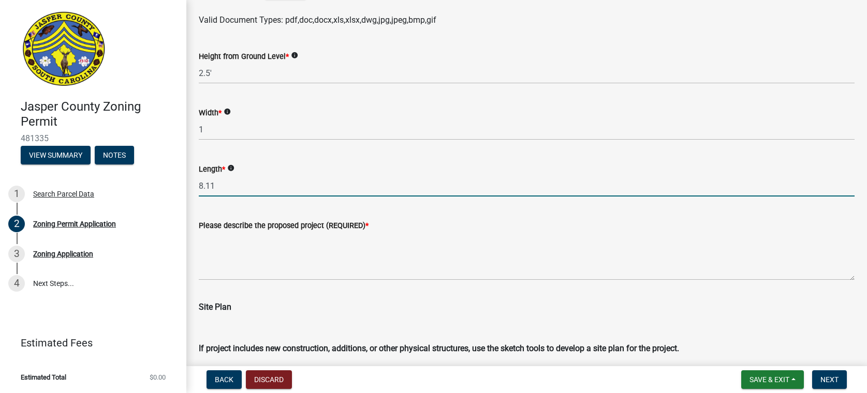
scroll to position [1915, 0]
type input "8.11"
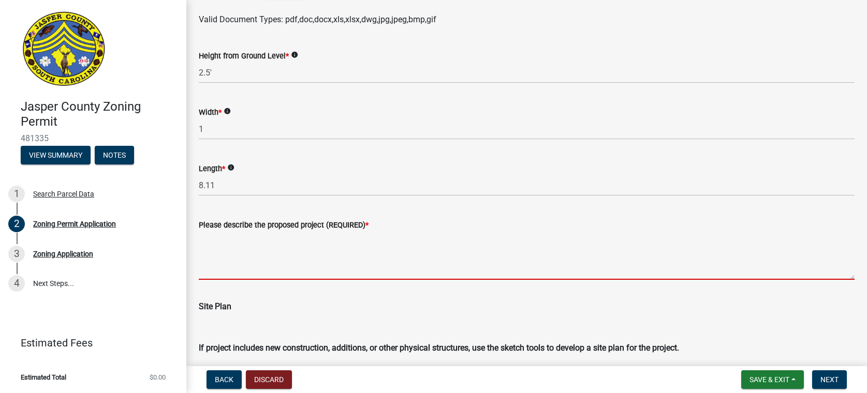
click at [217, 265] on textarea "Please describe the proposed project (REQUIRED) *" at bounding box center [527, 255] width 656 height 49
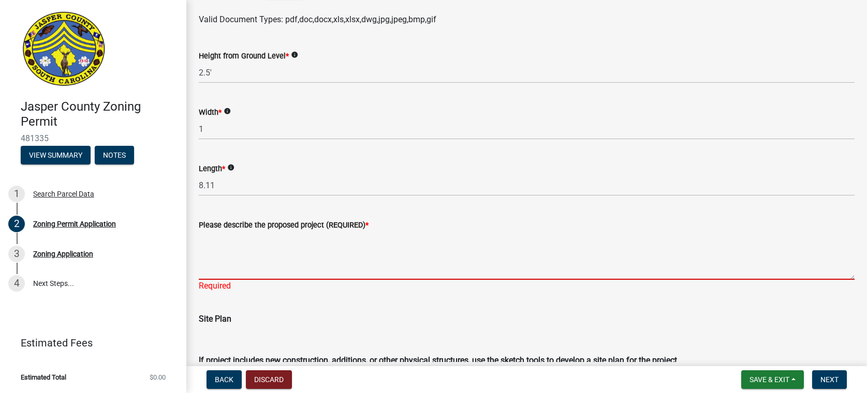
click at [224, 250] on textarea "Please describe the proposed project (REQUIRED) *" at bounding box center [527, 255] width 656 height 49
paste textarea "This application - Sign N01 - install new sign There will be three additional a…"
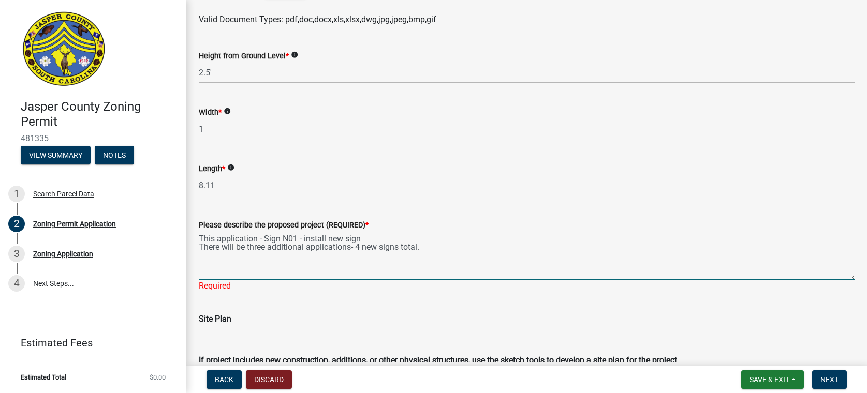
click at [293, 237] on textarea "This application - Sign N01 - install new sign There will be three additional a…" at bounding box center [527, 255] width 656 height 49
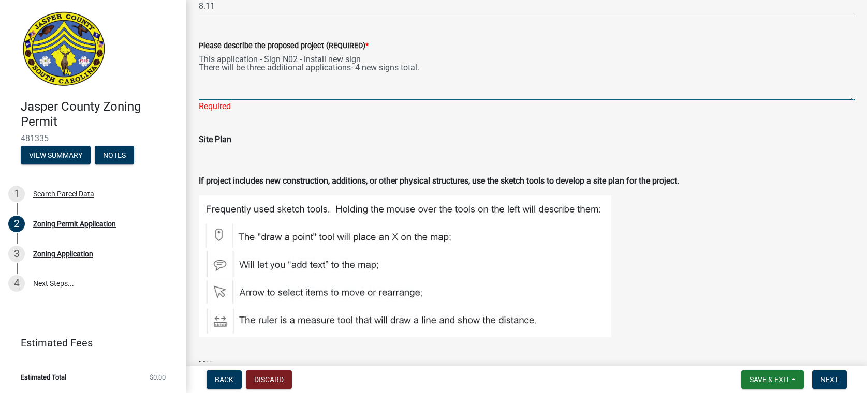
scroll to position [2122, 0]
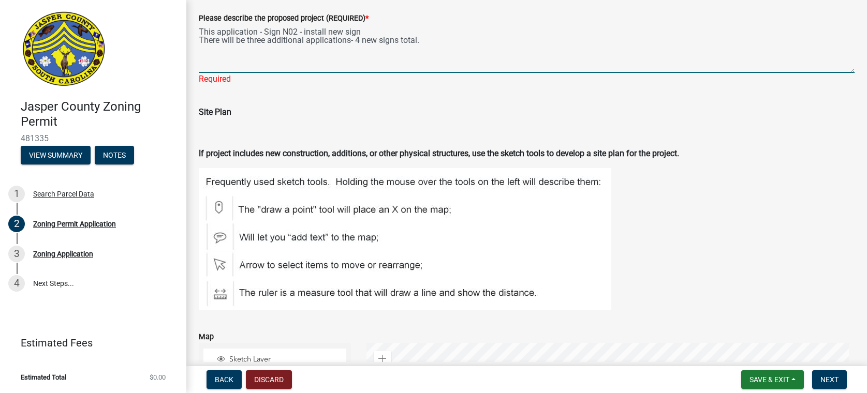
type textarea "This application - Sign N02 - install new sign There will be three additional a…"
click at [328, 111] on div "Site Plan" at bounding box center [527, 117] width 656 height 46
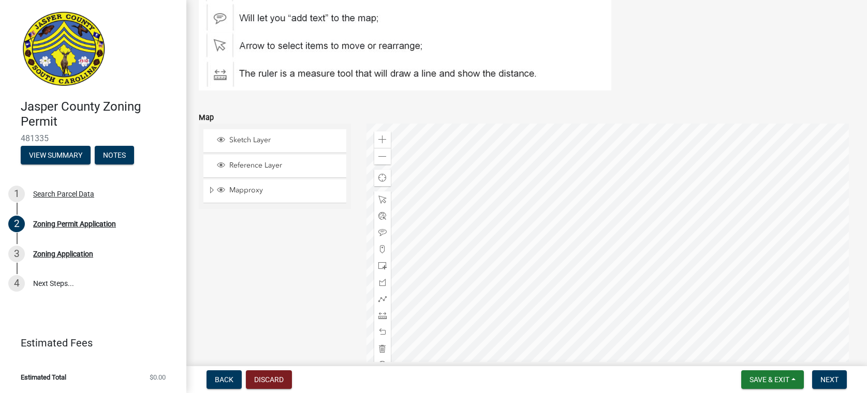
scroll to position [2588, 0]
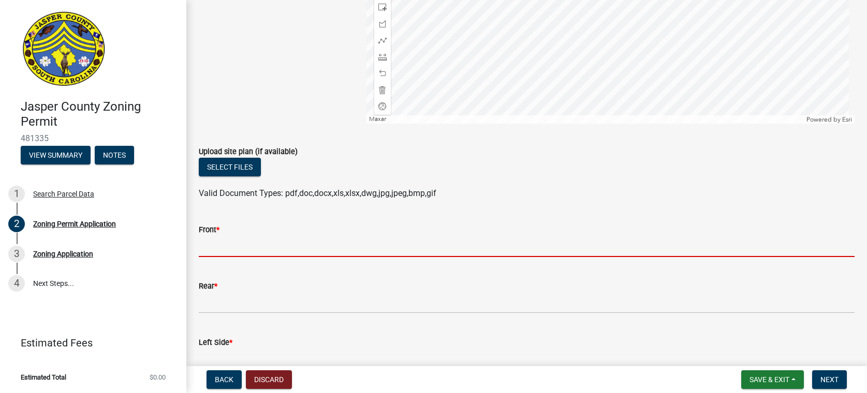
click at [211, 247] on input "Front *" at bounding box center [527, 246] width 656 height 21
type input "new sign"
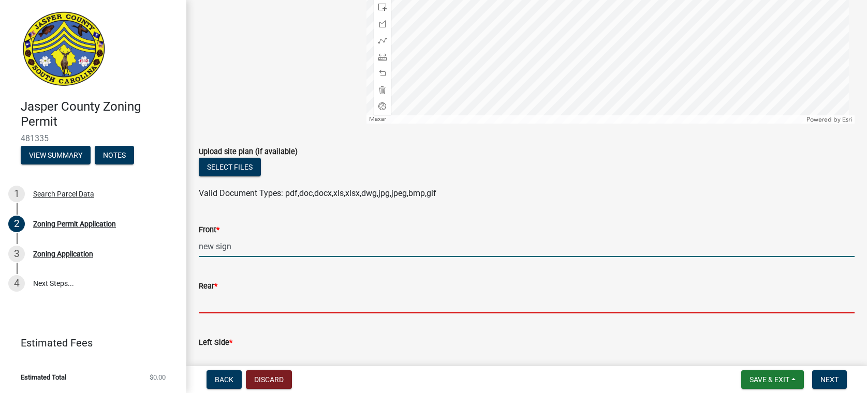
click at [228, 303] on input "Rear *" at bounding box center [527, 302] width 656 height 21
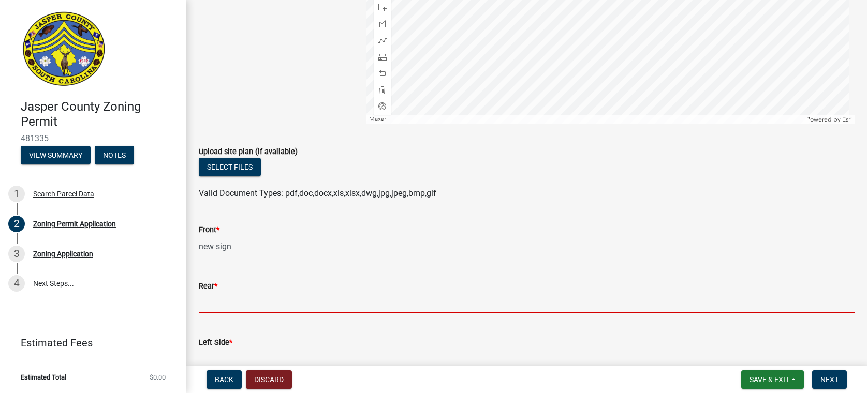
type input "na"
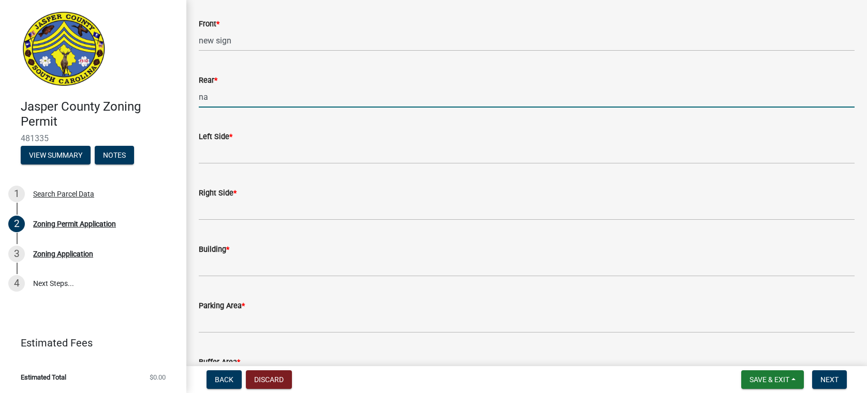
scroll to position [2795, 0]
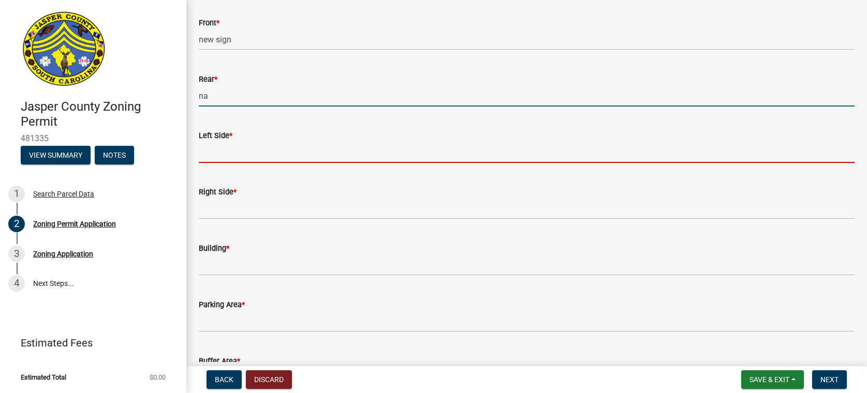
click at [214, 153] on input "Left Side *" at bounding box center [527, 152] width 656 height 21
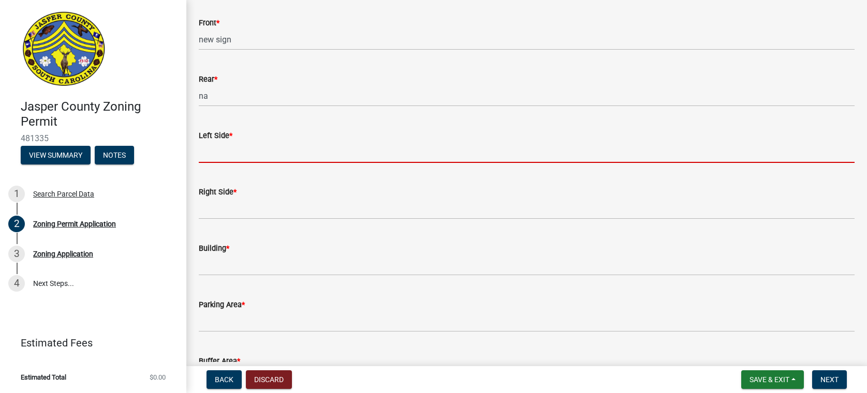
type input "na"
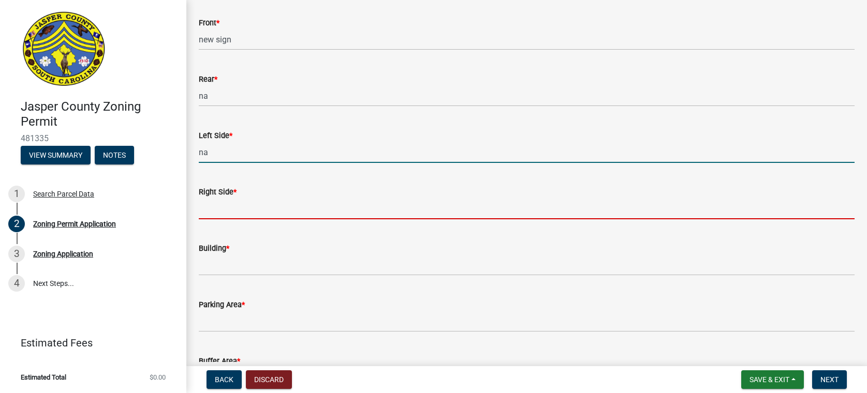
click at [227, 214] on input "Right Side *" at bounding box center [527, 208] width 656 height 21
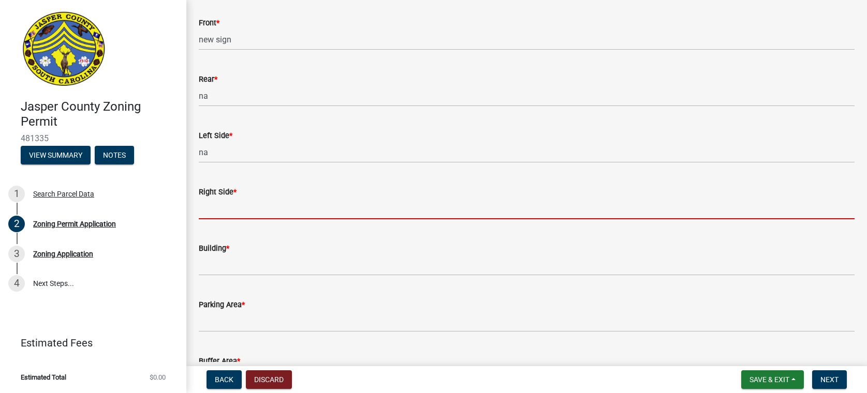
type input "na"
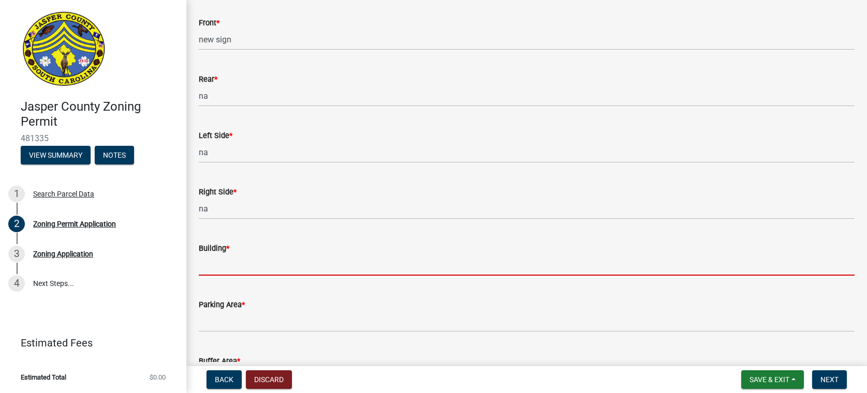
click at [208, 267] on input "Building *" at bounding box center [527, 265] width 656 height 21
type input "na"
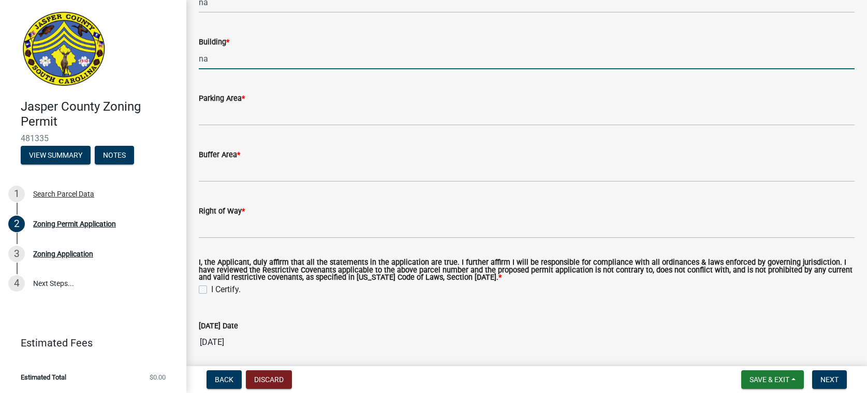
scroll to position [3002, 0]
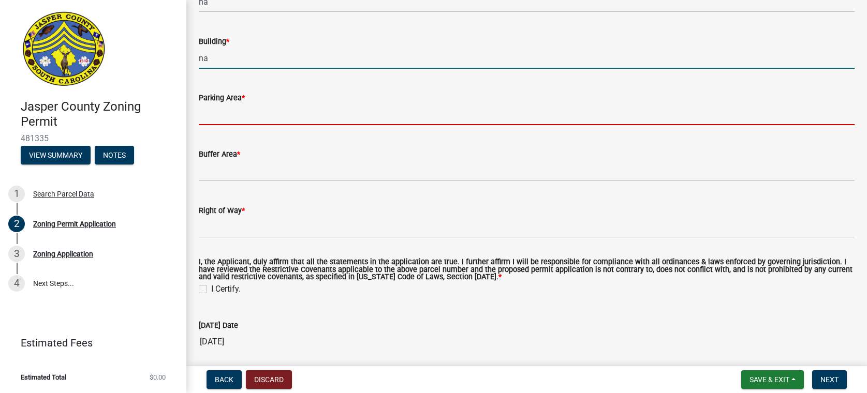
click at [202, 117] on input "Parking Area *" at bounding box center [527, 114] width 656 height 21
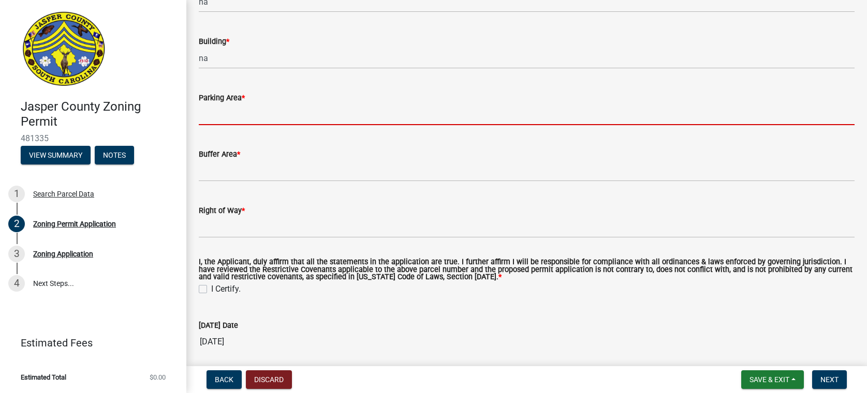
type input "na"
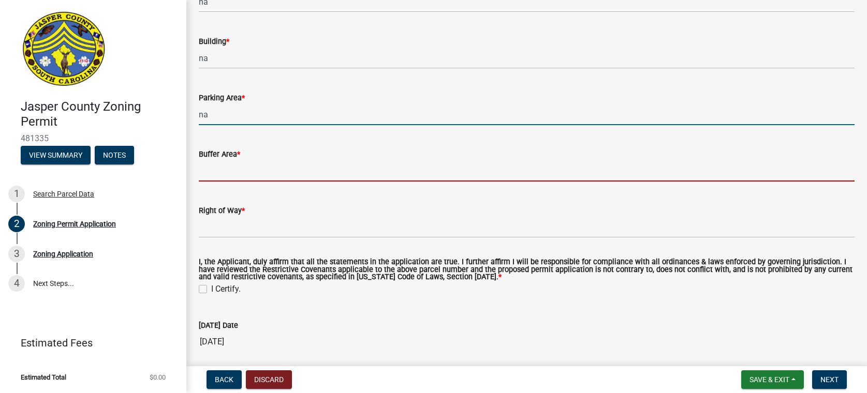
click at [217, 174] on input "Buffer Area *" at bounding box center [527, 170] width 656 height 21
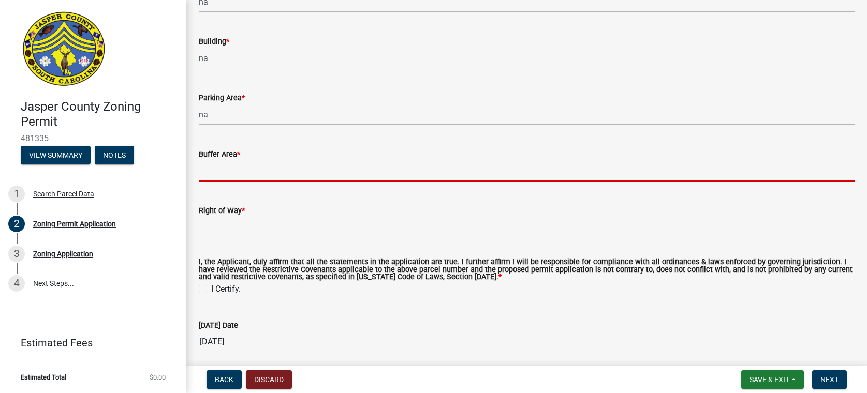
type input "na"
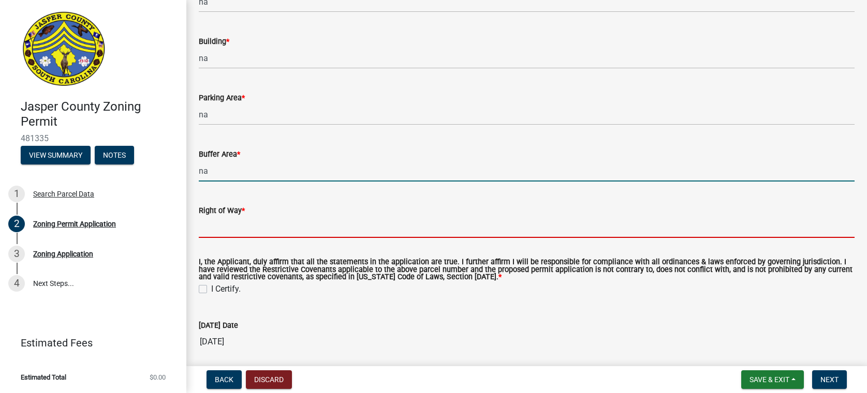
drag, startPoint x: 219, startPoint y: 231, endPoint x: 230, endPoint y: 235, distance: 11.1
click at [219, 231] on input "Right of Way *" at bounding box center [527, 227] width 656 height 21
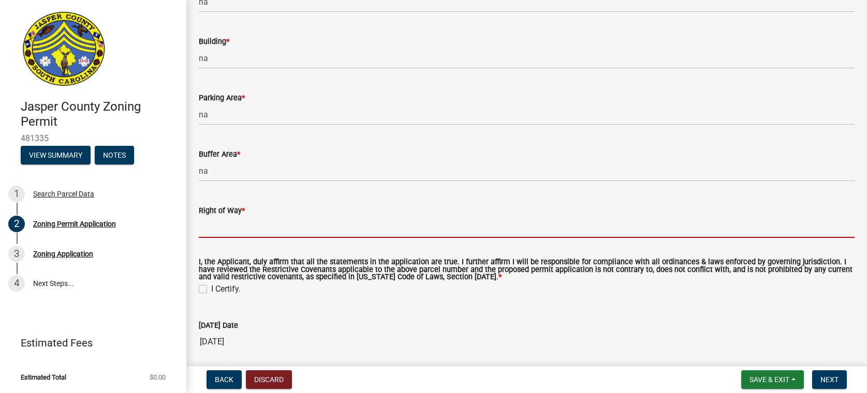
click at [207, 288] on div "I, the Applicant, duly affirm that all the statements in the application are tr…" at bounding box center [527, 277] width 656 height 37
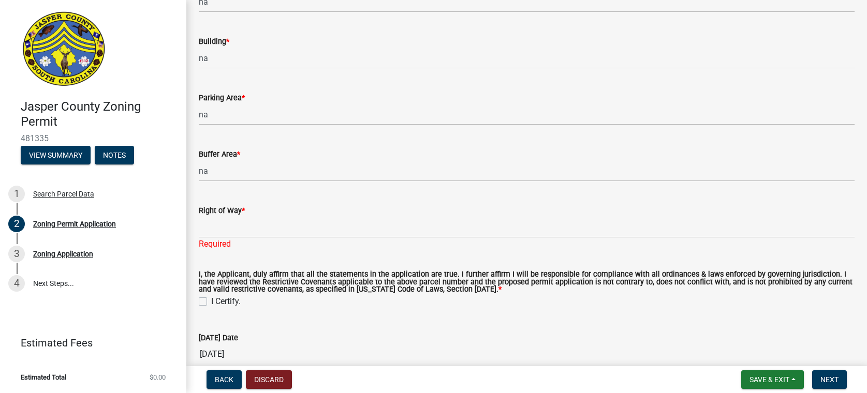
click at [211, 301] on label "I Certify." at bounding box center [226, 302] width 30 height 12
click at [211, 301] on input "I Certify." at bounding box center [214, 299] width 7 height 7
checkbox input "true"
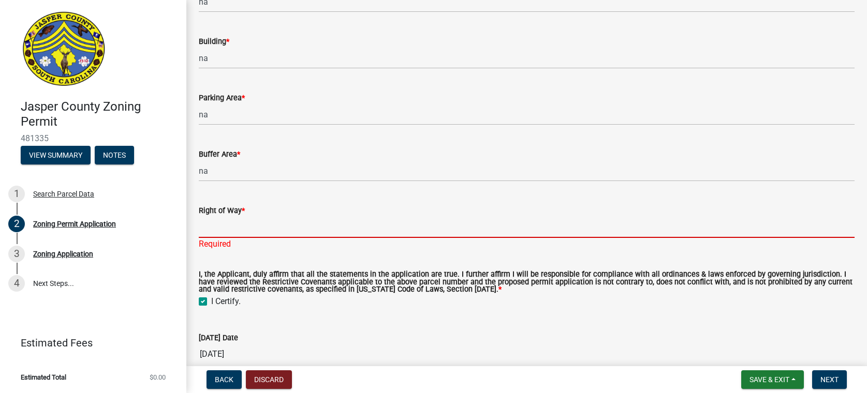
drag, startPoint x: 210, startPoint y: 231, endPoint x: 243, endPoint y: 242, distance: 35.0
click at [210, 231] on input "Right of Way *" at bounding box center [527, 227] width 656 height 21
type input "na"
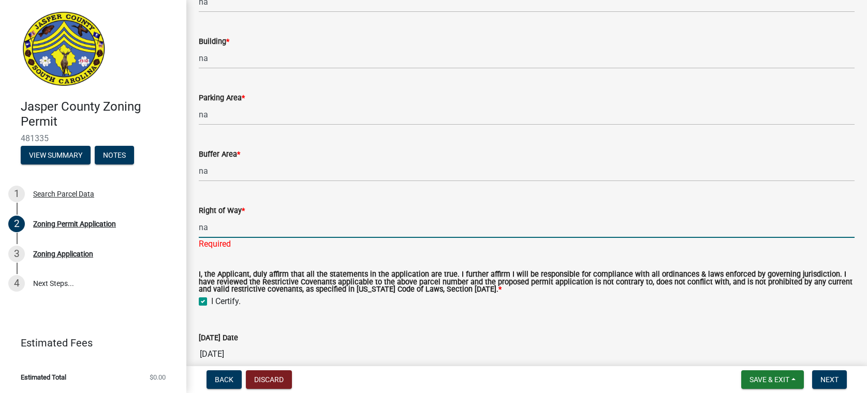
scroll to position [3209, 0]
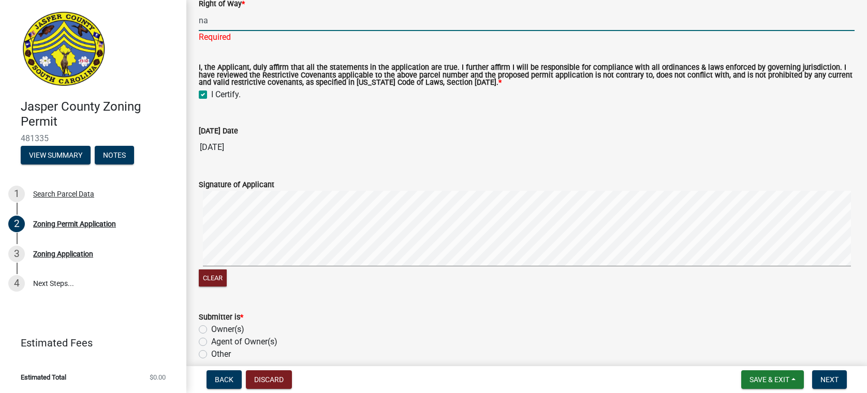
click at [254, 268] on signature-pad at bounding box center [527, 230] width 656 height 79
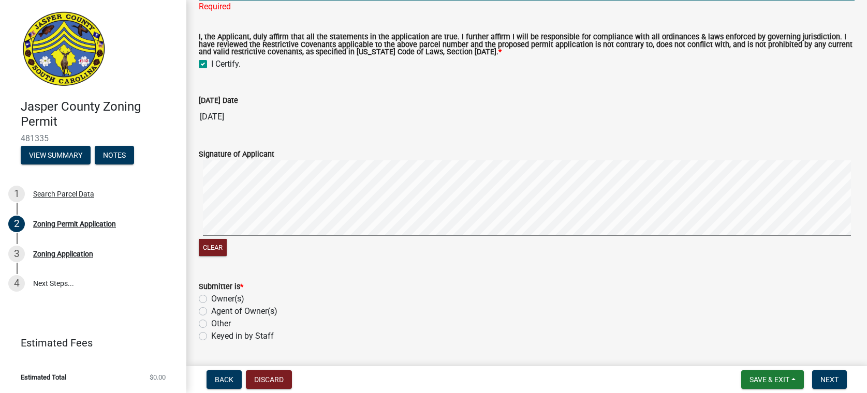
scroll to position [3270, 0]
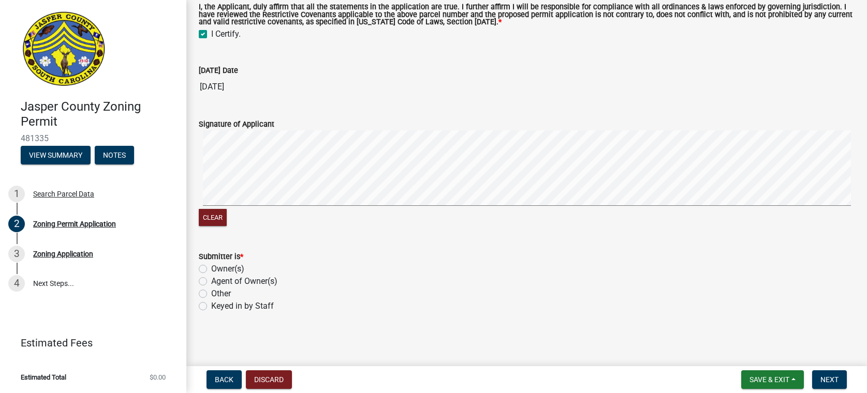
click at [211, 293] on label "Other" at bounding box center [221, 294] width 20 height 12
click at [211, 293] on input "Other" at bounding box center [214, 291] width 7 height 7
radio input "true"
click at [828, 381] on span "Next" at bounding box center [829, 380] width 18 height 8
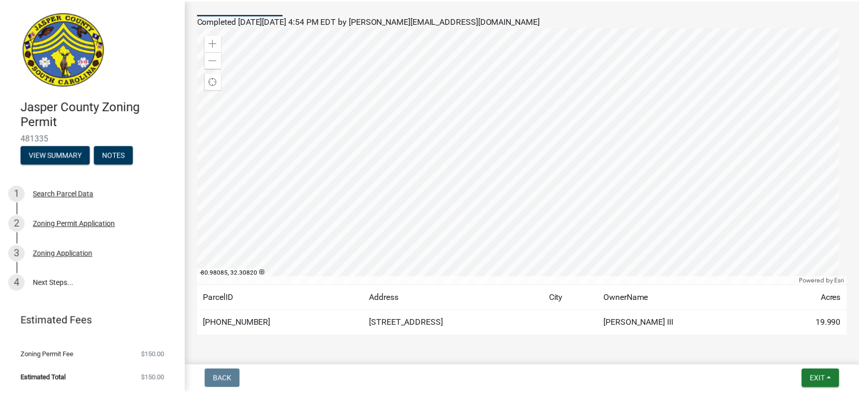
scroll to position [132, 0]
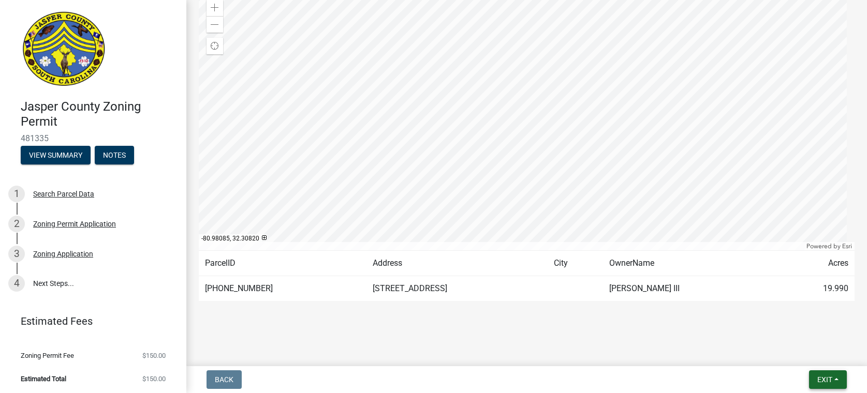
click at [826, 381] on span "Exit" at bounding box center [824, 380] width 15 height 8
click at [800, 351] on button "Save & Exit" at bounding box center [805, 353] width 83 height 25
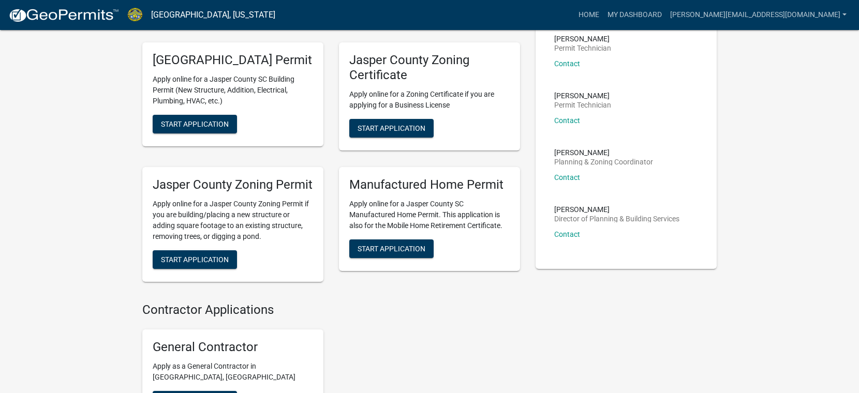
scroll to position [311, 0]
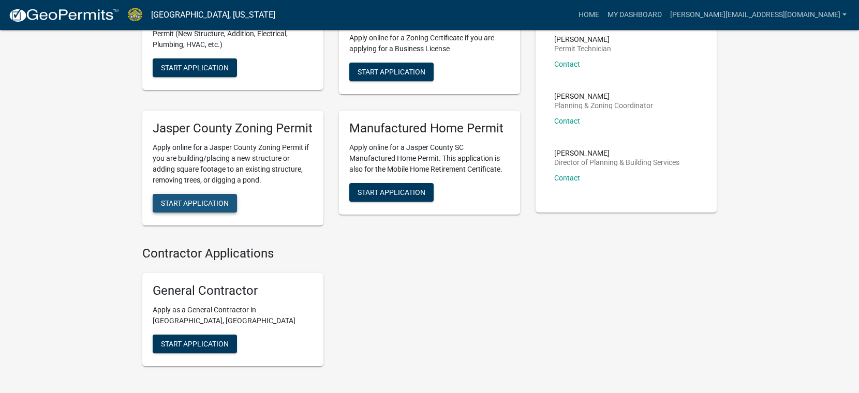
click at [195, 207] on span "Start Application" at bounding box center [195, 203] width 68 height 8
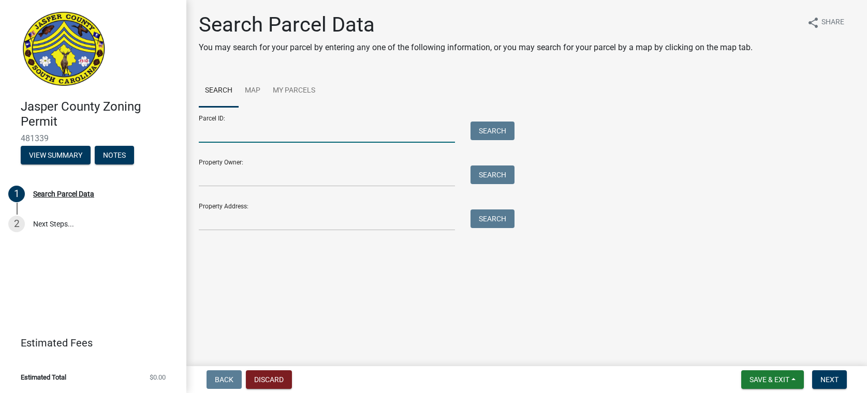
click at [232, 128] on input "Parcel ID:" at bounding box center [327, 132] width 256 height 21
type input "[PHONE_NUMBER]"
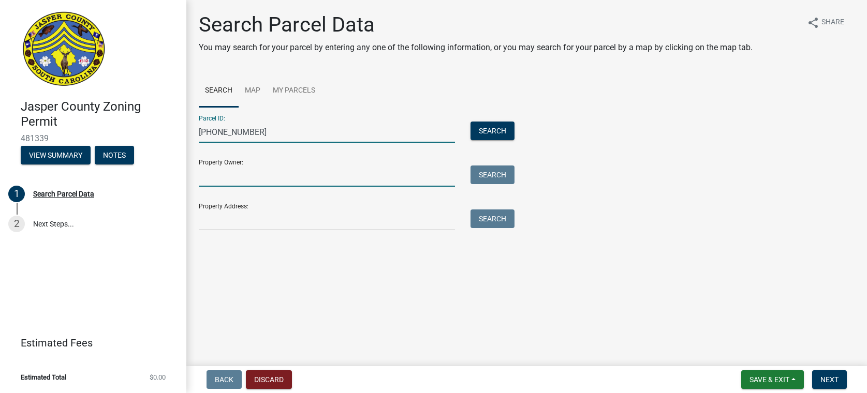
click at [237, 179] on input "Property Owner:" at bounding box center [327, 176] width 256 height 21
type input "[PERSON_NAME]"
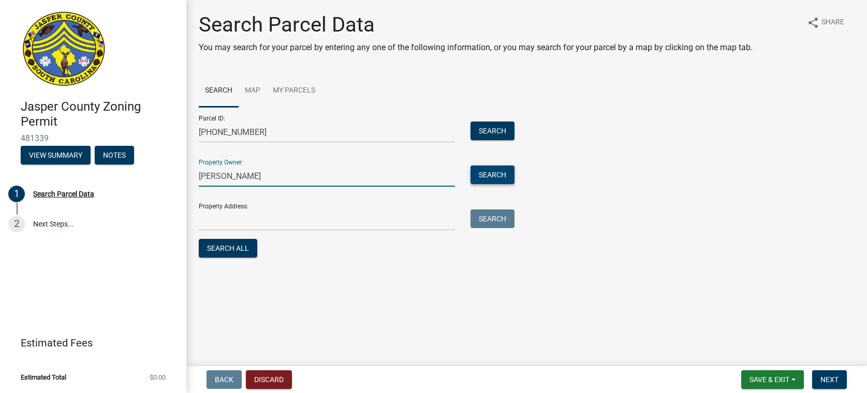
click at [500, 171] on button "Search" at bounding box center [492, 175] width 44 height 19
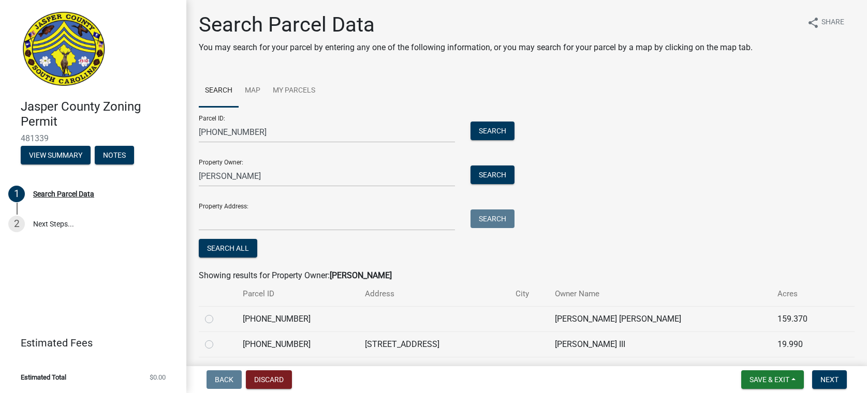
click at [217, 338] on label at bounding box center [217, 338] width 0 height 0
click at [217, 345] on input "radio" at bounding box center [220, 341] width 7 height 7
radio input "true"
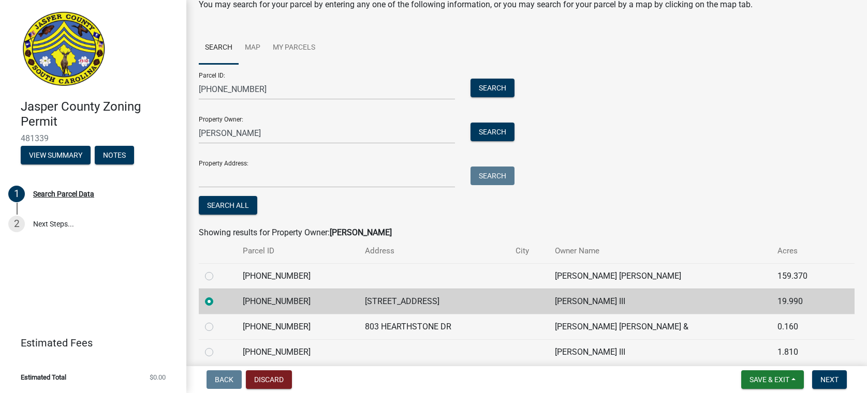
scroll to position [86, 0]
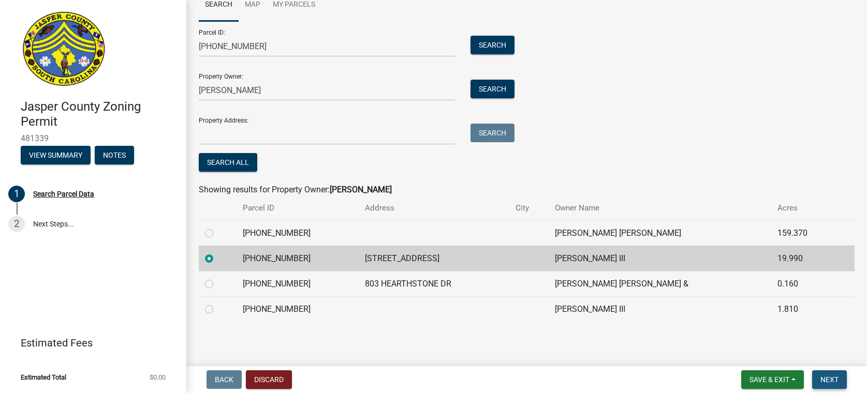
click at [827, 379] on span "Next" at bounding box center [829, 380] width 18 height 8
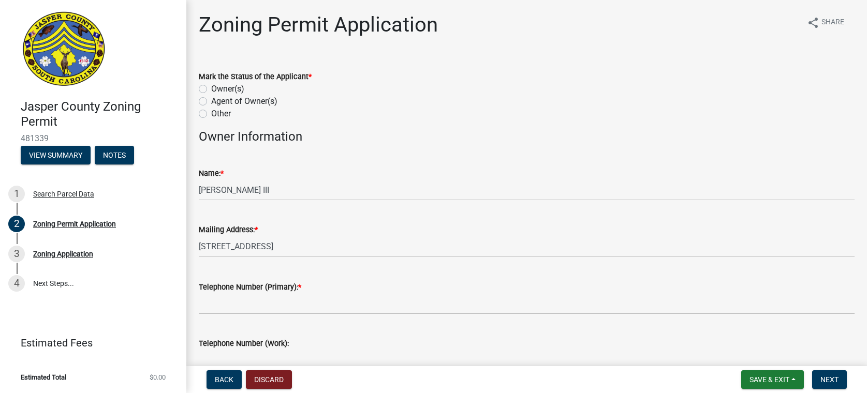
click at [211, 112] on label "Other" at bounding box center [221, 114] width 20 height 12
click at [211, 112] on input "Other" at bounding box center [214, 111] width 7 height 7
radio input "true"
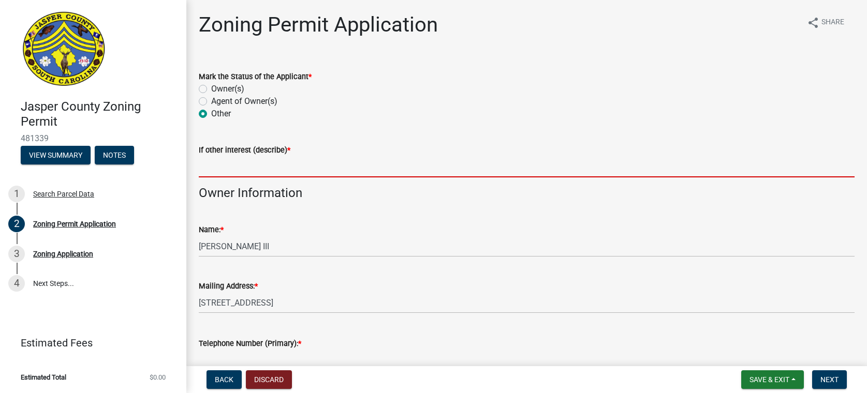
click at [216, 170] on input "If other interest (describe) *" at bounding box center [527, 166] width 656 height 21
type input "Sign Contractor"
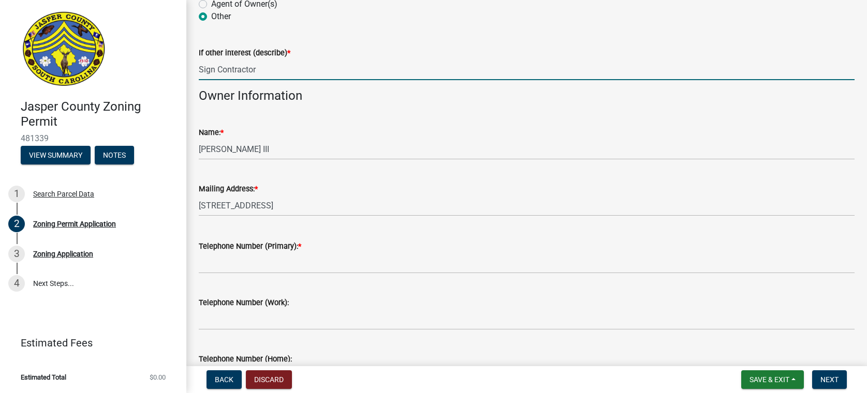
scroll to position [259, 0]
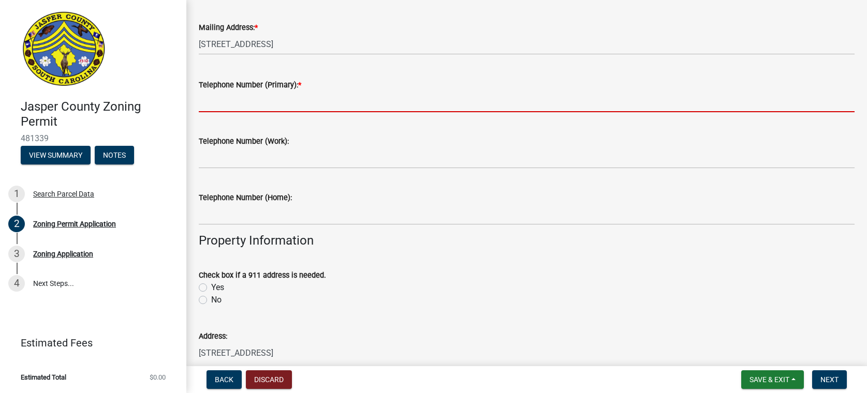
click at [209, 103] on input "Telephone Number (Primary): *" at bounding box center [527, 101] width 656 height 21
type input "8644447844"
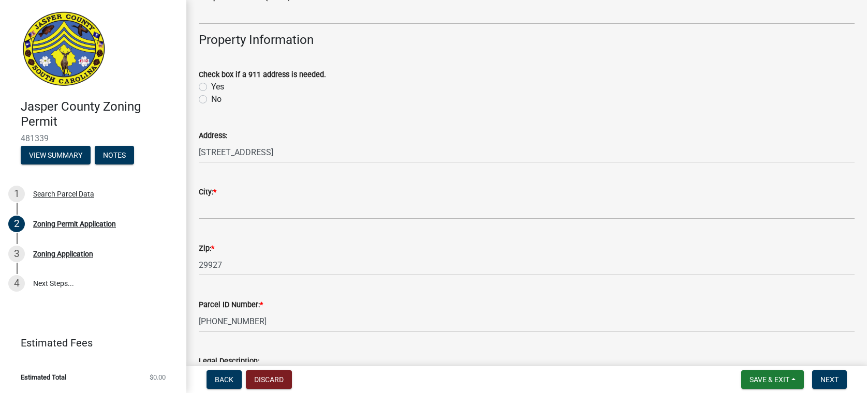
scroll to position [466, 0]
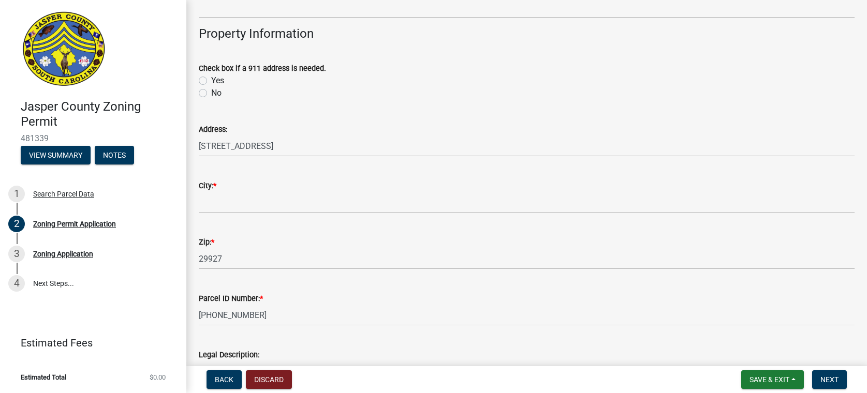
click at [211, 92] on label "No" at bounding box center [216, 93] width 10 height 12
click at [211, 92] on input "No" at bounding box center [214, 90] width 7 height 7
radio input "true"
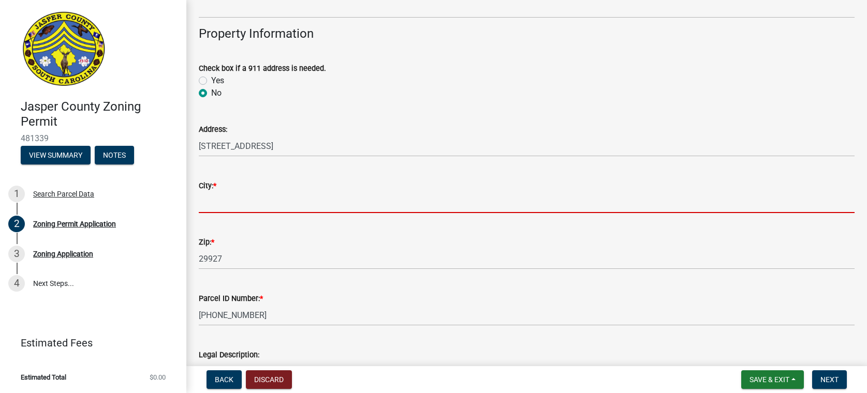
click at [204, 203] on input "City: *" at bounding box center [527, 202] width 656 height 21
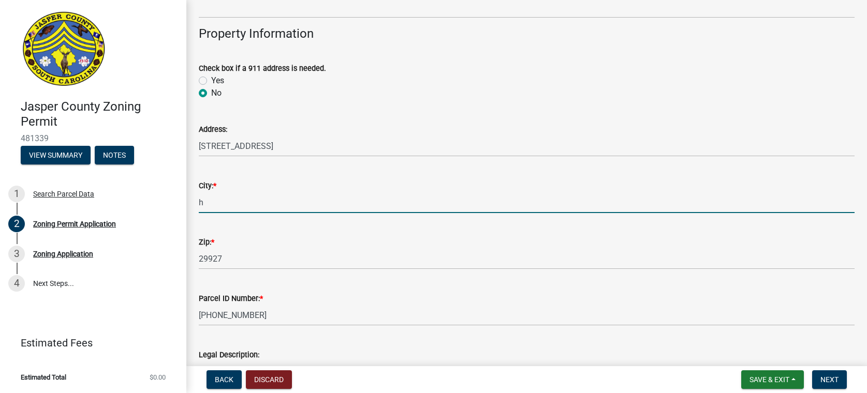
type input "[GEOGRAPHIC_DATA]"
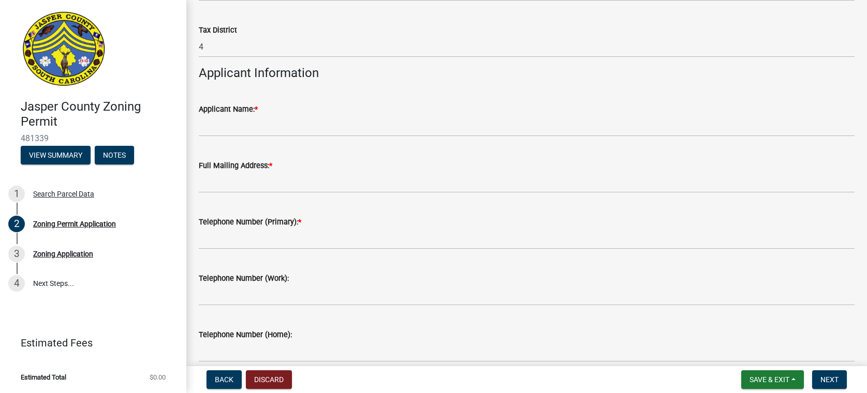
scroll to position [932, 0]
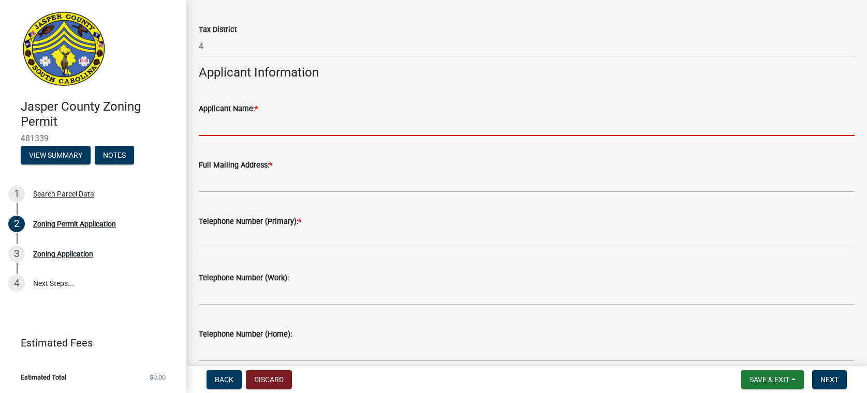
click at [206, 128] on input "Applicant Name: *" at bounding box center [527, 125] width 656 height 21
type input "Summer [PERSON_NAME]"
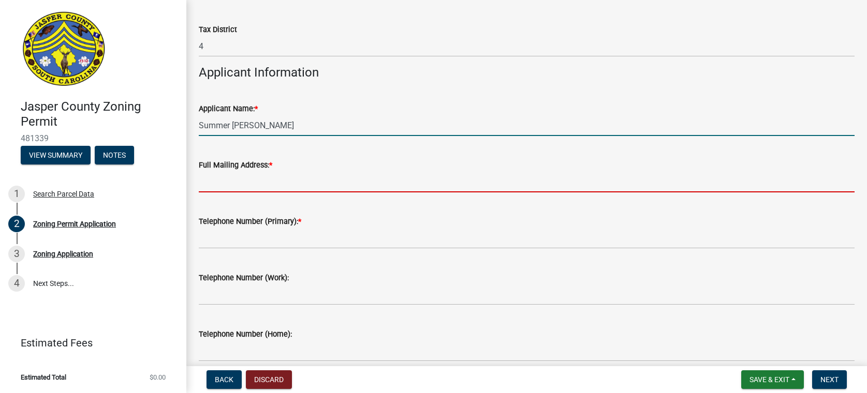
click at [209, 181] on input "Full Mailing Address: *" at bounding box center [527, 181] width 656 height 21
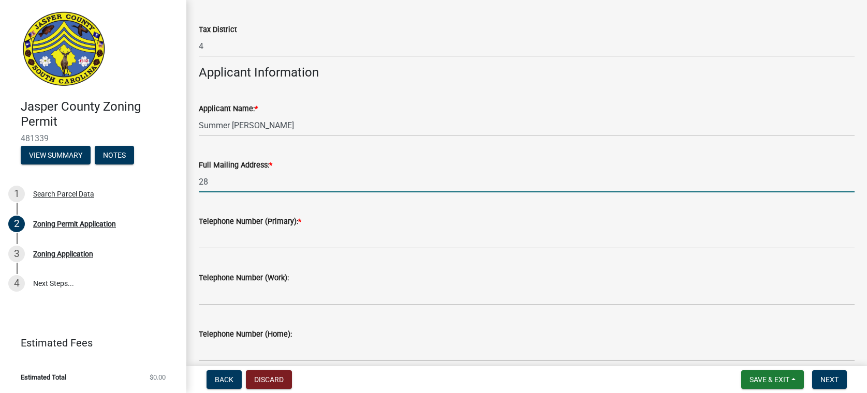
type input "[STREET_ADDRESS] [GEOGRAPHIC_DATA] SC 29611"
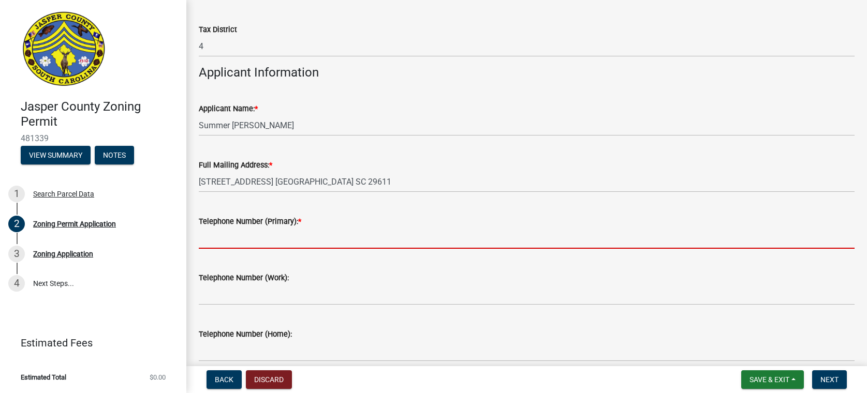
drag, startPoint x: 204, startPoint y: 244, endPoint x: 237, endPoint y: 256, distance: 35.2
click at [204, 244] on input "Telephone Number (Primary): *" at bounding box center [527, 238] width 656 height 21
type input "8644447844"
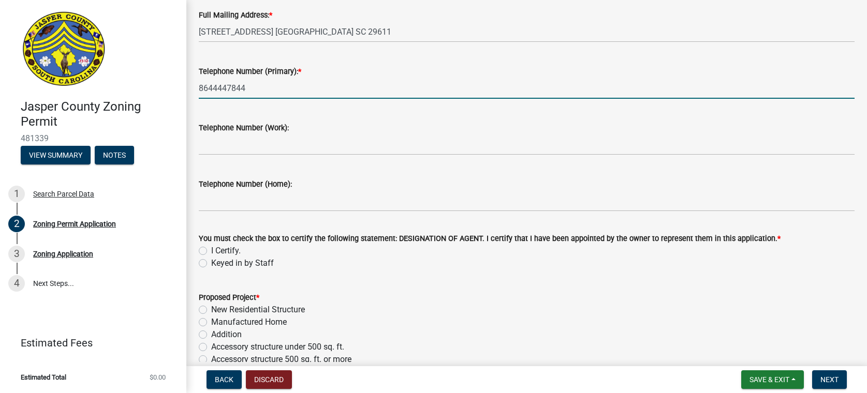
scroll to position [1087, 0]
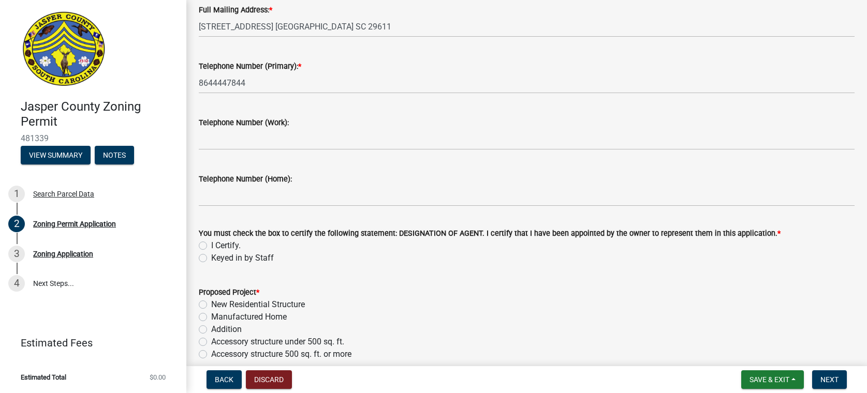
click at [211, 245] on label "I Certify." at bounding box center [226, 246] width 30 height 12
click at [211, 245] on input "I Certify." at bounding box center [214, 243] width 7 height 7
radio input "true"
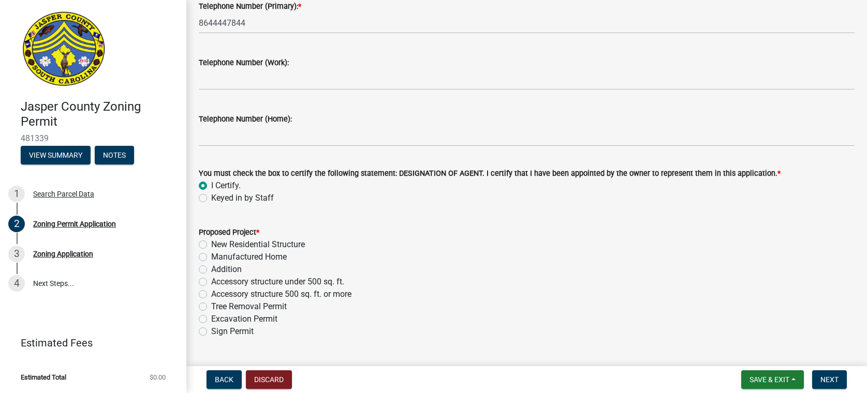
scroll to position [1242, 0]
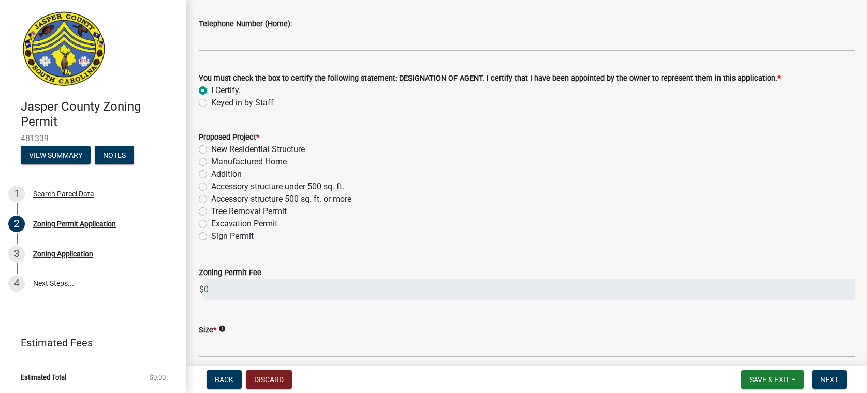
click at [211, 237] on label "Sign Permit" at bounding box center [232, 236] width 42 height 12
click at [211, 237] on input "Sign Permit" at bounding box center [214, 233] width 7 height 7
radio input "true"
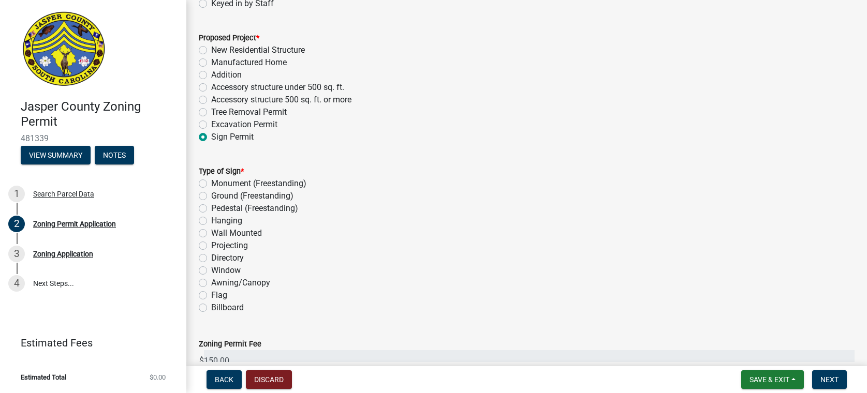
scroll to position [1449, 0]
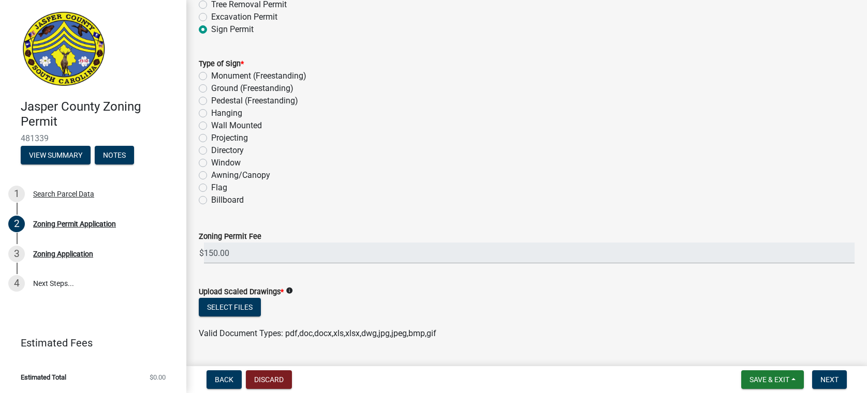
click at [211, 124] on label "Wall Mounted" at bounding box center [236, 126] width 51 height 12
click at [211, 124] on input "Wall Mounted" at bounding box center [214, 123] width 7 height 7
radio input "true"
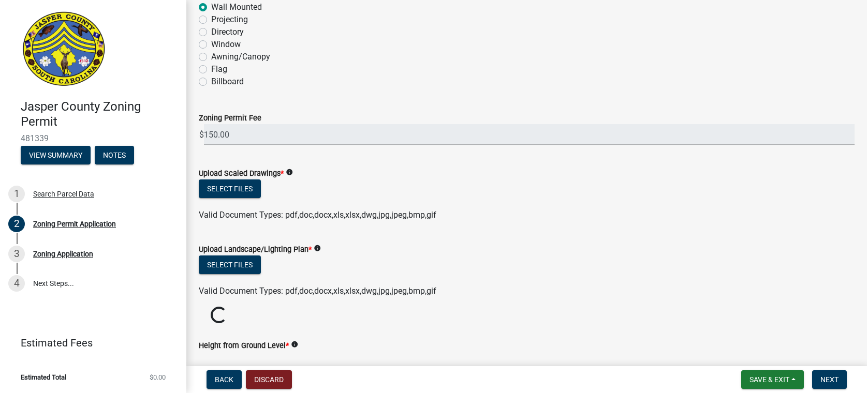
scroll to position [1656, 0]
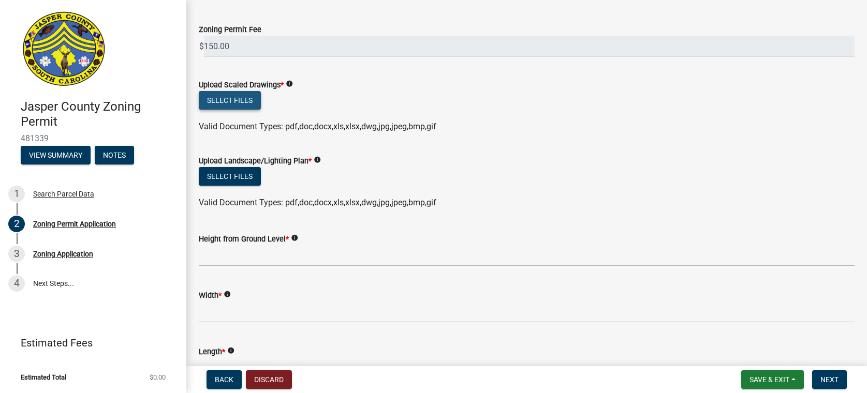
click at [234, 103] on button "Select files" at bounding box center [230, 100] width 62 height 19
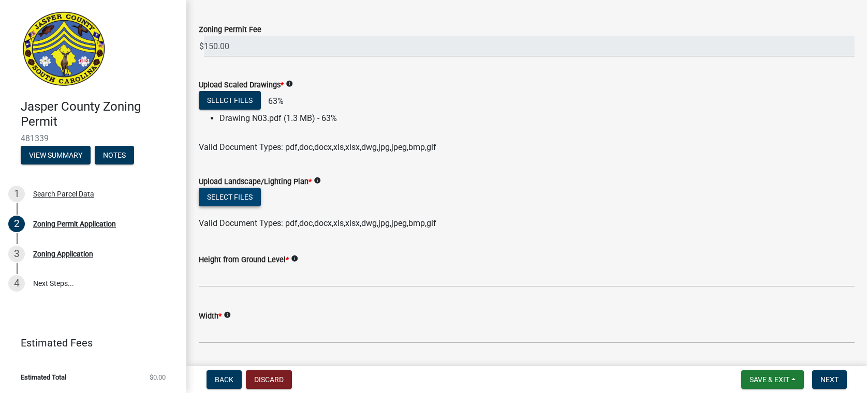
click at [231, 194] on button "Select files" at bounding box center [230, 197] width 62 height 19
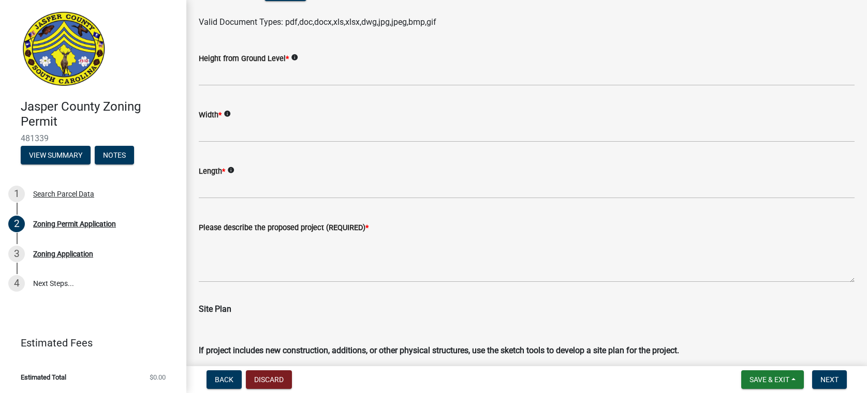
scroll to position [1915, 0]
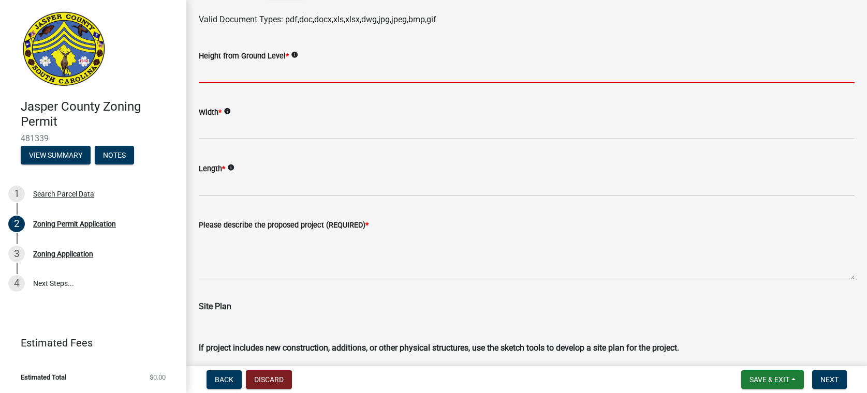
click at [210, 72] on input "Height from Ground Level *" at bounding box center [527, 72] width 656 height 21
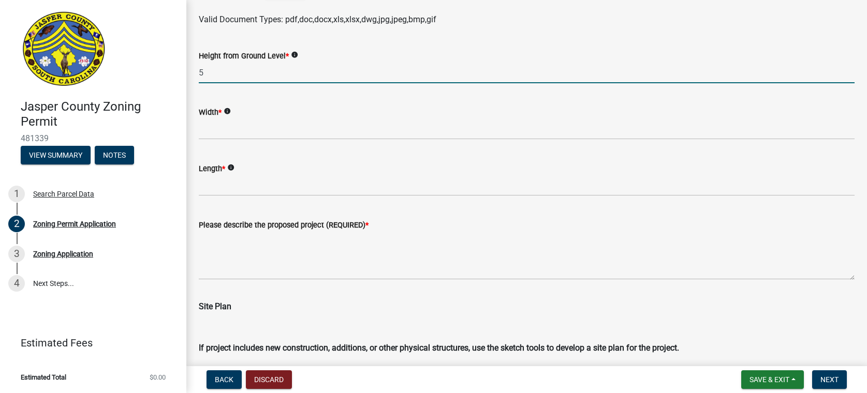
type input "5"
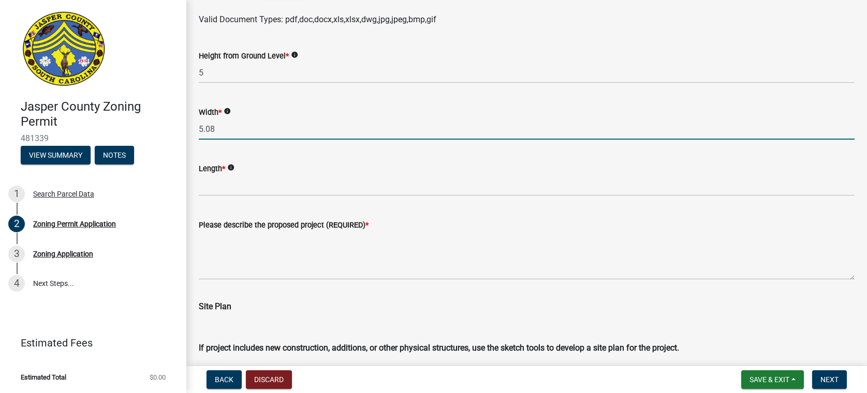
type input "5.08"
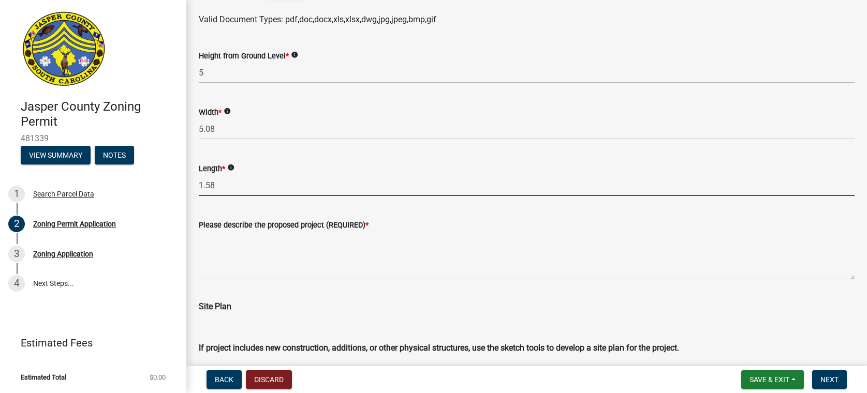
type input "1.58"
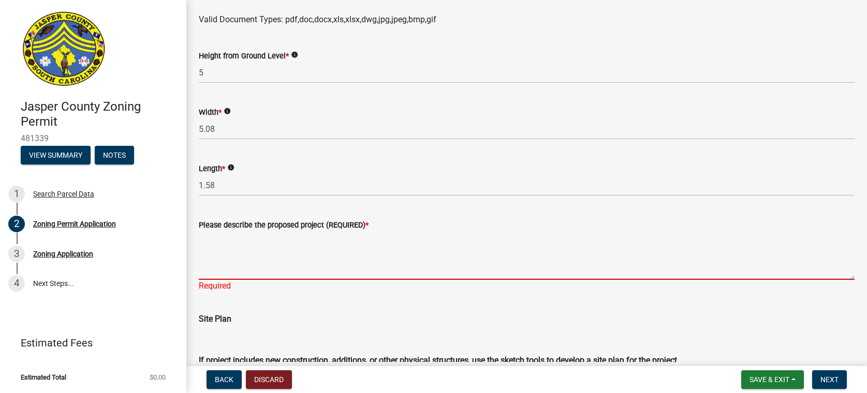
click at [228, 248] on textarea "Please describe the proposed project (REQUIRED) *" at bounding box center [527, 255] width 656 height 49
paste textarea "This application - Sign N01 - install new sign There will be three additional a…"
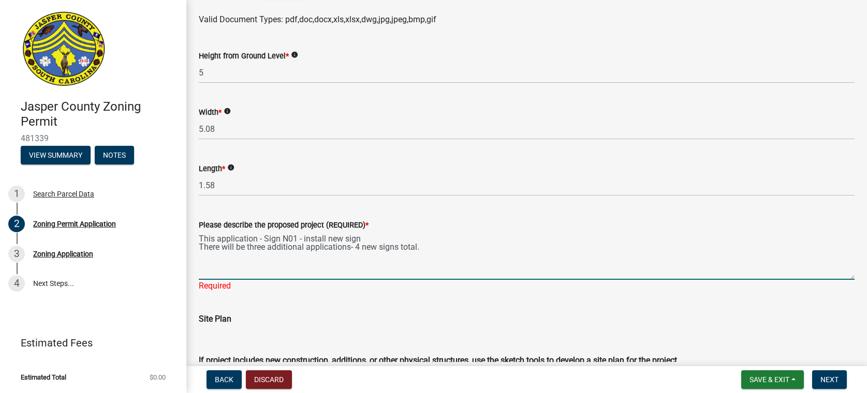
click at [296, 240] on textarea "This application - Sign N01 - install new sign There will be three additional a…" at bounding box center [527, 255] width 656 height 49
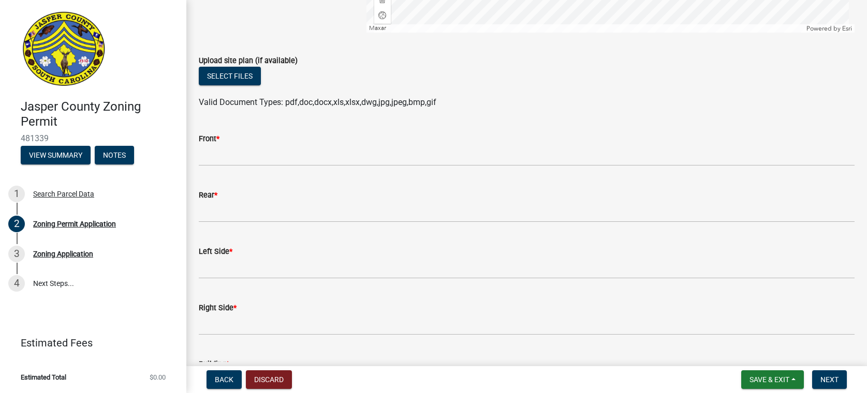
type textarea "This application - Sign N03 - install new sign There will be three additional a…"
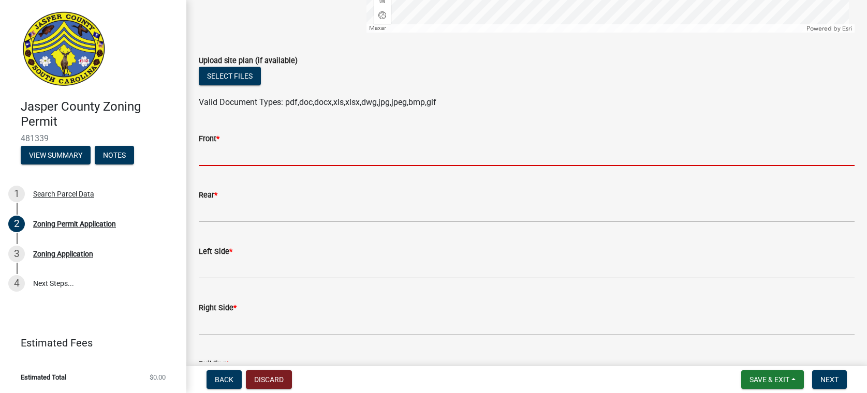
click at [212, 160] on input "Front *" at bounding box center [527, 155] width 656 height 21
type input "new sign"
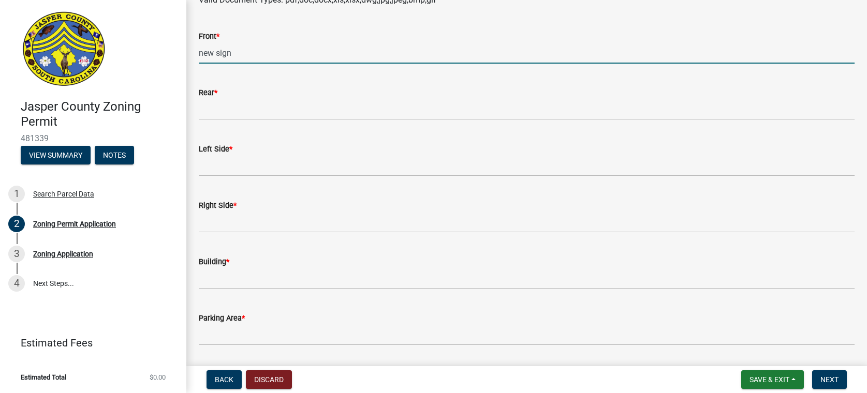
scroll to position [2782, 0]
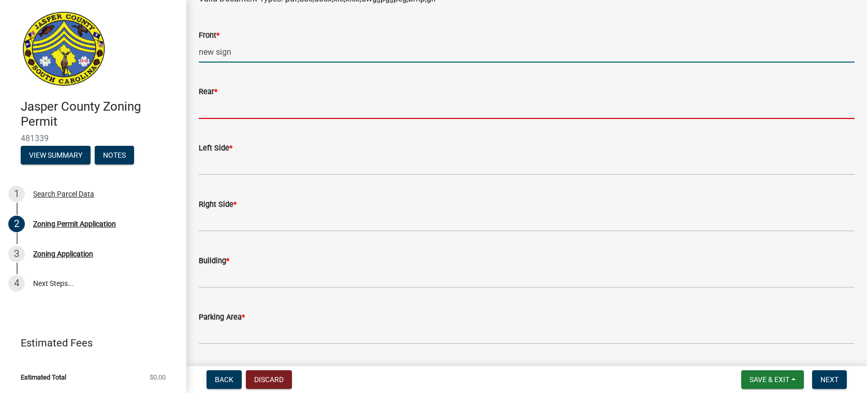
click at [222, 110] on input "Rear *" at bounding box center [527, 108] width 656 height 21
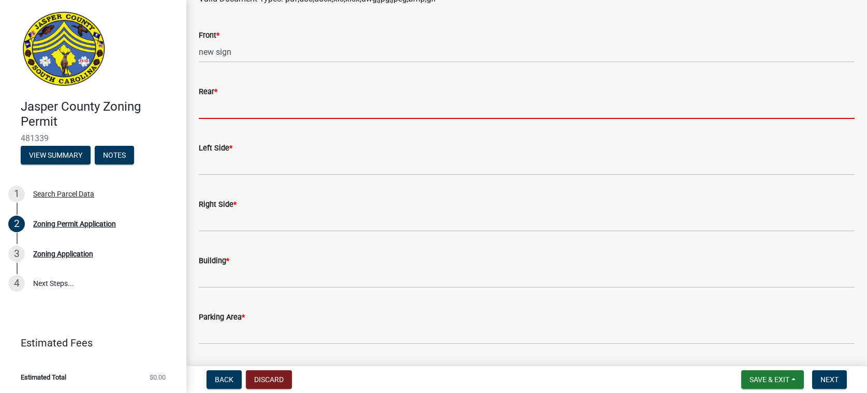
type input "na"
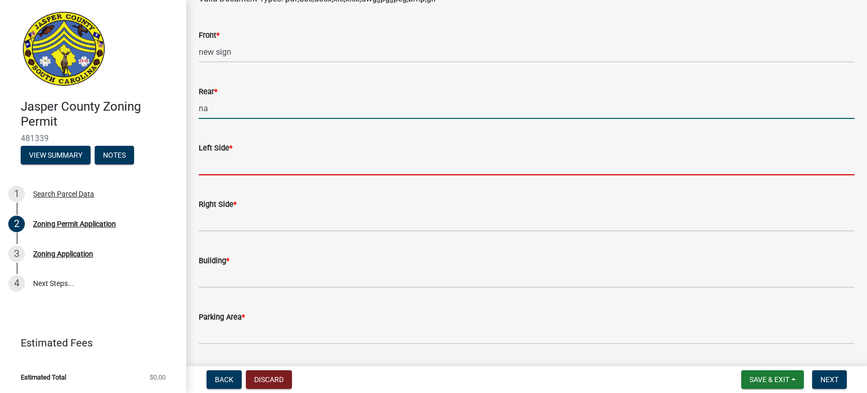
click at [207, 163] on input "Left Side *" at bounding box center [527, 164] width 656 height 21
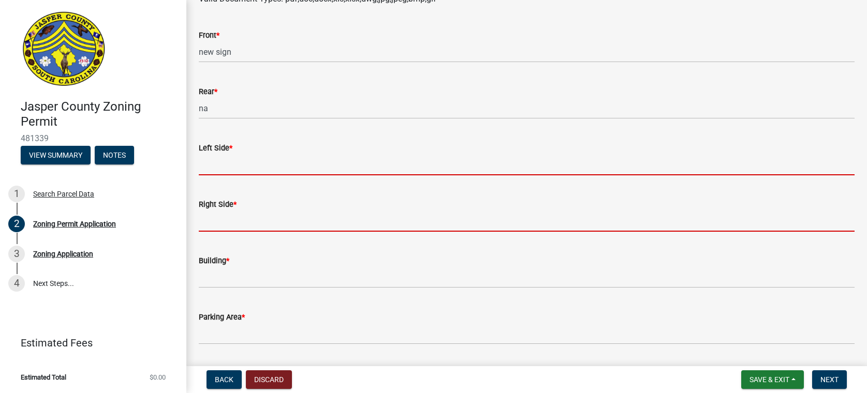
click at [223, 220] on form "Right Side *" at bounding box center [527, 215] width 656 height 34
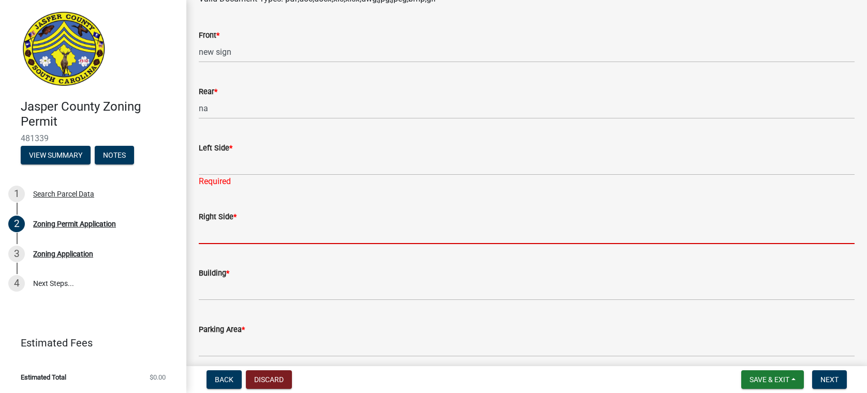
type input "na"
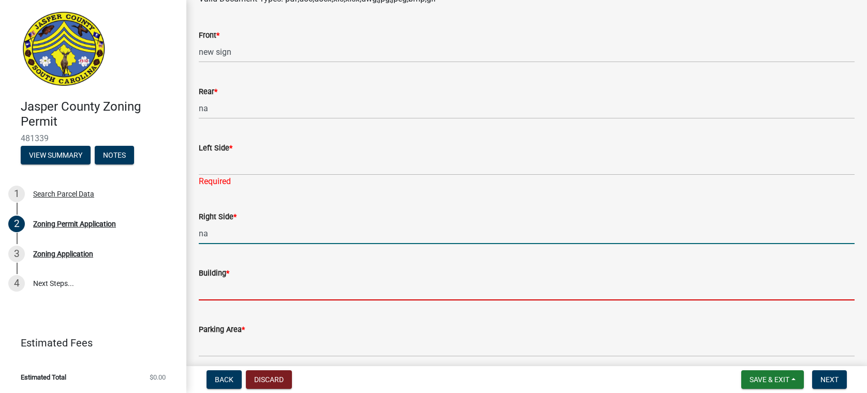
drag, startPoint x: 203, startPoint y: 295, endPoint x: 220, endPoint y: 297, distance: 16.7
click at [203, 295] on input "Building *" at bounding box center [527, 289] width 656 height 21
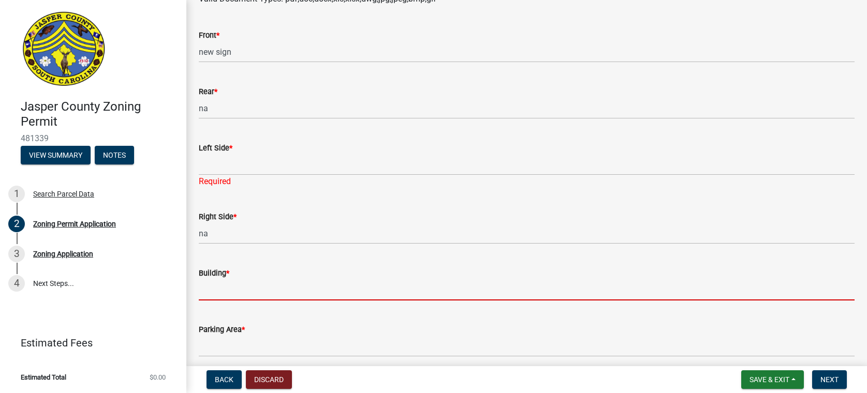
type input "na"
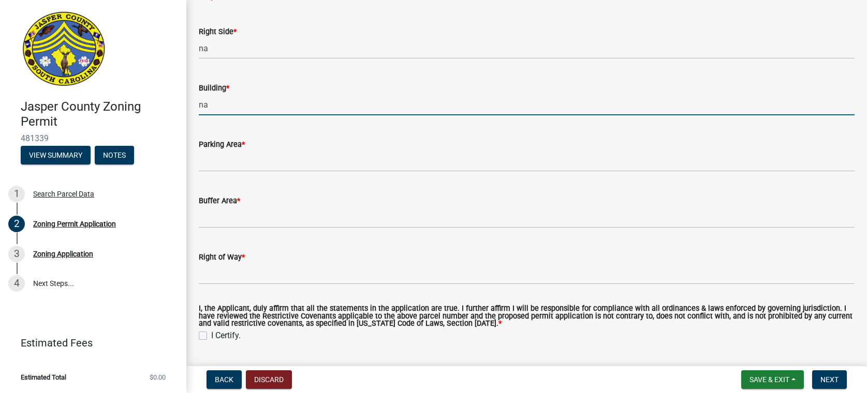
scroll to position [2989, 0]
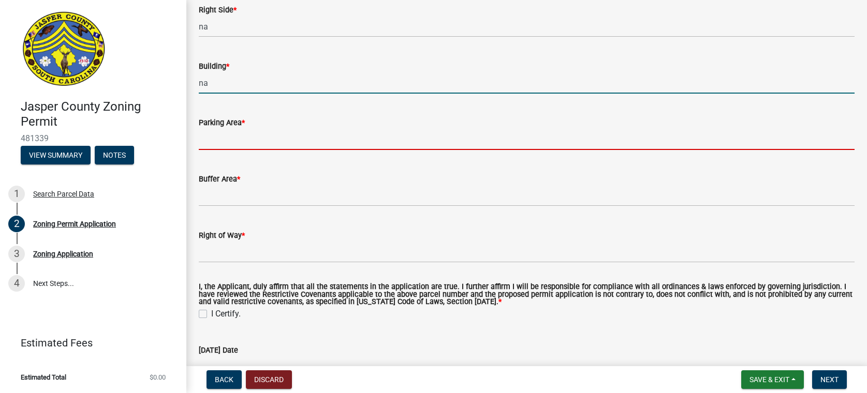
drag, startPoint x: 207, startPoint y: 143, endPoint x: 235, endPoint y: 162, distance: 34.3
click at [207, 143] on input "Parking Area *" at bounding box center [527, 139] width 656 height 21
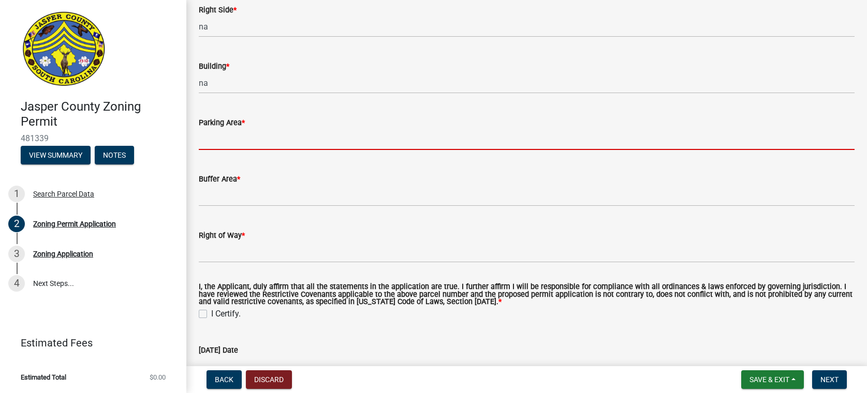
type input "na"
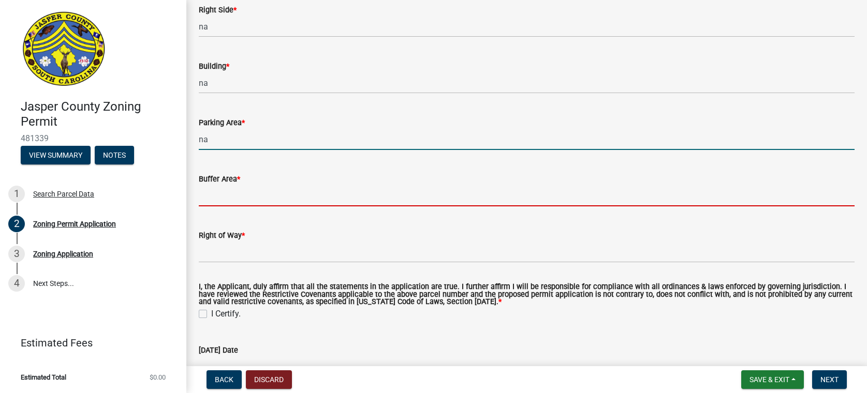
drag, startPoint x: 205, startPoint y: 192, endPoint x: 238, endPoint y: 205, distance: 35.3
click at [205, 192] on input "Buffer Area *" at bounding box center [527, 195] width 656 height 21
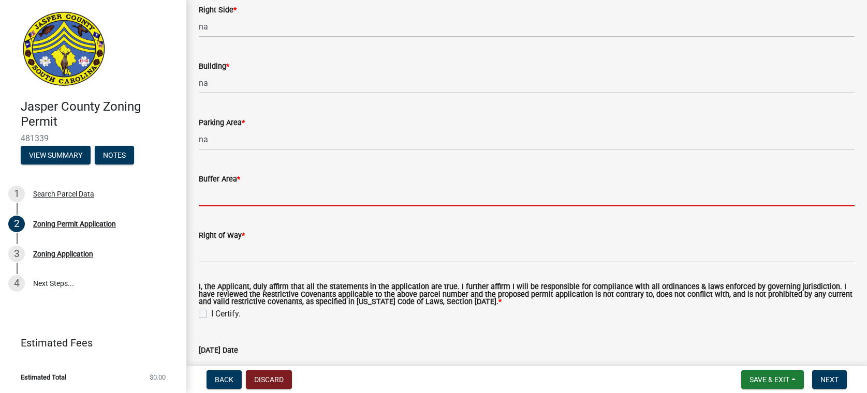
type input "na"
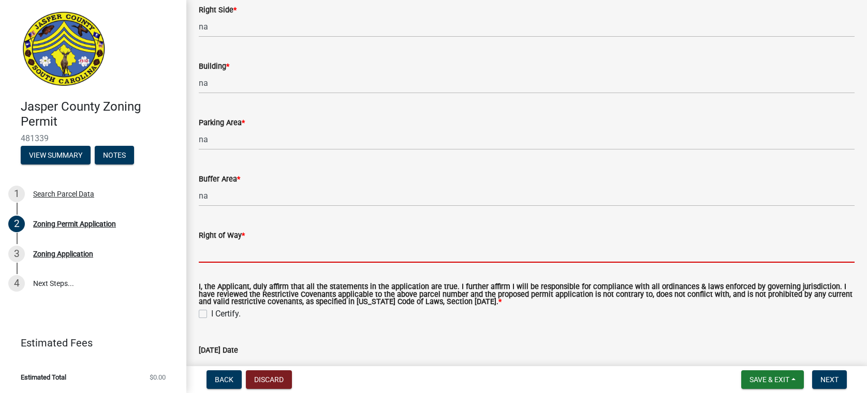
drag, startPoint x: 212, startPoint y: 257, endPoint x: 238, endPoint y: 260, distance: 26.1
click at [213, 257] on input "Right of Way *" at bounding box center [527, 252] width 656 height 21
type input "na"
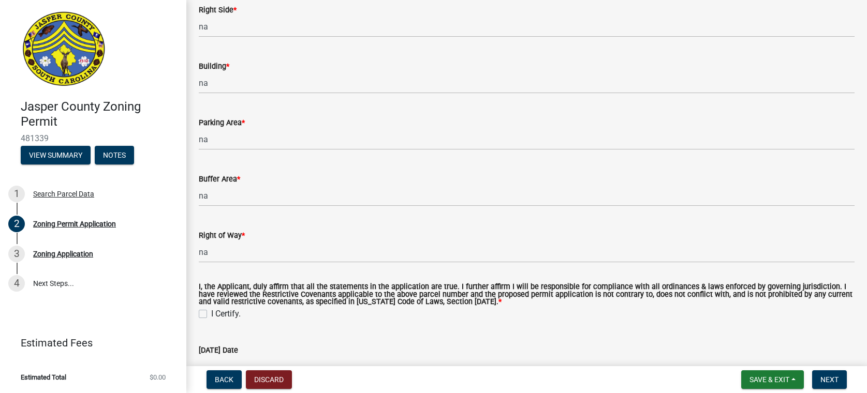
click at [211, 312] on label "I Certify." at bounding box center [226, 314] width 30 height 12
click at [211, 312] on input "I Certify." at bounding box center [214, 311] width 7 height 7
checkbox input "true"
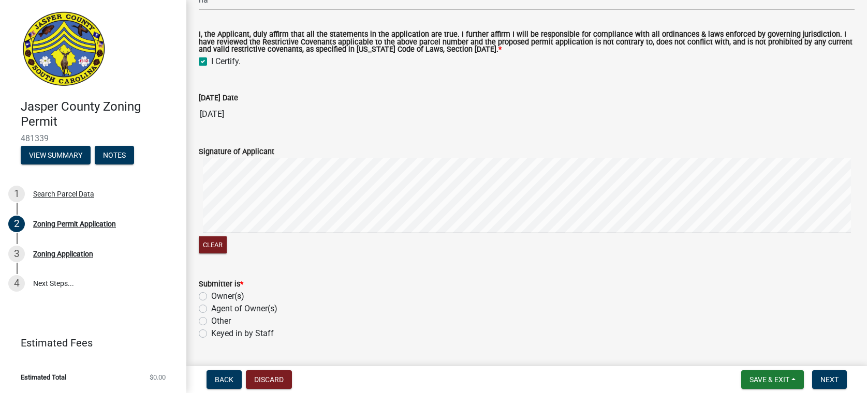
scroll to position [3248, 0]
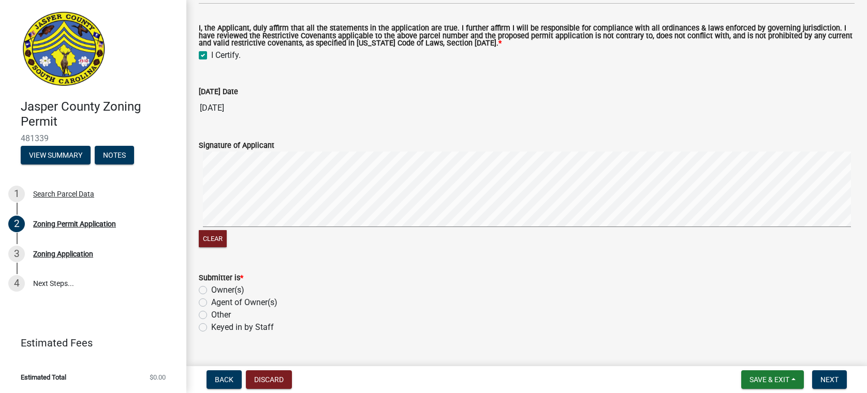
click at [211, 315] on label "Other" at bounding box center [221, 315] width 20 height 12
click at [211, 315] on input "Other" at bounding box center [214, 312] width 7 height 7
radio input "true"
click at [828, 377] on span "Next" at bounding box center [829, 380] width 18 height 8
click at [768, 376] on span "Save & Exit" at bounding box center [769, 380] width 40 height 8
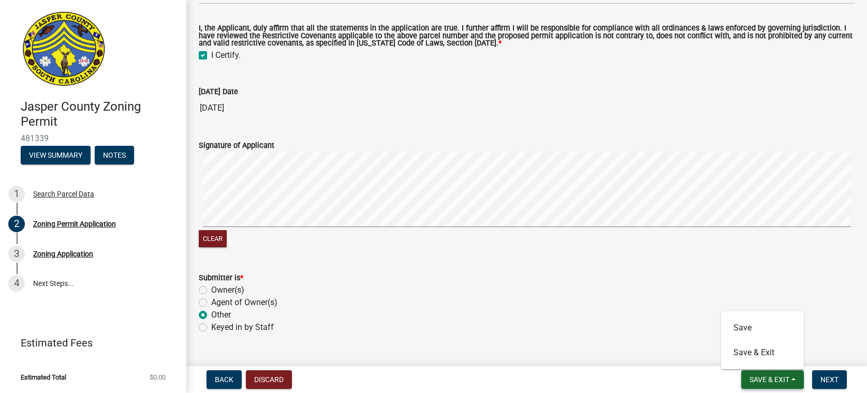
scroll to position [3270, 0]
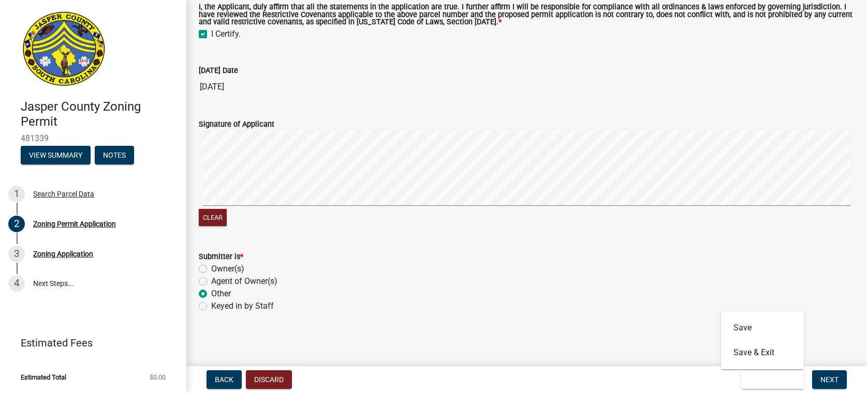
click at [614, 297] on div "Other" at bounding box center [527, 294] width 656 height 12
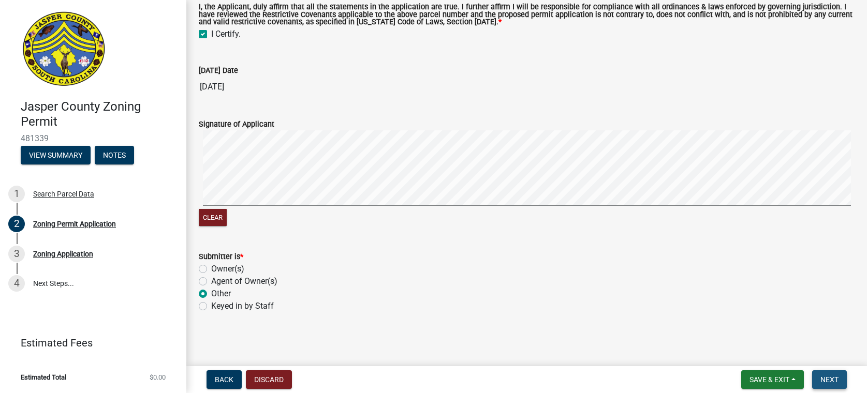
click at [834, 386] on button "Next" at bounding box center [829, 380] width 35 height 19
click at [784, 380] on span "Save & Exit" at bounding box center [769, 380] width 40 height 8
click at [751, 352] on button "Save & Exit" at bounding box center [762, 353] width 83 height 25
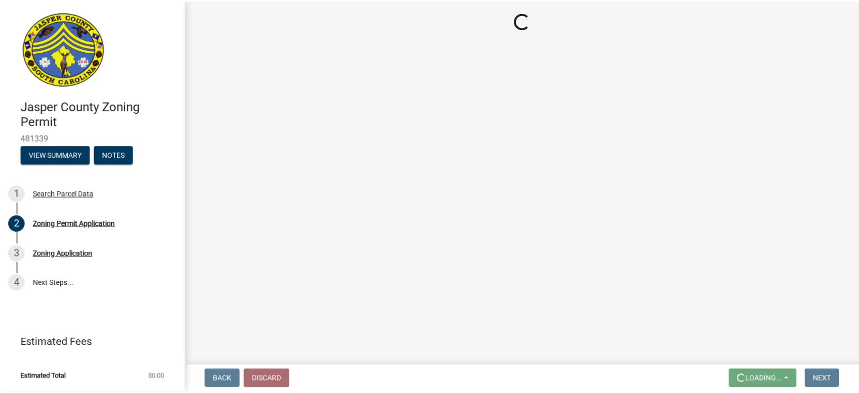
scroll to position [0, 0]
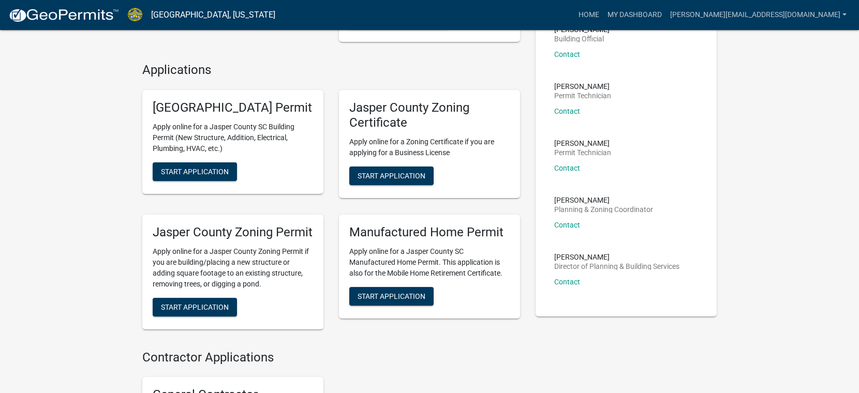
scroll to position [207, 0]
click at [213, 311] on span "Start Application" at bounding box center [195, 306] width 68 height 8
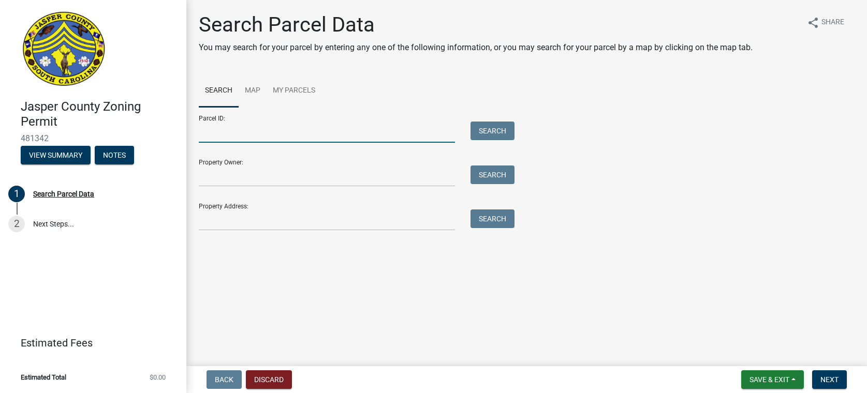
drag, startPoint x: 214, startPoint y: 130, endPoint x: 219, endPoint y: 133, distance: 6.3
click at [214, 130] on input "Parcel ID:" at bounding box center [327, 132] width 256 height 21
type input "[PHONE_NUMBER]"
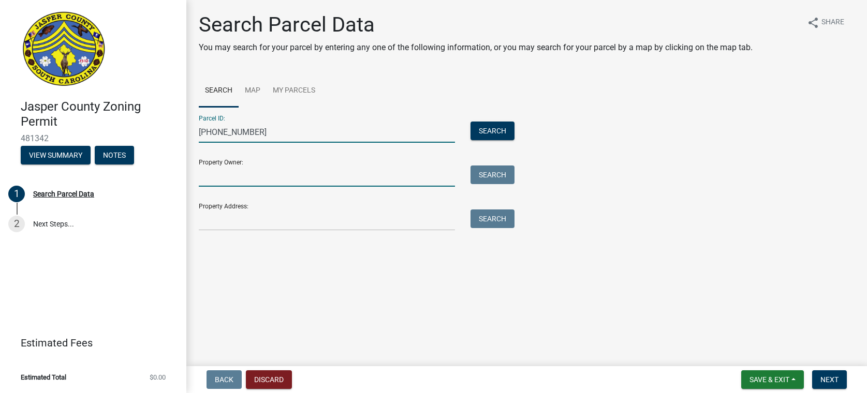
click at [249, 178] on input "Property Owner:" at bounding box center [327, 176] width 256 height 21
type input "[PERSON_NAME]"
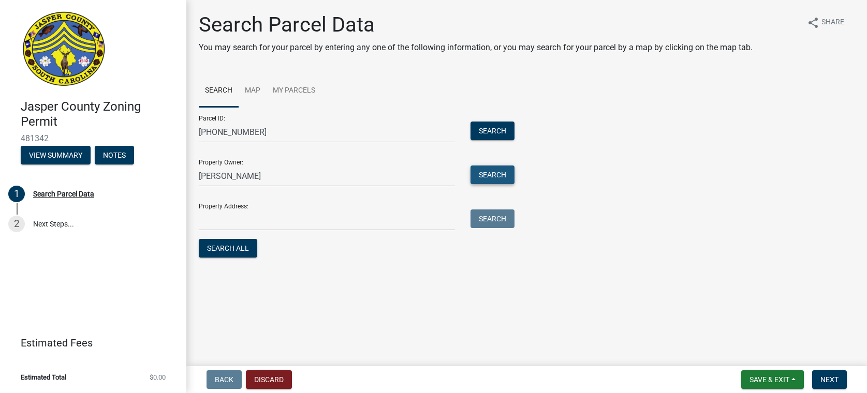
click at [500, 172] on button "Search" at bounding box center [492, 175] width 44 height 19
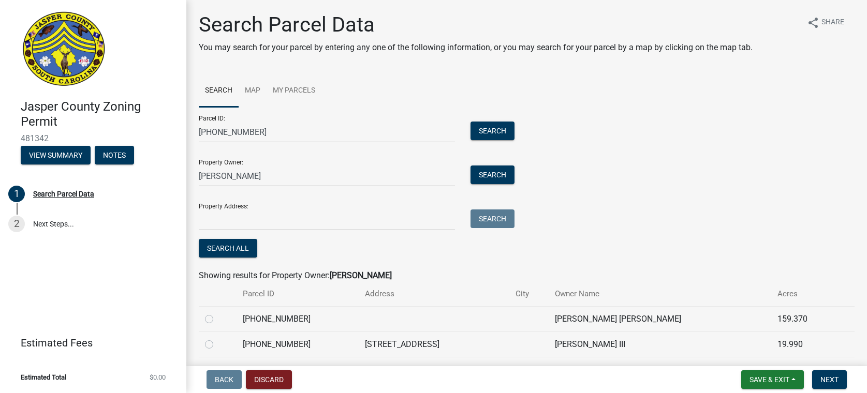
click at [217, 338] on label at bounding box center [217, 338] width 0 height 0
click at [217, 342] on input "radio" at bounding box center [220, 341] width 7 height 7
radio input "true"
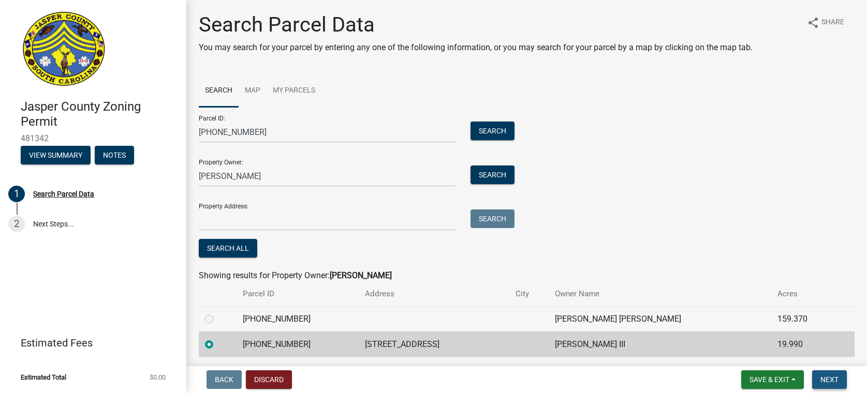
click at [829, 384] on span "Next" at bounding box center [829, 380] width 18 height 8
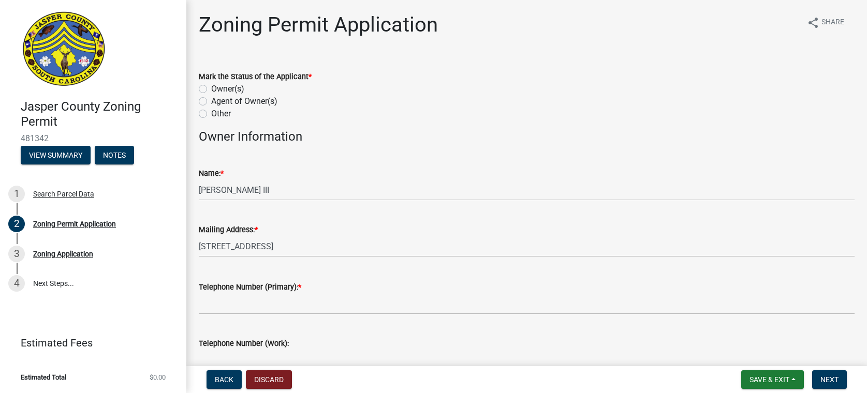
click at [211, 114] on label "Other" at bounding box center [221, 114] width 20 height 12
click at [211, 114] on input "Other" at bounding box center [214, 111] width 7 height 7
radio input "true"
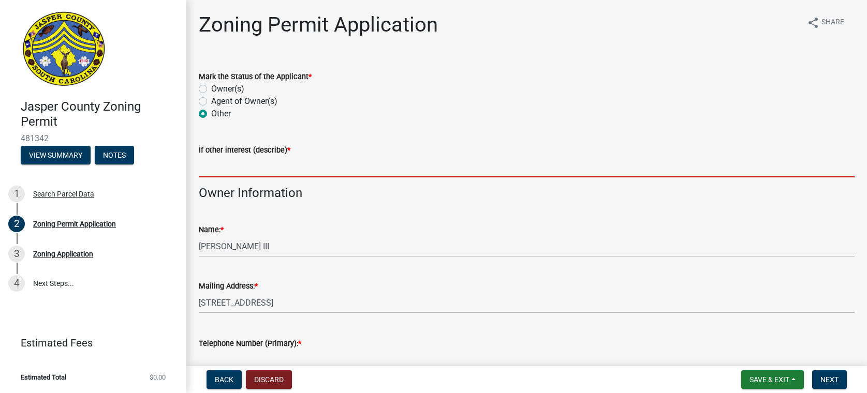
drag, startPoint x: 207, startPoint y: 167, endPoint x: 211, endPoint y: 172, distance: 7.0
click at [207, 167] on input "If other interest (describe) *" at bounding box center [527, 166] width 656 height 21
type input "Sign Contractor"
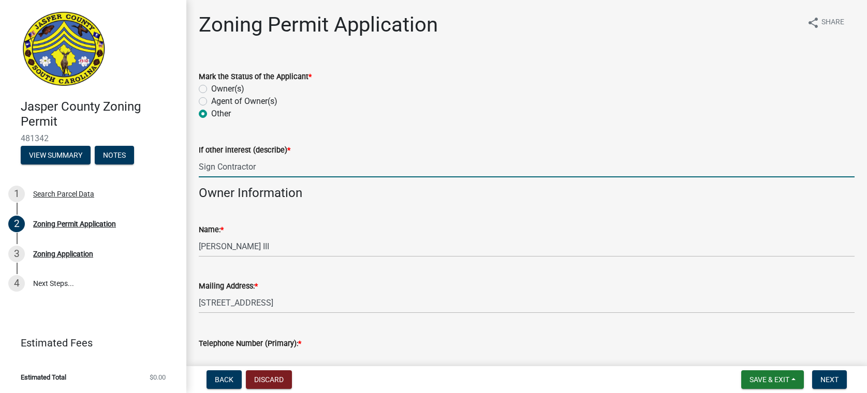
scroll to position [259, 0]
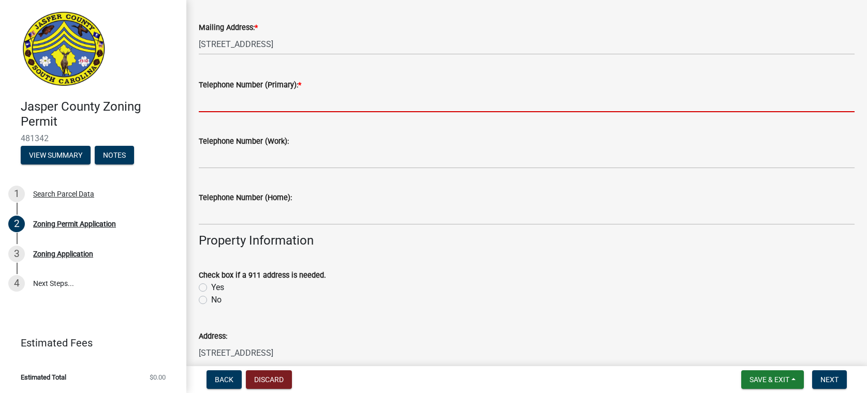
drag, startPoint x: 212, startPoint y: 99, endPoint x: 220, endPoint y: 116, distance: 19.0
click at [212, 99] on input "Telephone Number (Primary): *" at bounding box center [527, 101] width 656 height 21
type input "8644447844"
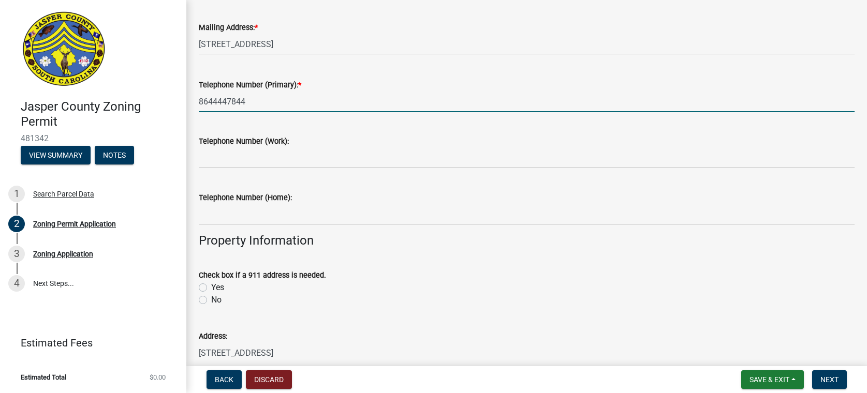
scroll to position [466, 0]
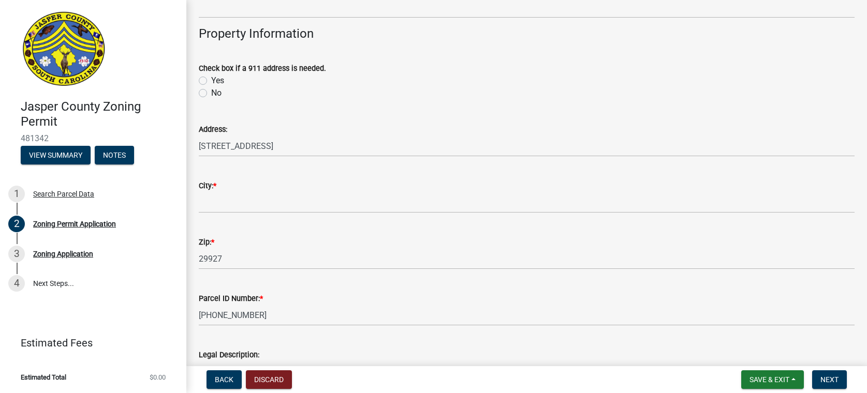
click at [211, 94] on label "No" at bounding box center [216, 93] width 10 height 12
click at [211, 94] on input "No" at bounding box center [214, 90] width 7 height 7
radio input "true"
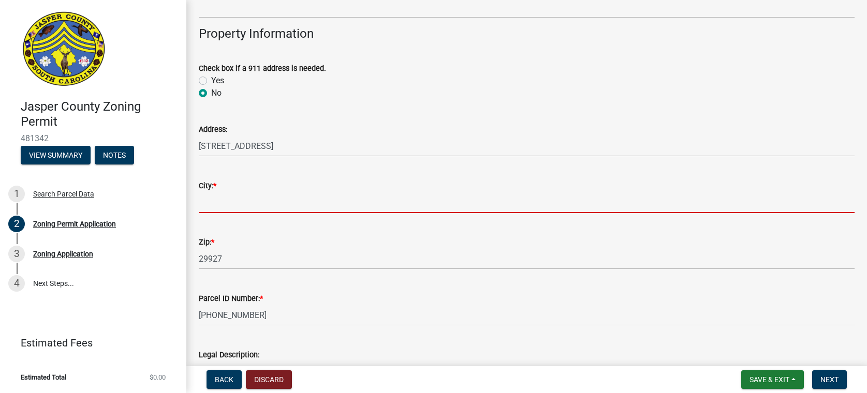
click at [199, 203] on input "City: *" at bounding box center [527, 202] width 656 height 21
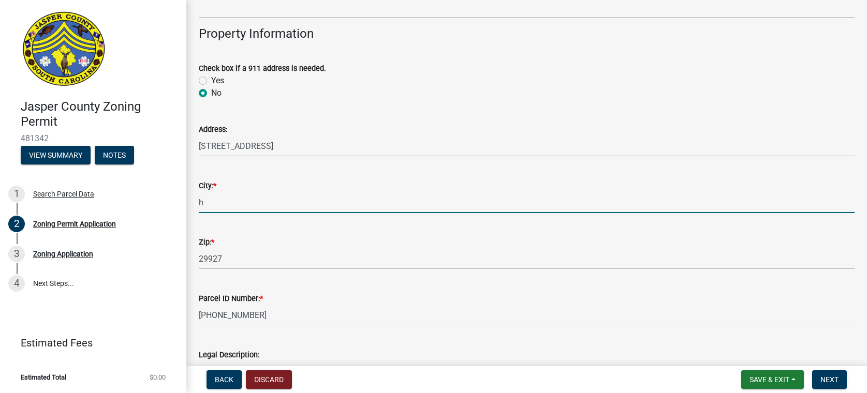
type input "[GEOGRAPHIC_DATA]"
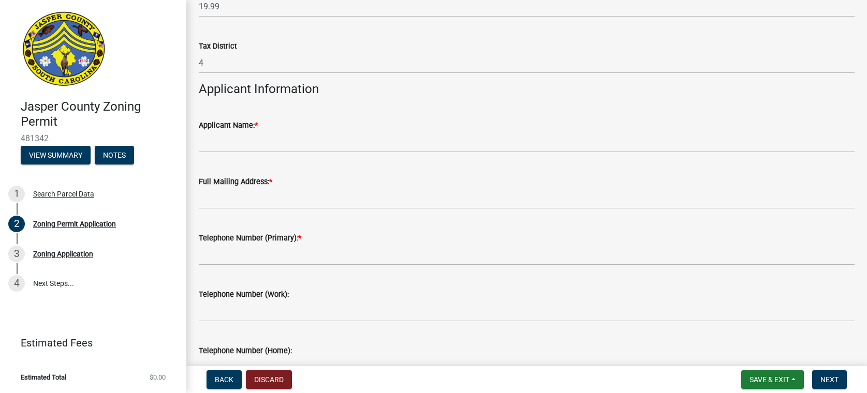
scroll to position [932, 0]
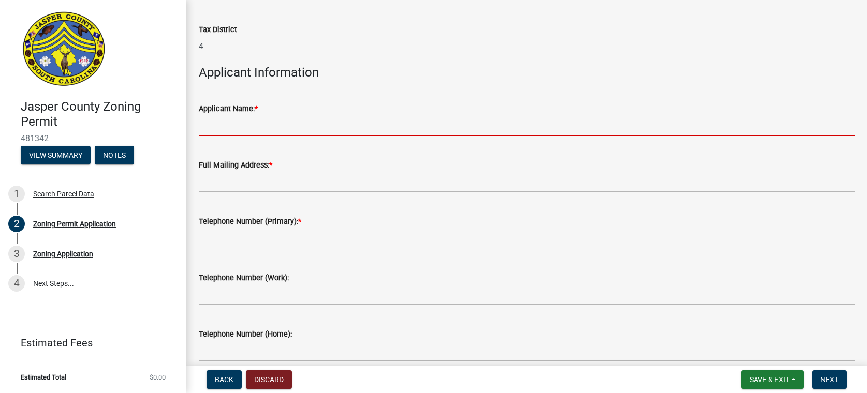
drag, startPoint x: 207, startPoint y: 124, endPoint x: 225, endPoint y: 137, distance: 23.0
click at [207, 124] on input "Applicant Name: *" at bounding box center [527, 125] width 656 height 21
type input "Summer [PERSON_NAME]"
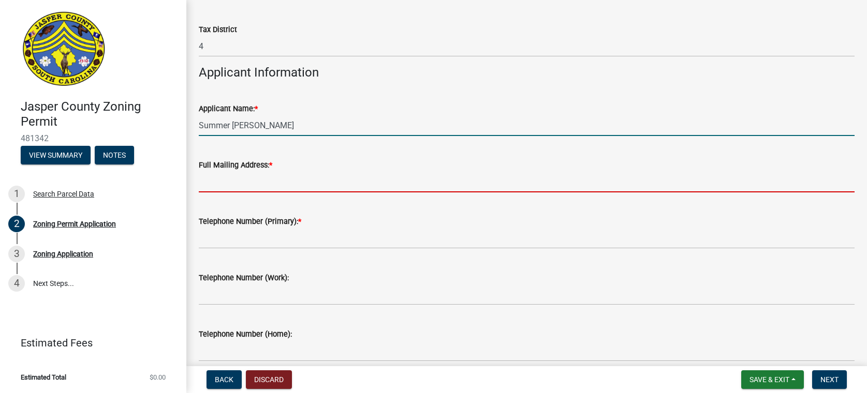
click at [201, 187] on input "Full Mailing Address: *" at bounding box center [527, 181] width 656 height 21
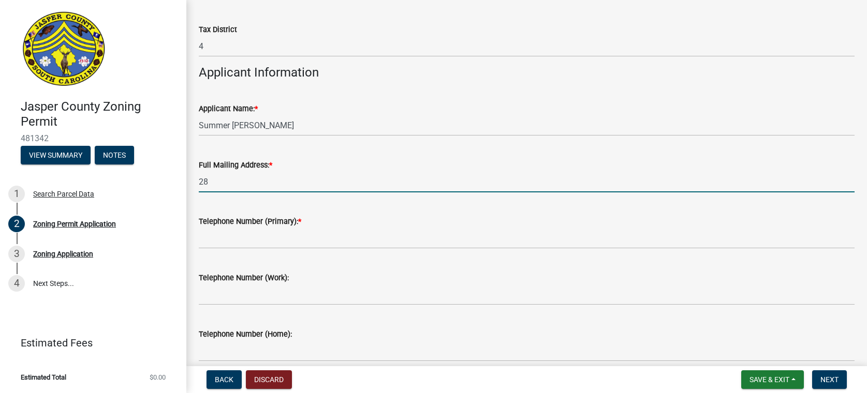
type input "[STREET_ADDRESS] [GEOGRAPHIC_DATA] SC 29611"
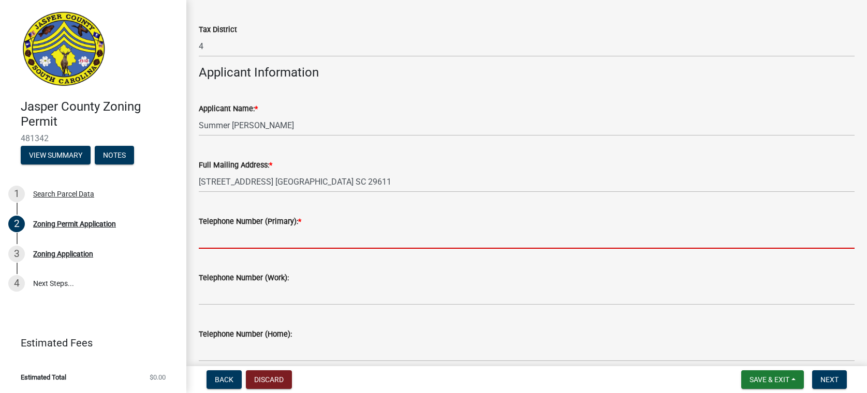
drag, startPoint x: 200, startPoint y: 241, endPoint x: 225, endPoint y: 242, distance: 24.3
click at [200, 241] on input "Telephone Number (Primary): *" at bounding box center [527, 238] width 656 height 21
type input "8644447844"
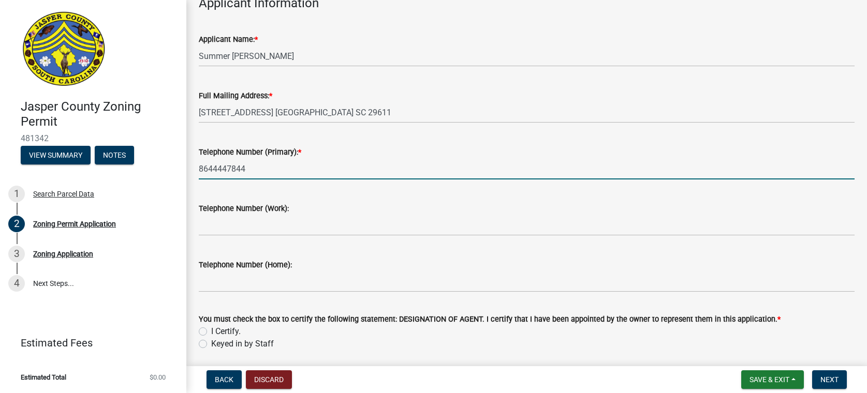
scroll to position [1139, 0]
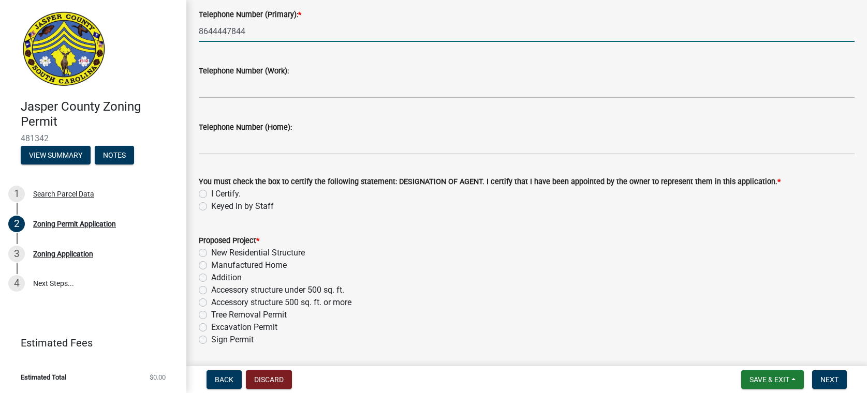
click at [211, 190] on label "I Certify." at bounding box center [226, 194] width 30 height 12
click at [211, 190] on input "I Certify." at bounding box center [214, 191] width 7 height 7
radio input "true"
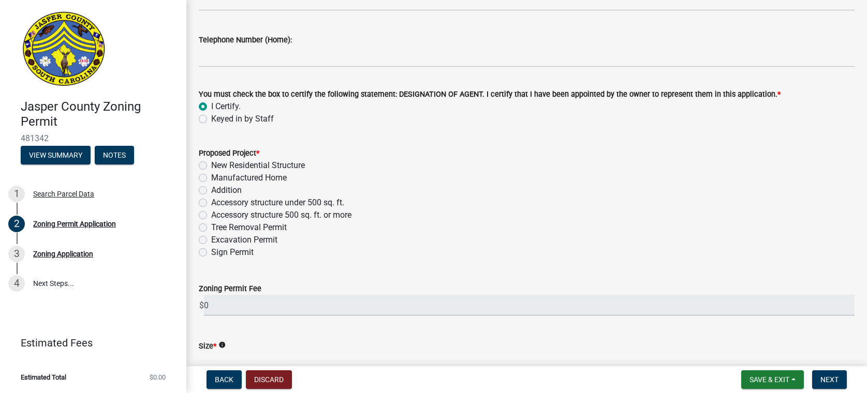
scroll to position [1242, 0]
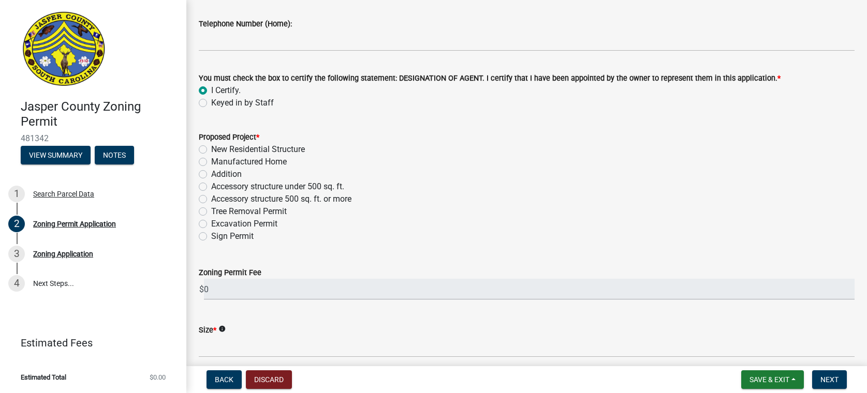
click at [211, 237] on label "Sign Permit" at bounding box center [232, 236] width 42 height 12
click at [211, 237] on input "Sign Permit" at bounding box center [214, 233] width 7 height 7
radio input "true"
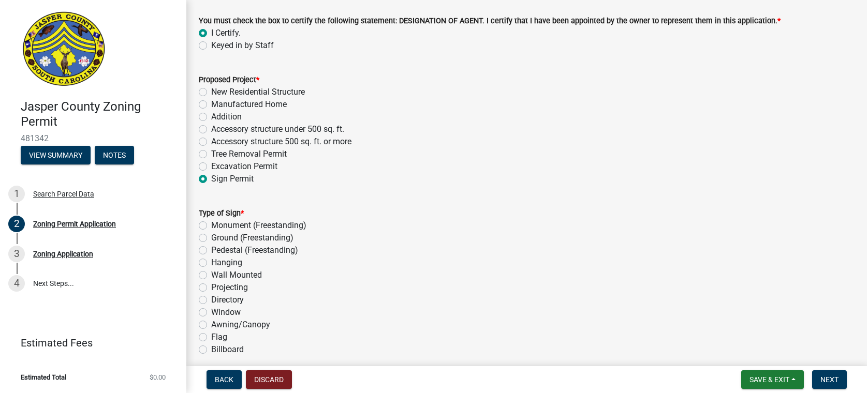
scroll to position [1449, 0]
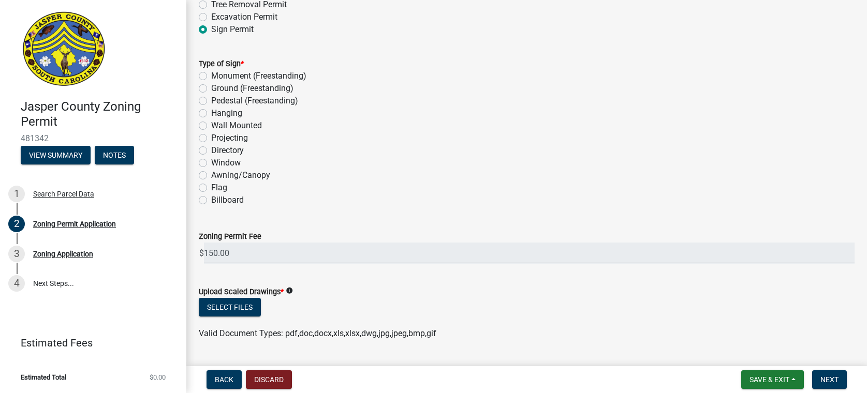
click at [211, 125] on label "Wall Mounted" at bounding box center [236, 126] width 51 height 12
click at [211, 125] on input "Wall Mounted" at bounding box center [214, 123] width 7 height 7
radio input "true"
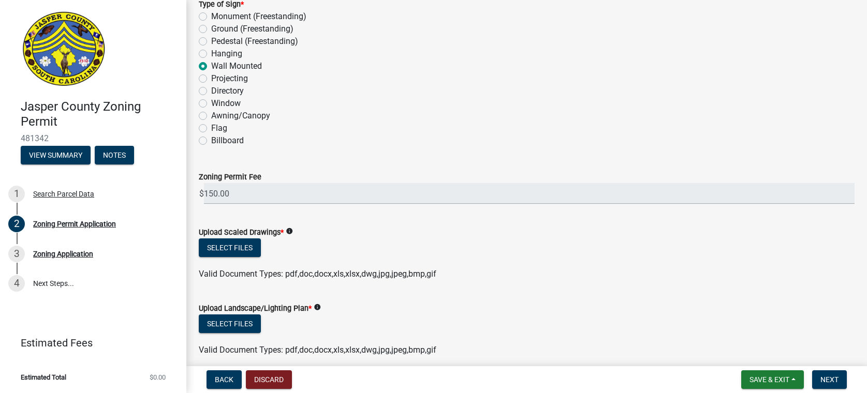
scroll to position [1604, 0]
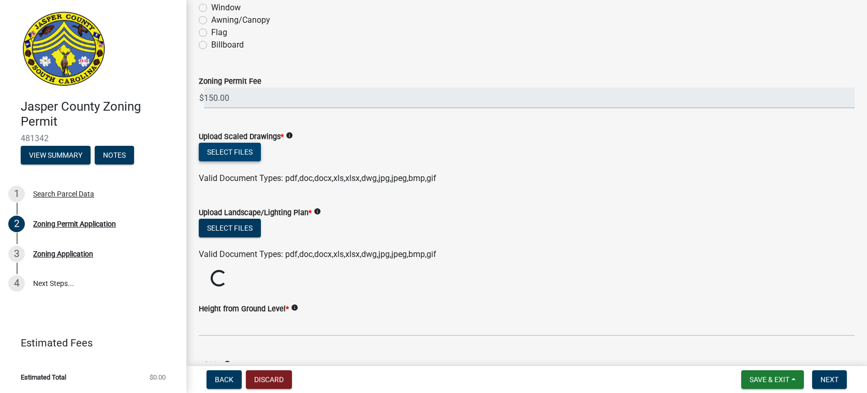
click at [238, 156] on button "Select files" at bounding box center [230, 152] width 62 height 19
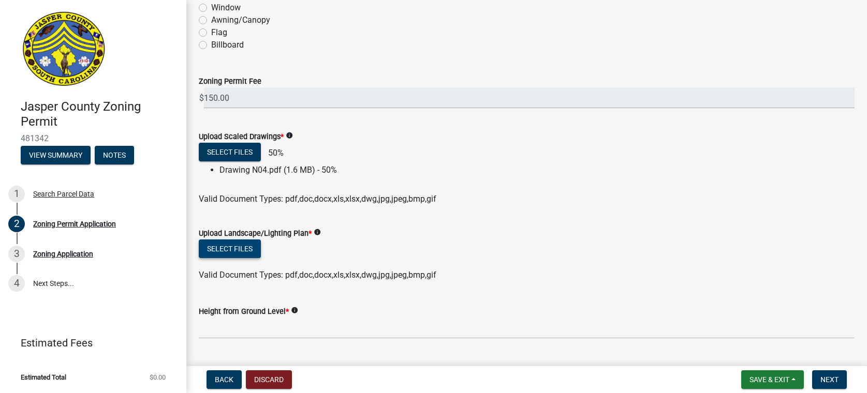
click at [238, 250] on button "Select files" at bounding box center [230, 249] width 62 height 19
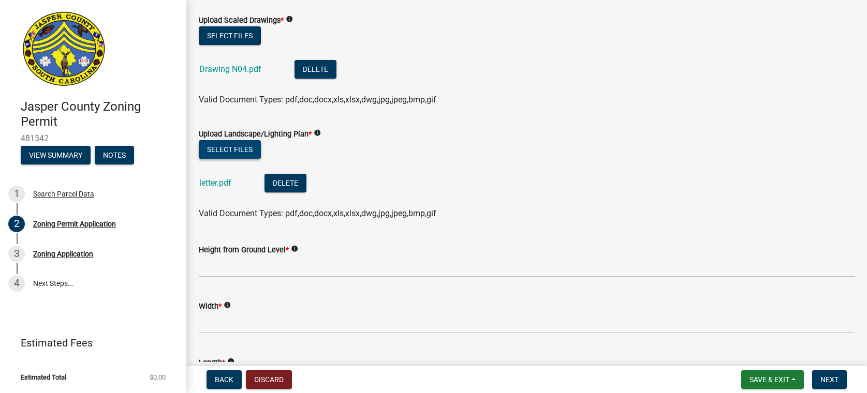
scroll to position [1863, 0]
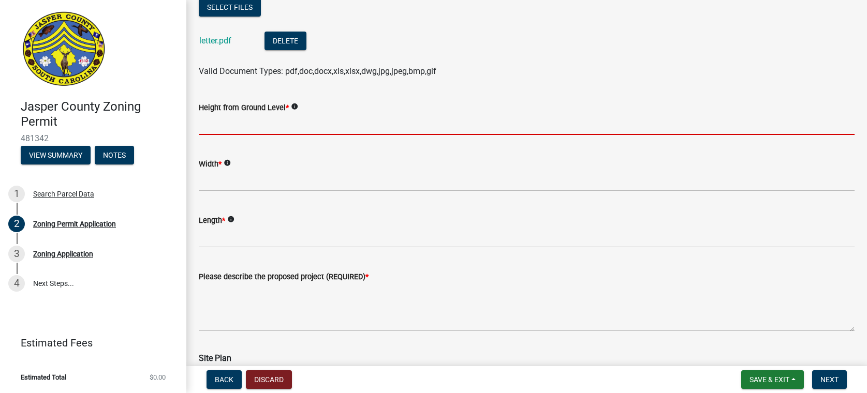
click at [231, 127] on input "Height from Ground Level *" at bounding box center [527, 124] width 656 height 21
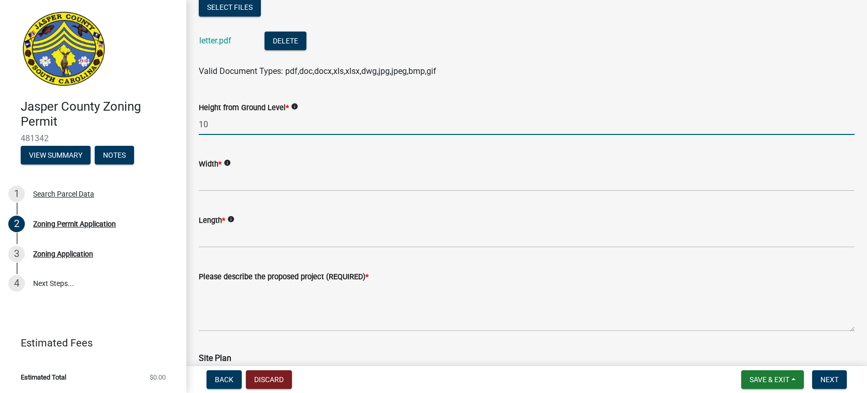
type input "10"
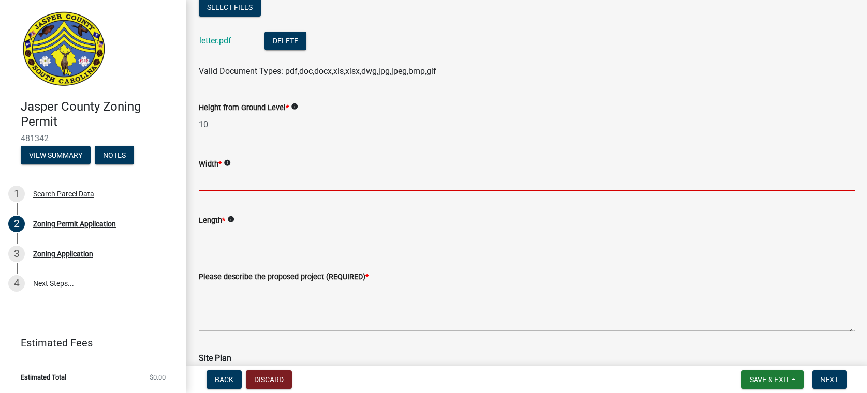
click at [210, 181] on input "Width *" at bounding box center [527, 180] width 656 height 21
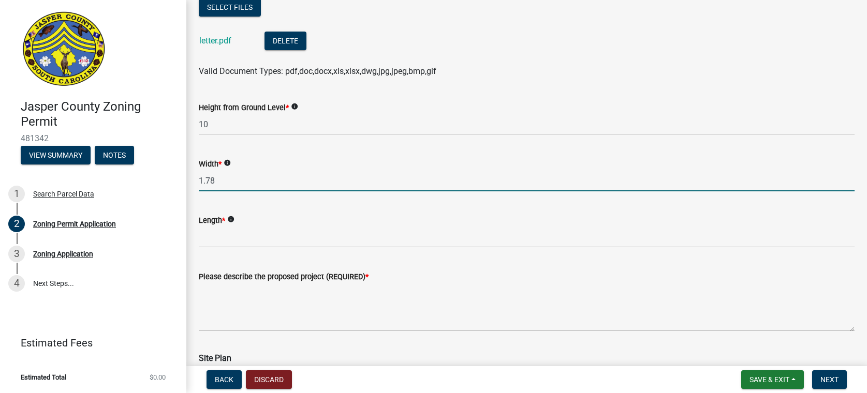
type input "1.78"
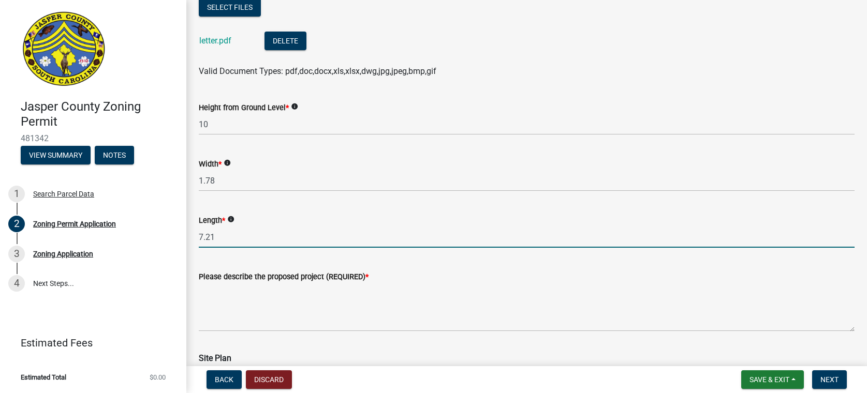
type input "7.21"
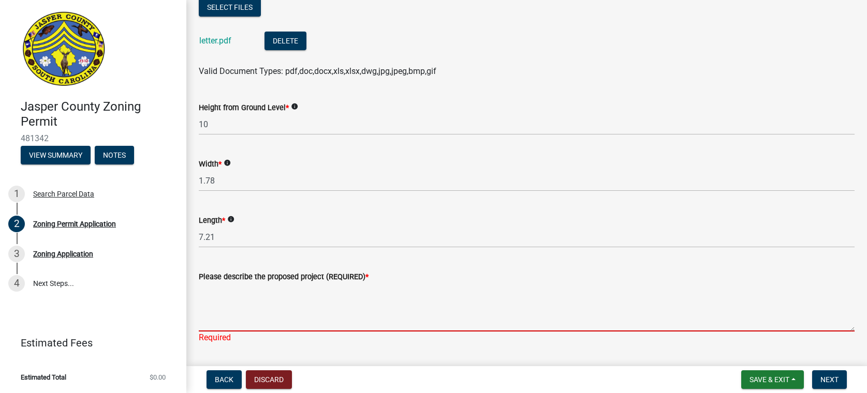
click at [243, 293] on textarea "Please describe the proposed project (REQUIRED) *" at bounding box center [527, 307] width 656 height 49
paste textarea "This application - Sign N01 - install new sign There will be three additional a…"
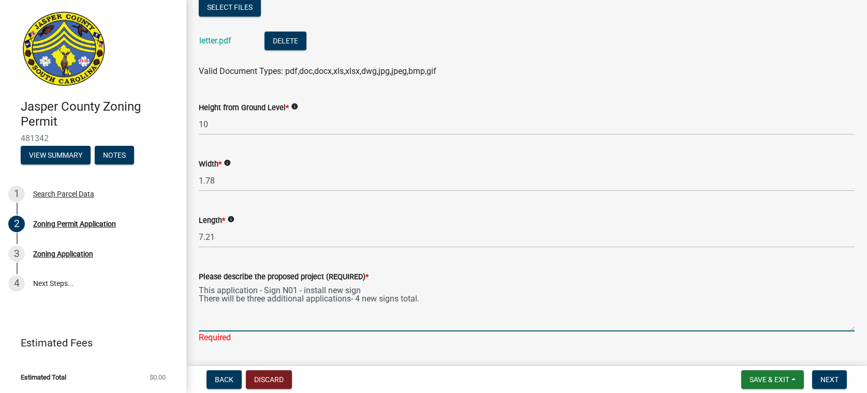
click at [296, 292] on textarea "This application - Sign N01 - install new sign There will be three additional a…" at bounding box center [527, 307] width 656 height 49
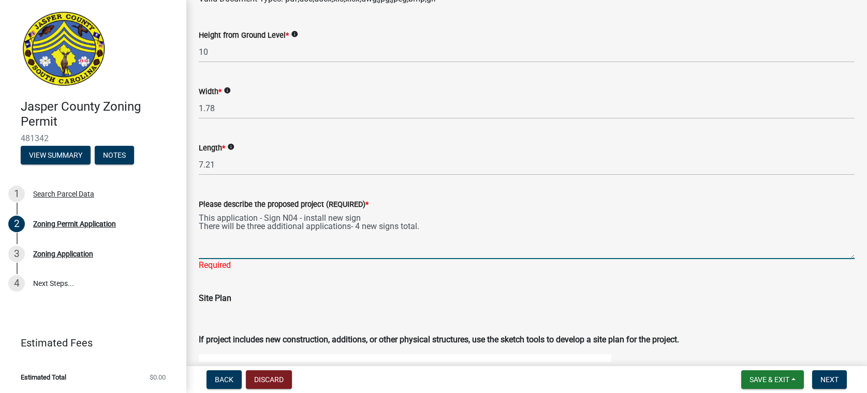
scroll to position [2070, 0]
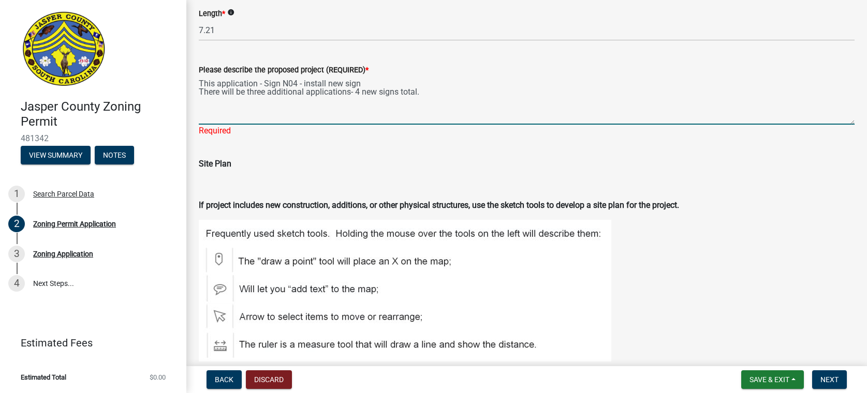
type textarea "This application - Sign N04 - install new sign There will be three additional a…"
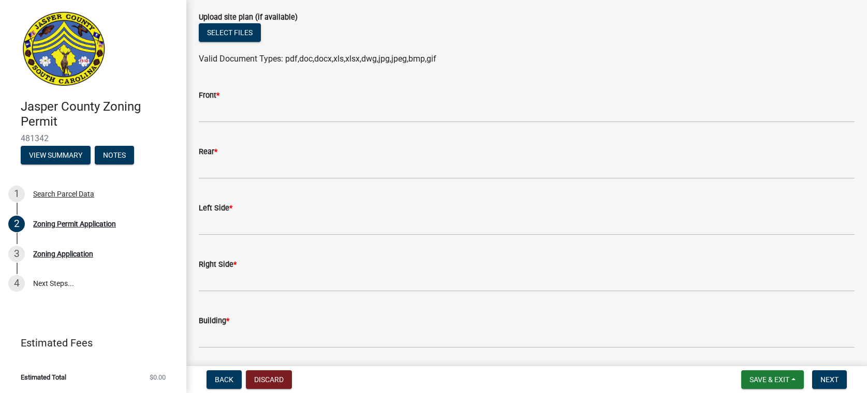
scroll to position [2743, 0]
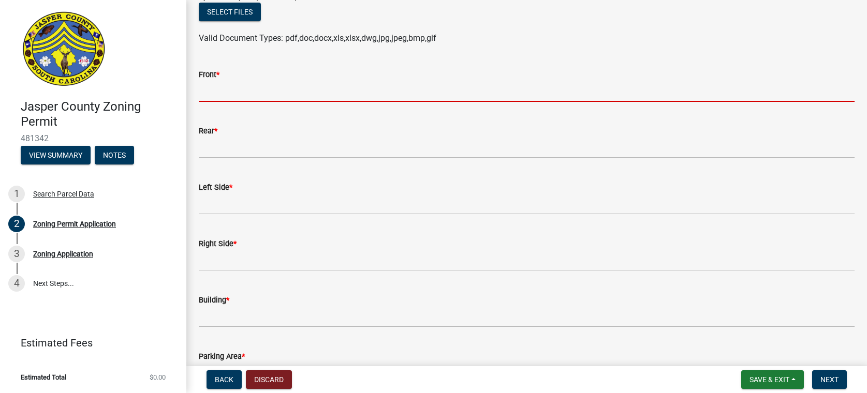
click at [218, 93] on input "Front *" at bounding box center [527, 91] width 656 height 21
type input "new sign"
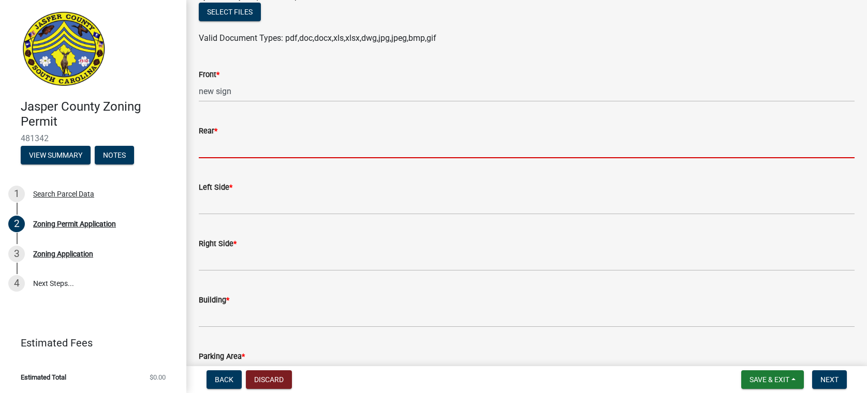
drag, startPoint x: 219, startPoint y: 149, endPoint x: 237, endPoint y: 169, distance: 27.1
click at [219, 149] on input "Rear *" at bounding box center [527, 147] width 656 height 21
type input "na"
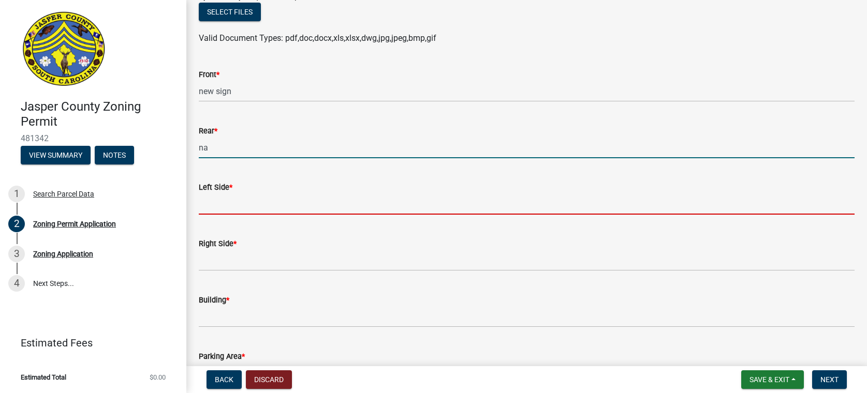
click at [228, 200] on input "Left Side *" at bounding box center [527, 204] width 656 height 21
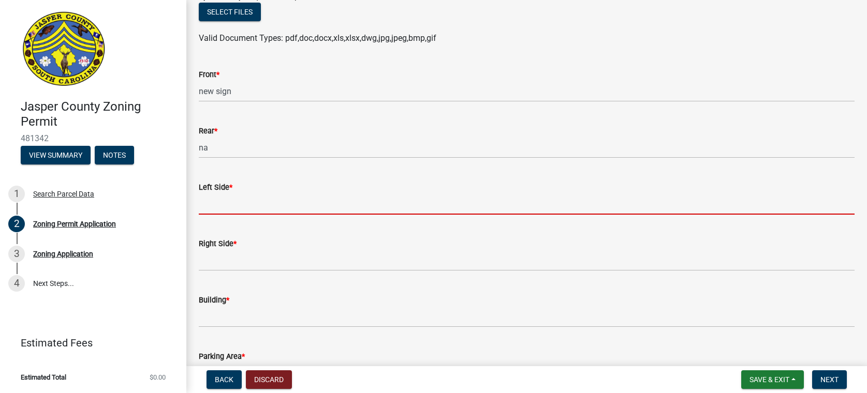
type input "na"
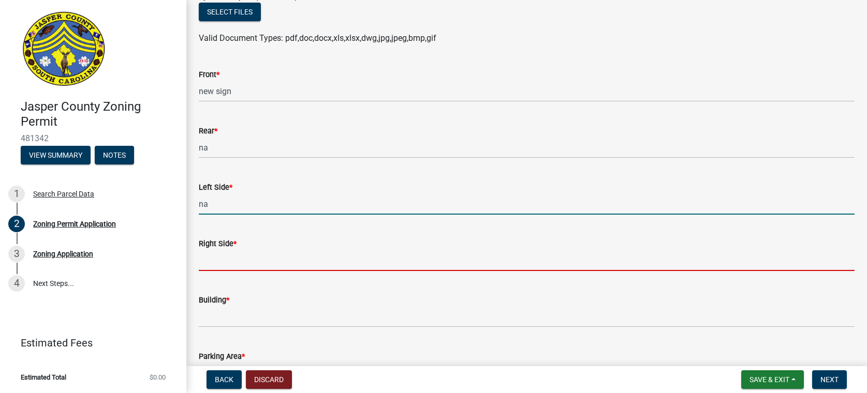
click at [218, 261] on input "Right Side *" at bounding box center [527, 260] width 656 height 21
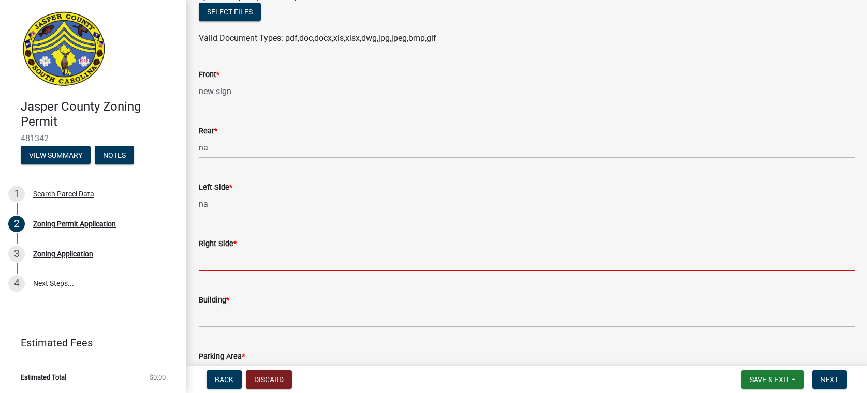
type input "na"
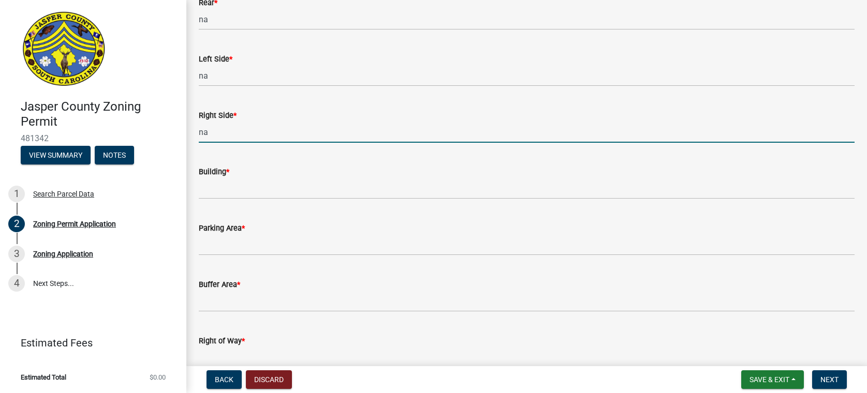
scroll to position [3002, 0]
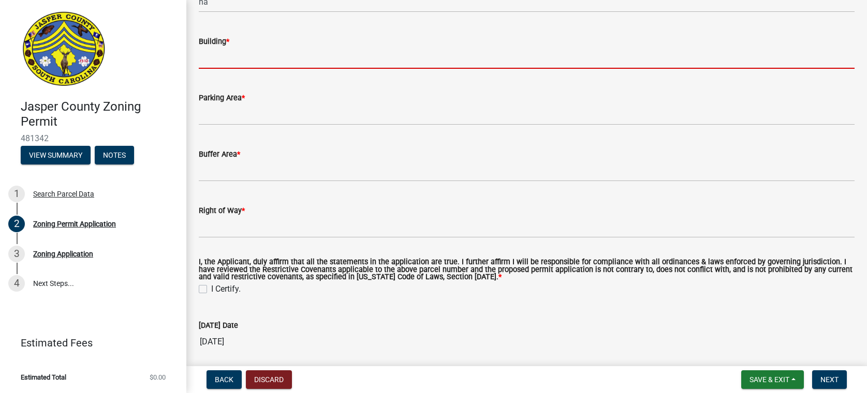
click at [210, 55] on input "Building *" at bounding box center [527, 58] width 656 height 21
type input "na"
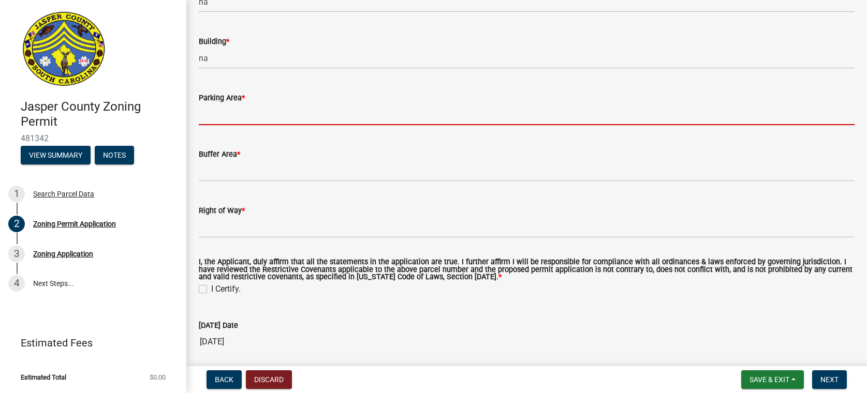
click at [224, 117] on input "Parking Area *" at bounding box center [527, 114] width 656 height 21
type input "na"
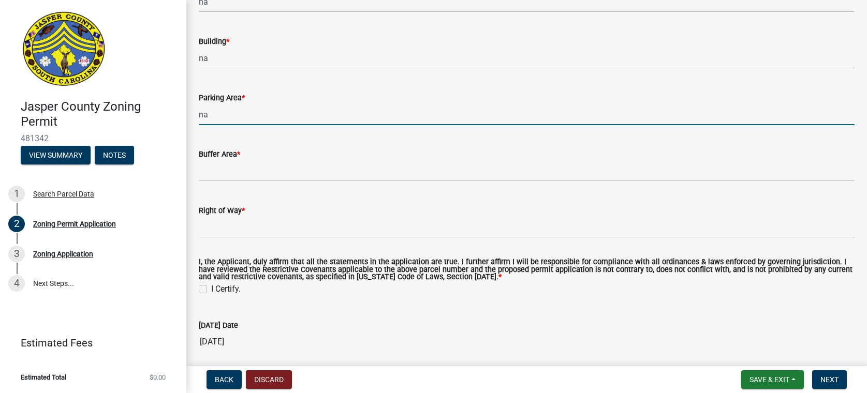
click at [197, 177] on div "Buffer Area *" at bounding box center [526, 158] width 671 height 48
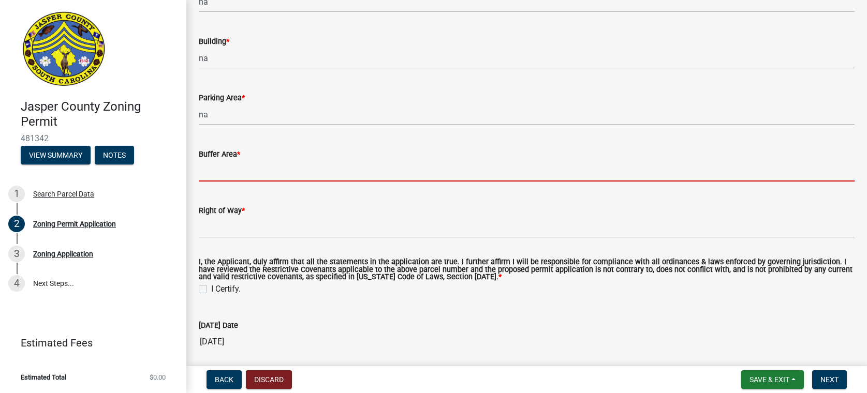
drag, startPoint x: 218, startPoint y: 171, endPoint x: 243, endPoint y: 191, distance: 31.7
click at [218, 171] on input "Buffer Area *" at bounding box center [527, 170] width 656 height 21
type input "na"
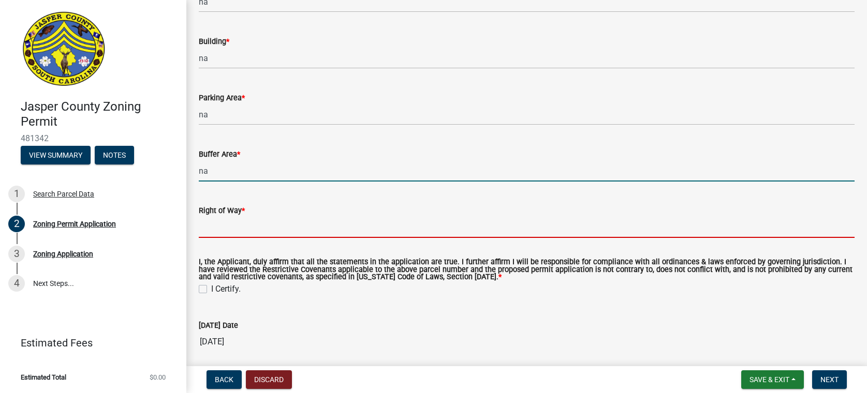
click at [208, 230] on input "Right of Way *" at bounding box center [527, 227] width 656 height 21
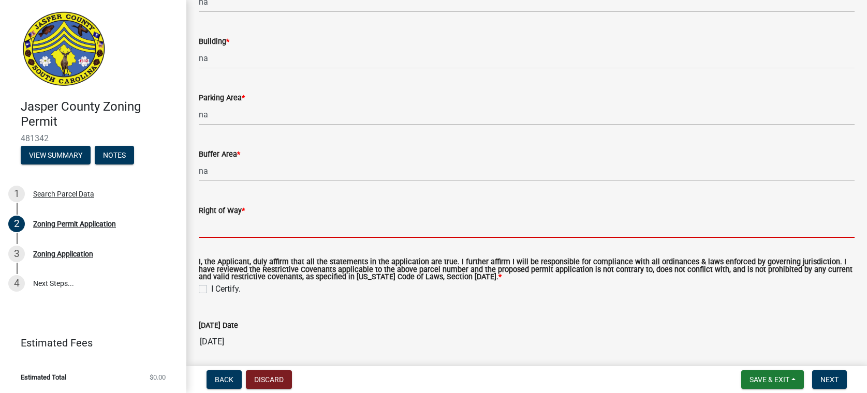
type input "na"
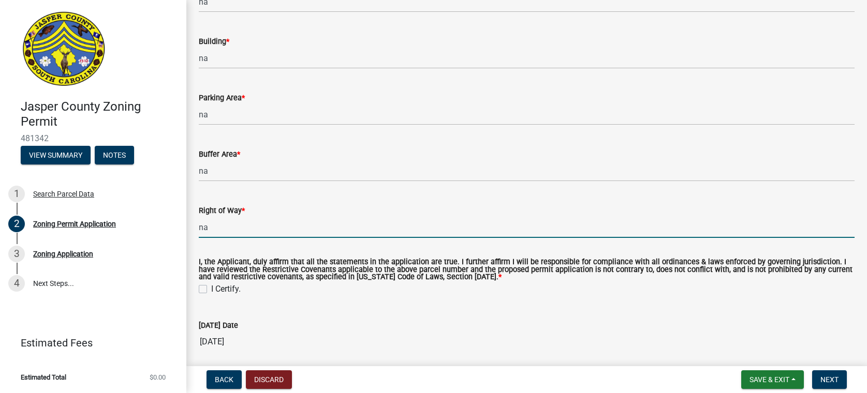
click at [211, 289] on label "I Certify." at bounding box center [226, 289] width 30 height 12
click at [211, 289] on input "I Certify." at bounding box center [214, 286] width 7 height 7
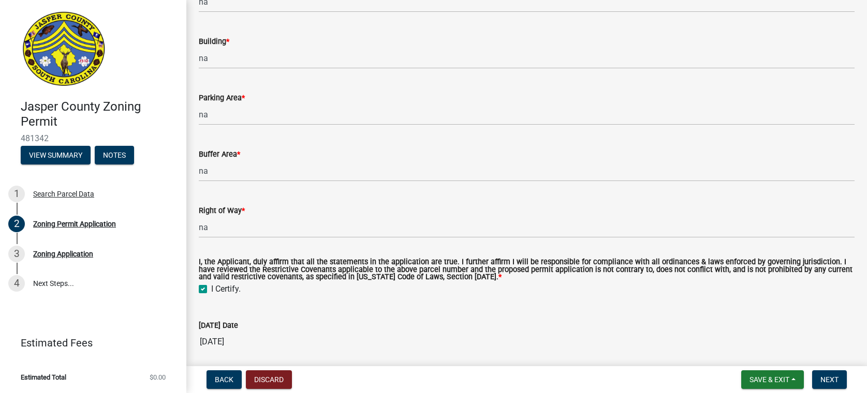
checkbox input "true"
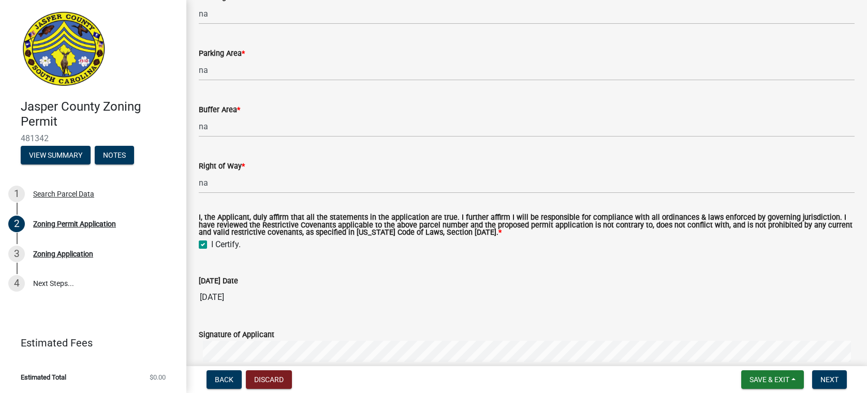
scroll to position [3209, 0]
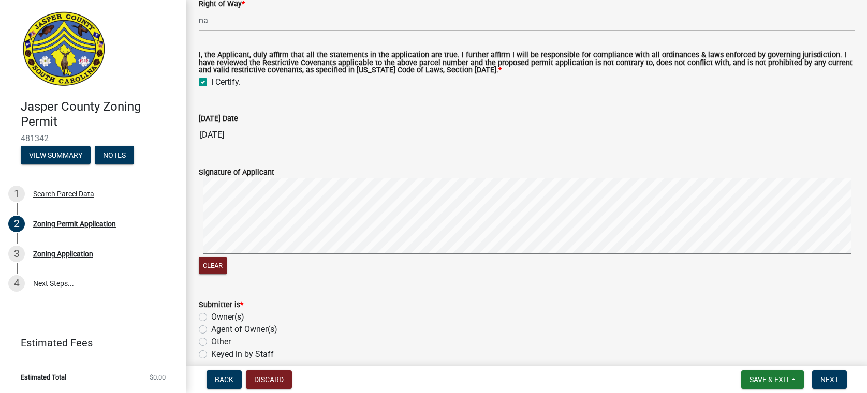
click at [281, 264] on div "Clear" at bounding box center [527, 228] width 656 height 98
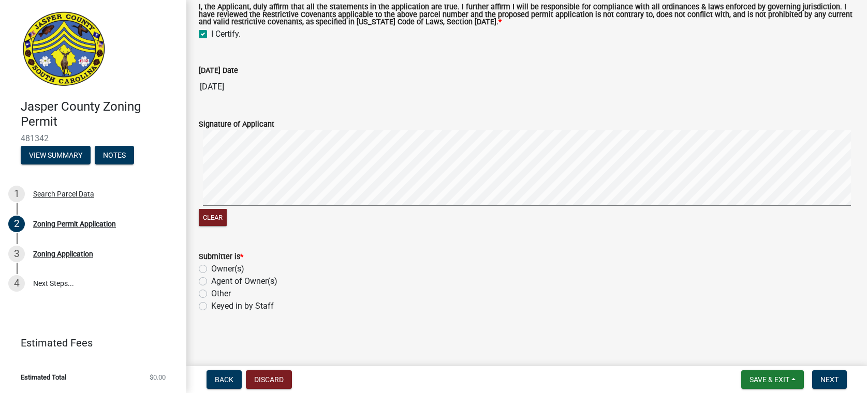
scroll to position [3258, 0]
drag, startPoint x: 203, startPoint y: 294, endPoint x: 366, endPoint y: 308, distance: 163.6
click at [211, 295] on label "Other" at bounding box center [221, 294] width 20 height 12
click at [211, 294] on input "Other" at bounding box center [214, 291] width 7 height 7
radio input "true"
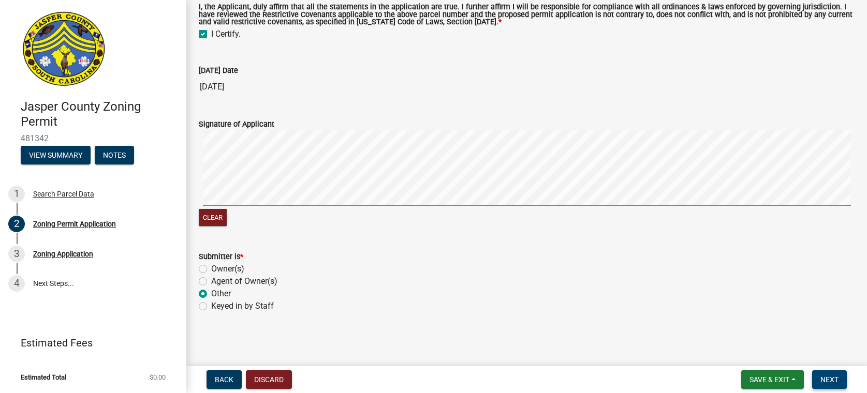
click at [833, 377] on span "Next" at bounding box center [829, 380] width 18 height 8
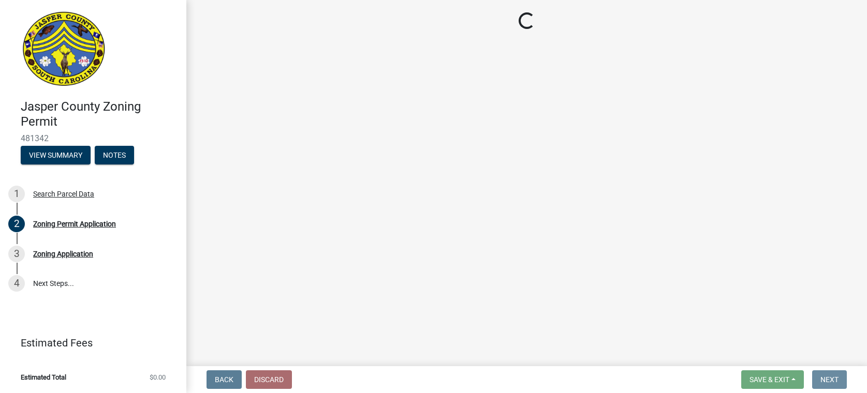
scroll to position [0, 0]
